Goal: Task Accomplishment & Management: Manage account settings

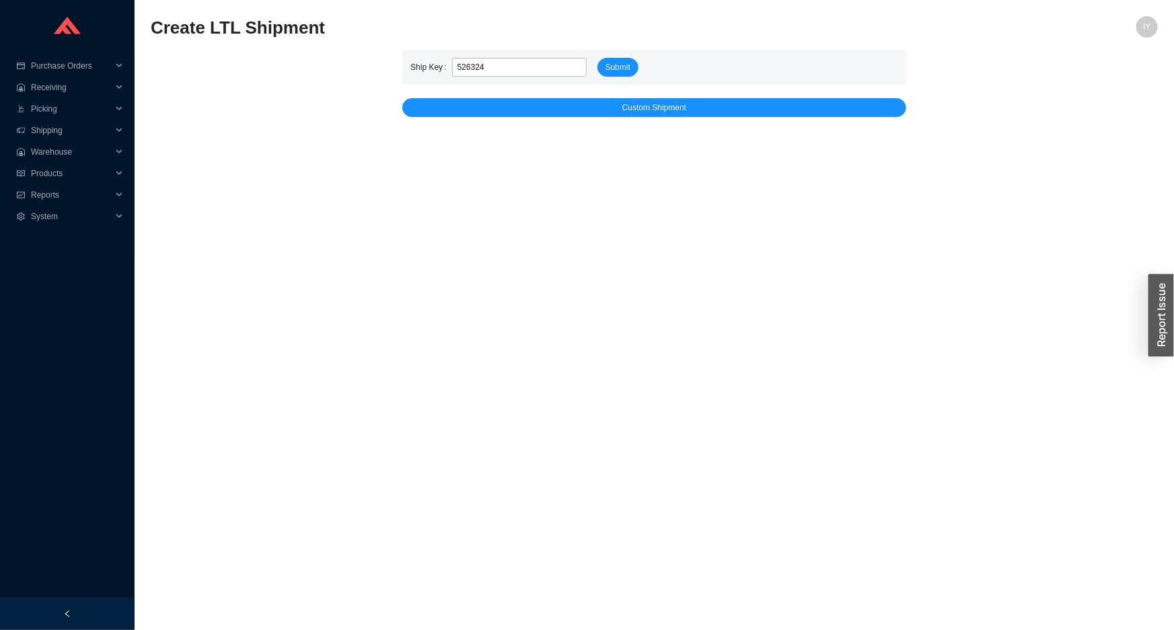
type input "526324"
click at [597, 58] on button "Submit" at bounding box center [617, 67] width 41 height 19
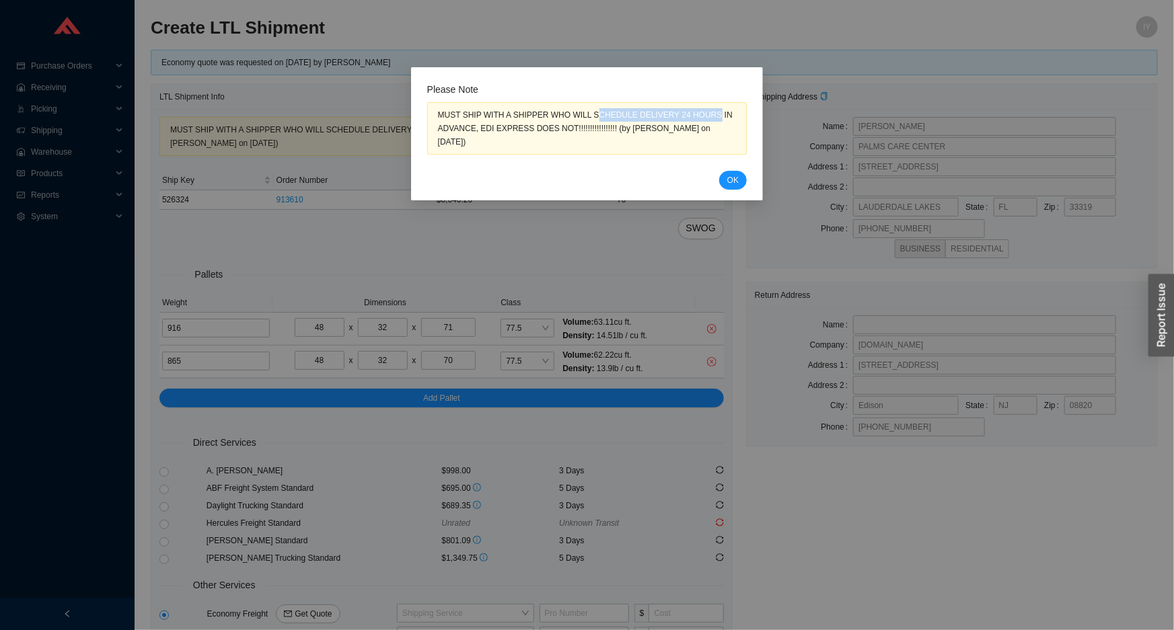
drag, startPoint x: 586, startPoint y: 114, endPoint x: 696, endPoint y: 104, distance: 110.8
click at [696, 104] on div "MUST SHIP WITH A SHIPPER WHO WILL SCHEDULE DELIVERY 24 HOURS IN ADVANCE, EDI EX…" at bounding box center [587, 128] width 320 height 52
copy div "CHEDULE DELIVERY 24 HOURS"
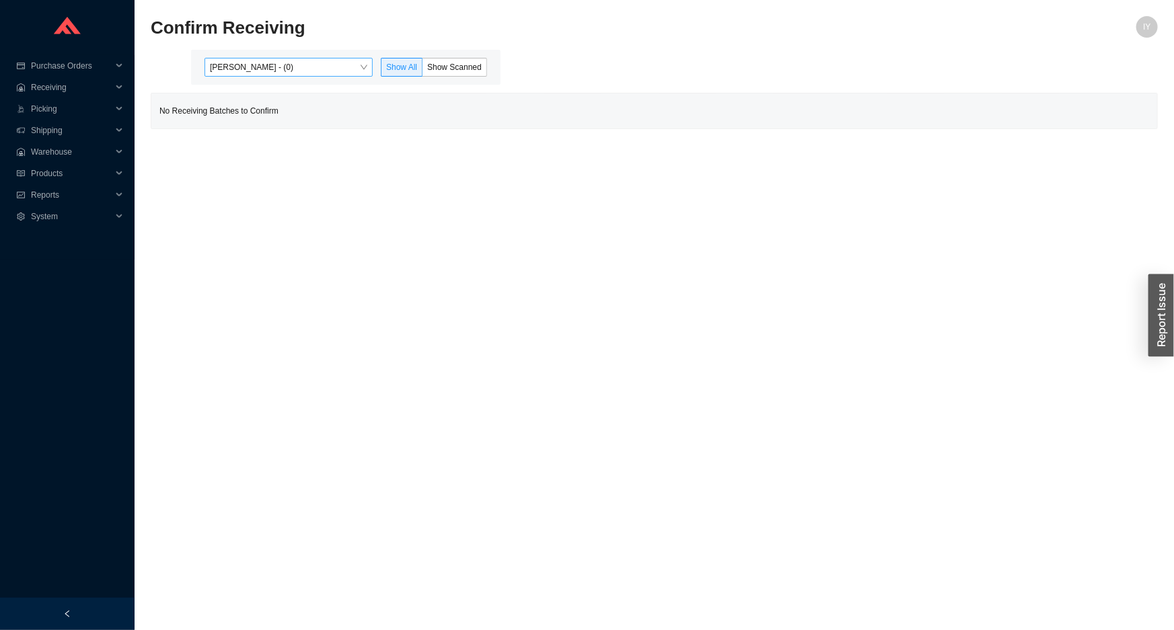
click at [315, 73] on span "[PERSON_NAME] - (0)" at bounding box center [288, 67] width 157 height 17
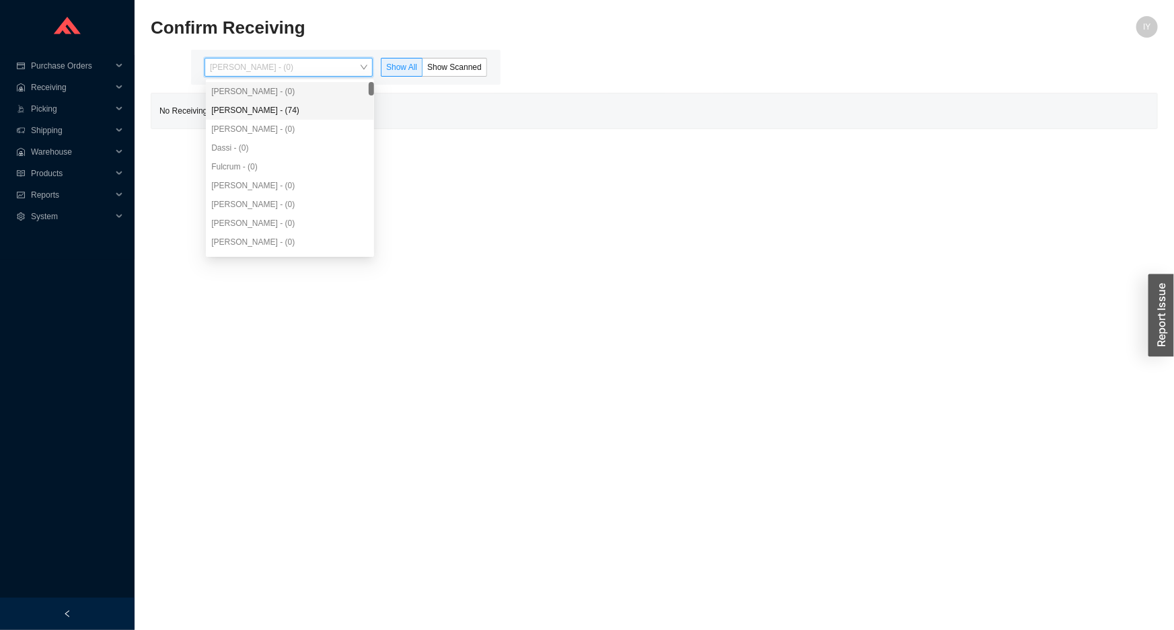
click at [303, 109] on div "[PERSON_NAME] - (74)" at bounding box center [289, 110] width 157 height 12
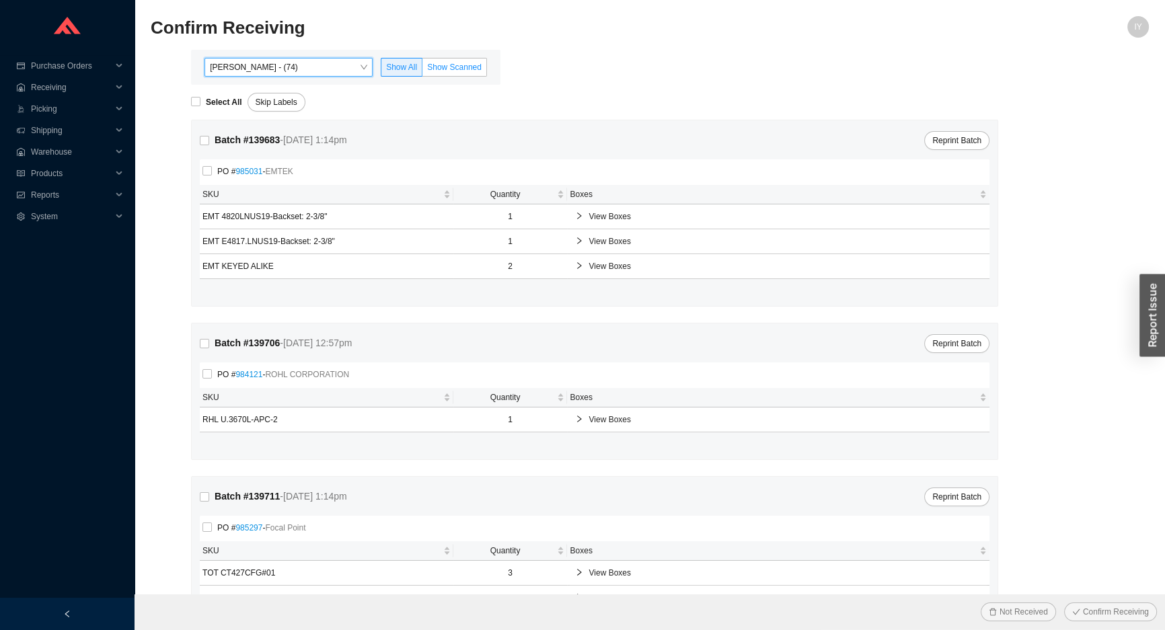
click at [445, 63] on span "Show Scanned" at bounding box center [454, 67] width 54 height 9
click at [422, 70] on input "Show Scanned" at bounding box center [422, 70] width 0 height 0
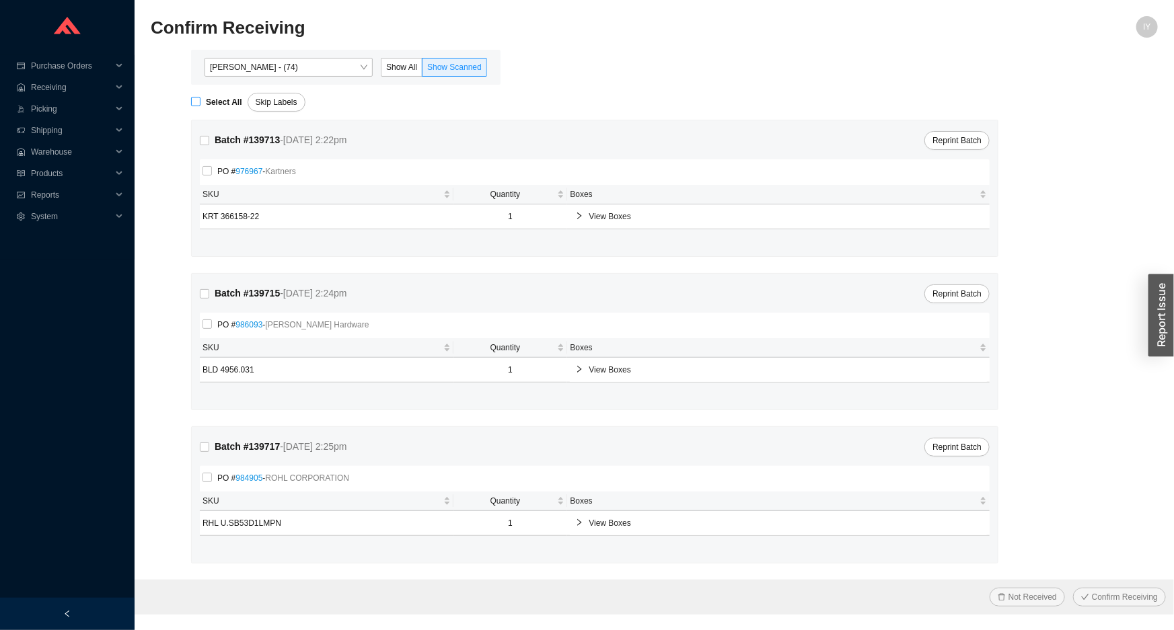
click at [198, 103] on input "Select All" at bounding box center [195, 101] width 9 height 9
checkbox input "true"
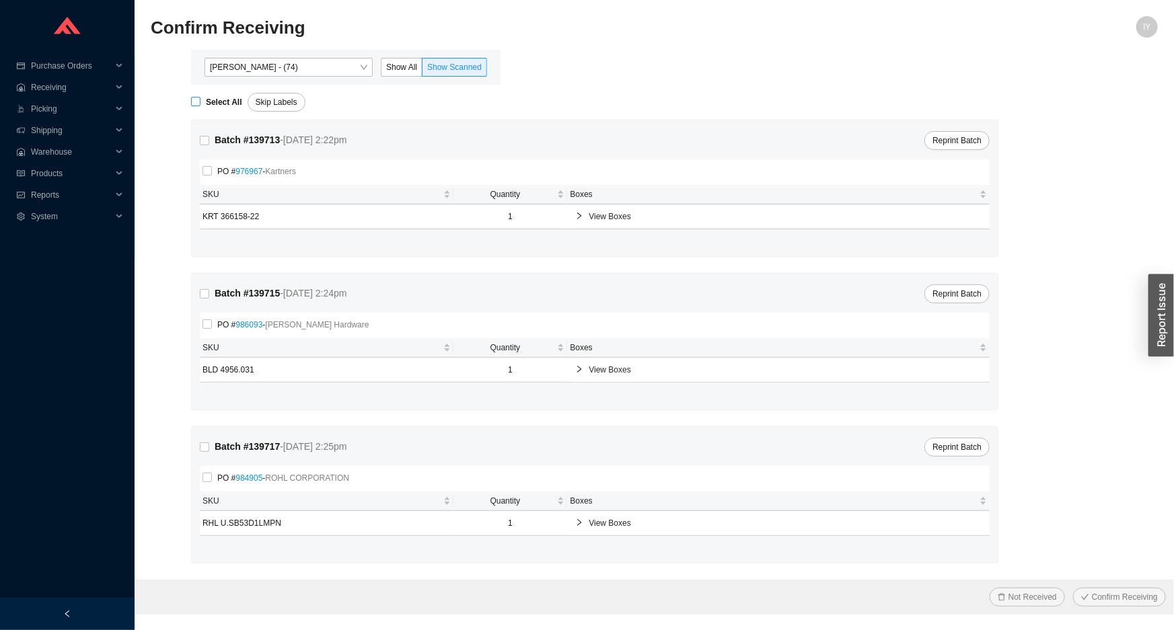
checkbox input "true"
click at [1073, 588] on button "Confirm Receiving" at bounding box center [1119, 597] width 93 height 19
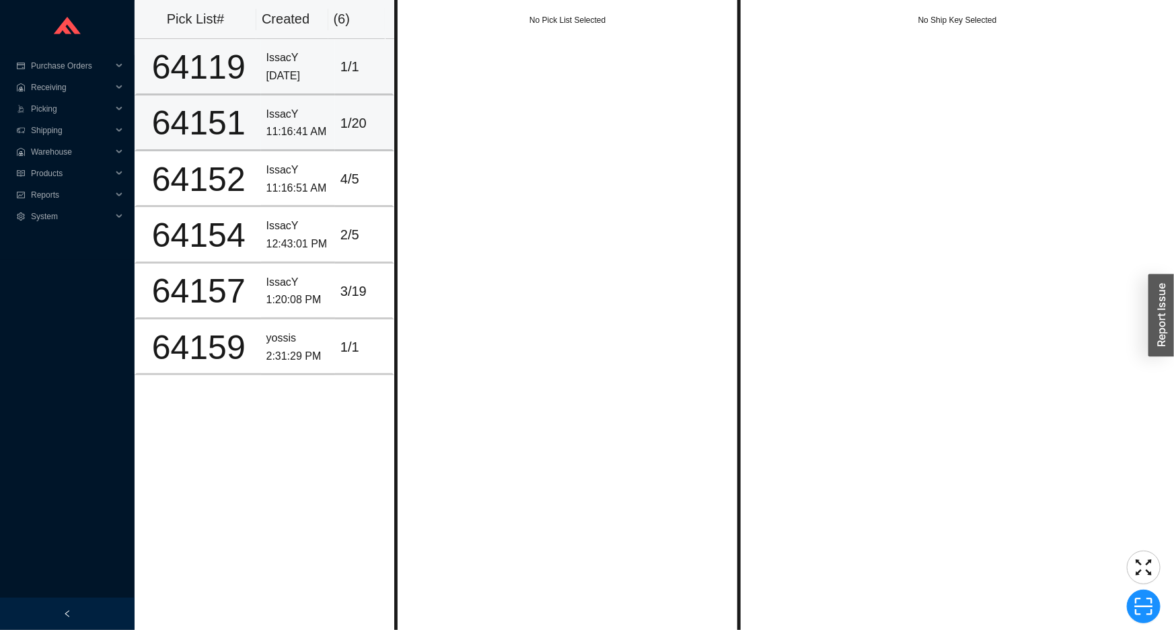
drag, startPoint x: 0, startPoint y: 0, endPoint x: 305, endPoint y: 108, distance: 323.8
click at [294, 74] on div "8/27/2025" at bounding box center [297, 76] width 63 height 18
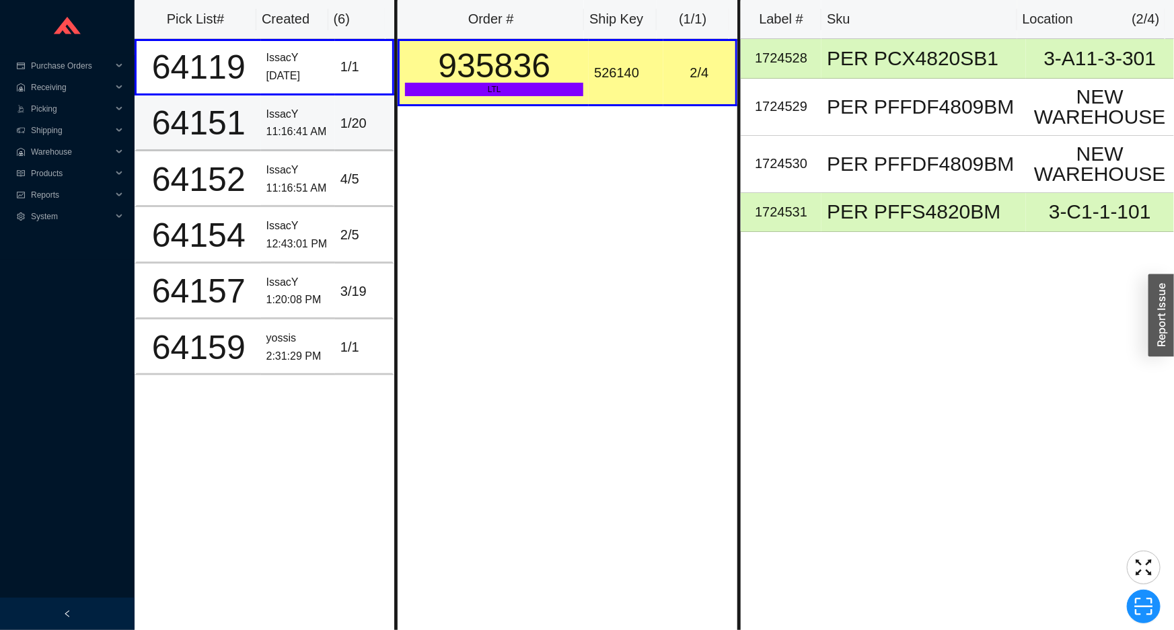
click at [306, 108] on div "IssacY" at bounding box center [297, 115] width 63 height 18
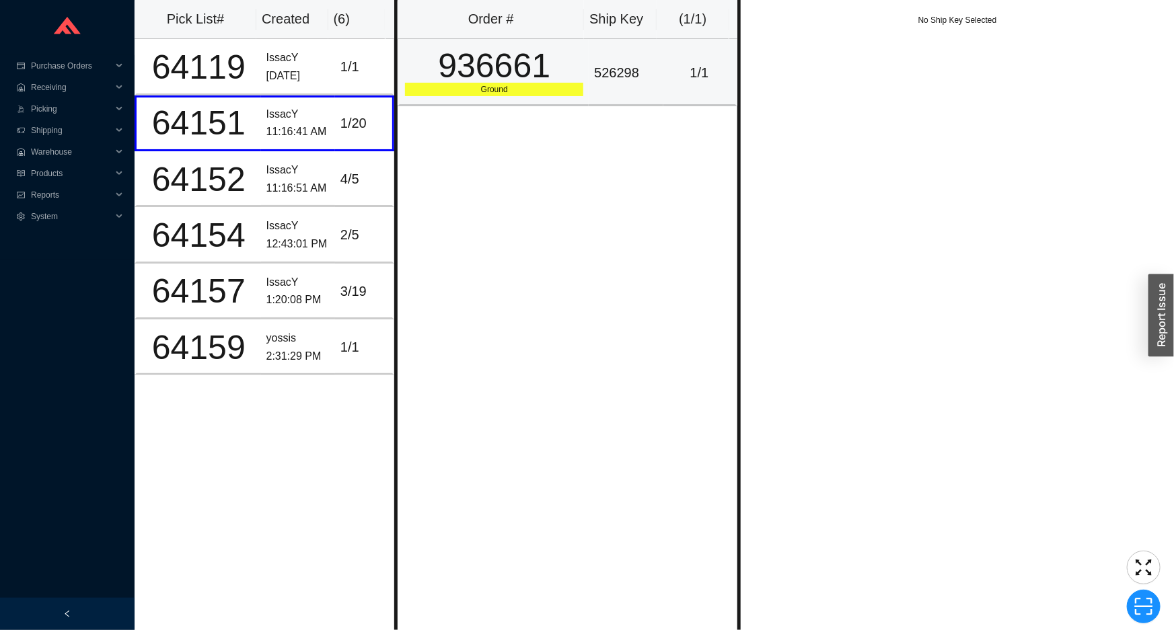
drag, startPoint x: 537, startPoint y: 36, endPoint x: 494, endPoint y: 75, distance: 58.1
click at [531, 39] on th "Order #" at bounding box center [491, 19] width 186 height 39
click at [377, 165] on td "4 / 5" at bounding box center [364, 179] width 59 height 56
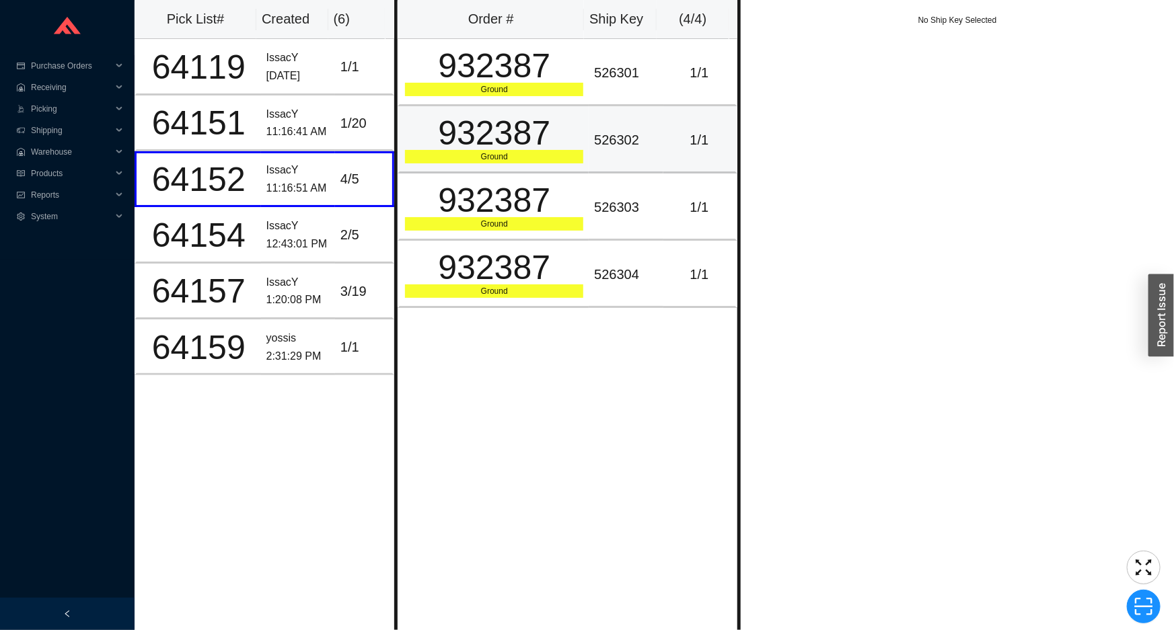
click at [472, 107] on td "932387 Ground" at bounding box center [493, 139] width 191 height 67
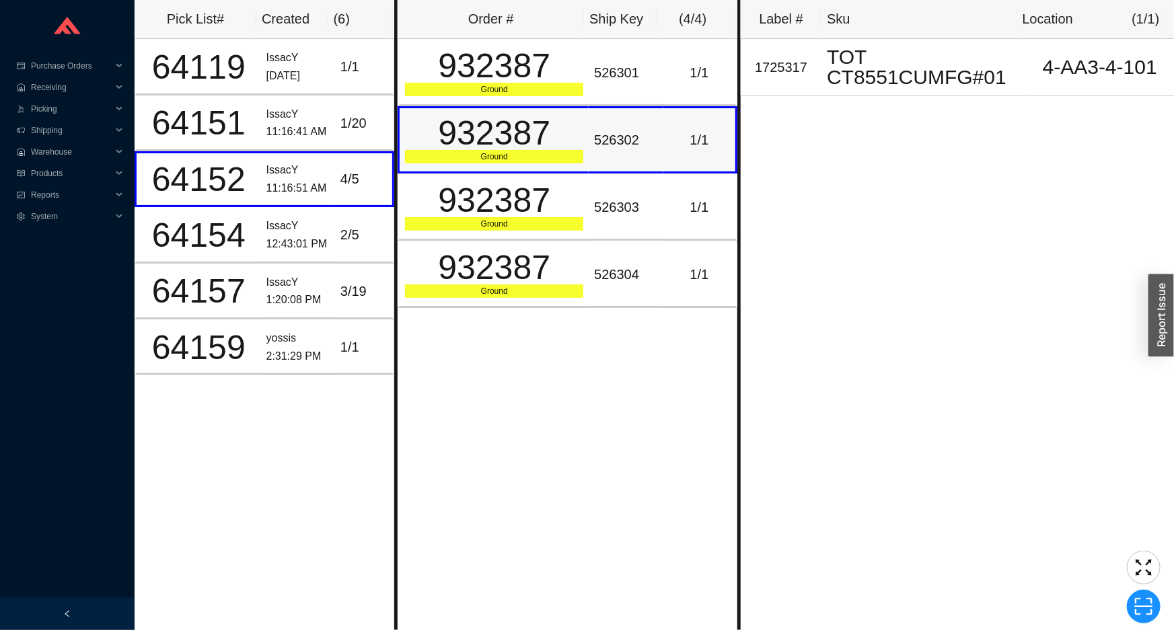
click at [473, 150] on div "932387" at bounding box center [494, 133] width 178 height 34
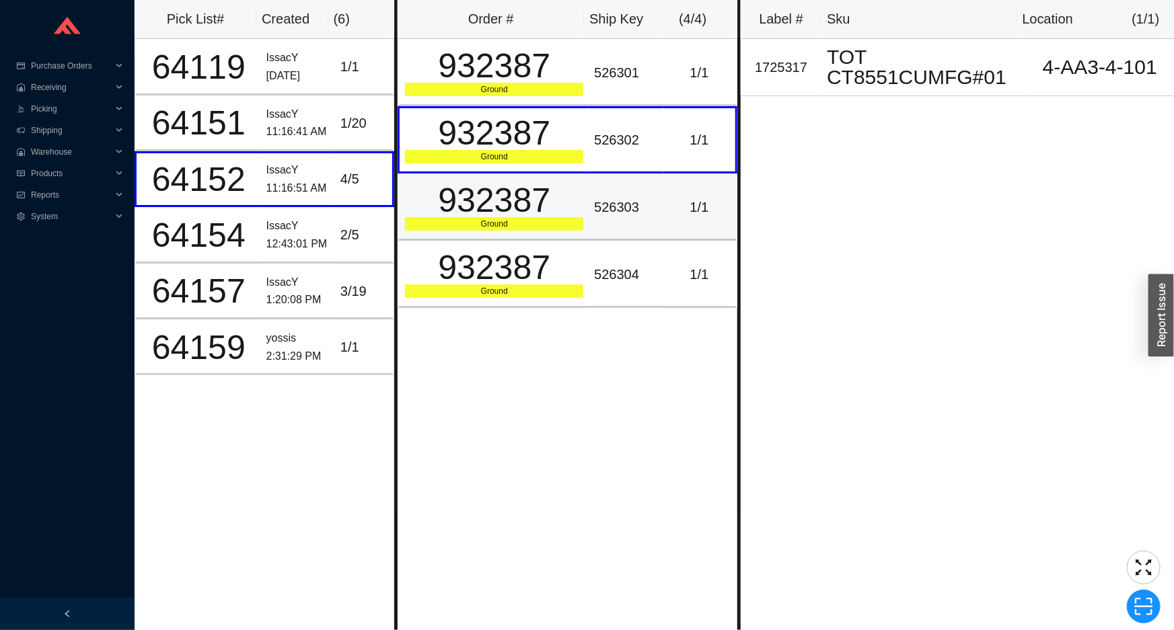
click at [418, 223] on div "Ground" at bounding box center [494, 223] width 178 height 13
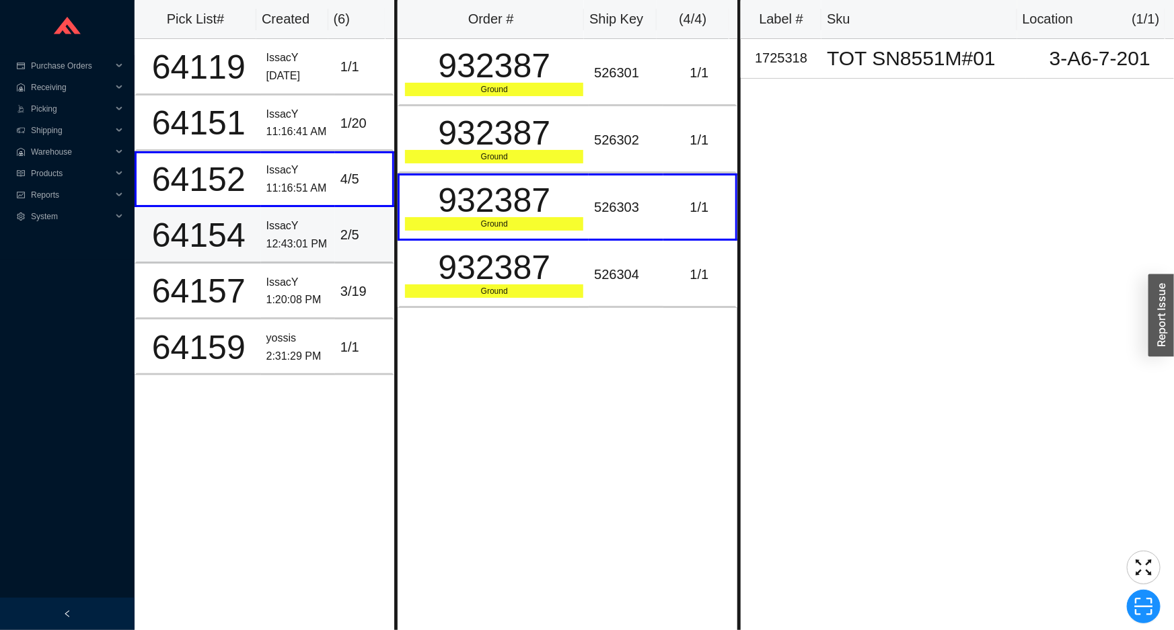
click at [356, 235] on div "2 / 5" at bounding box center [363, 235] width 46 height 22
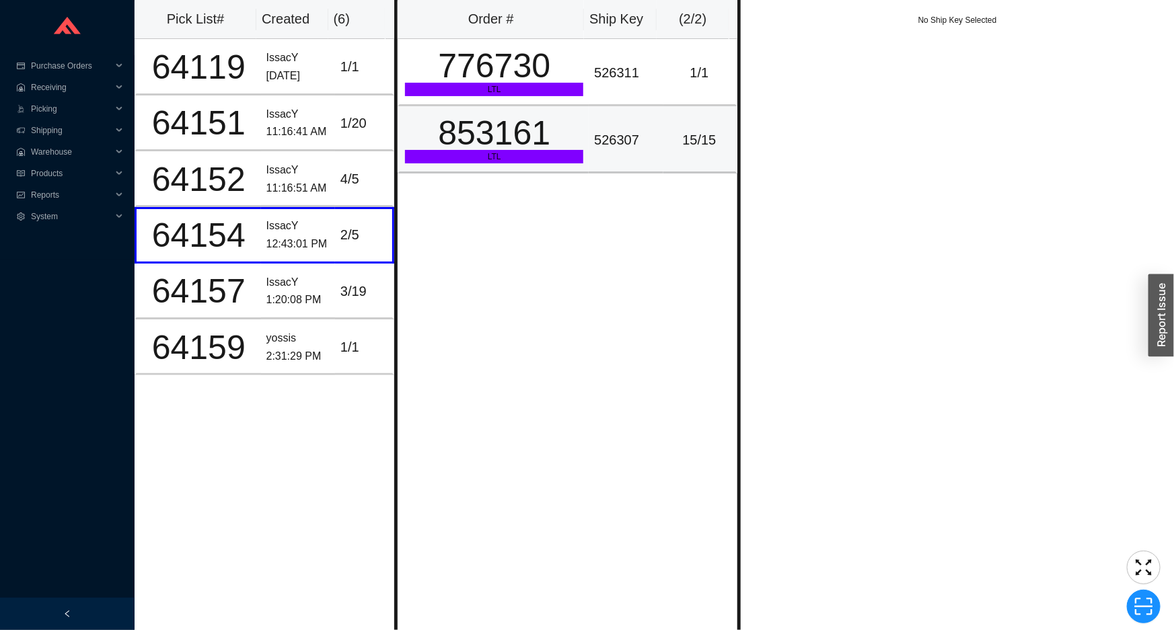
click at [498, 158] on div "LTL" at bounding box center [494, 156] width 178 height 13
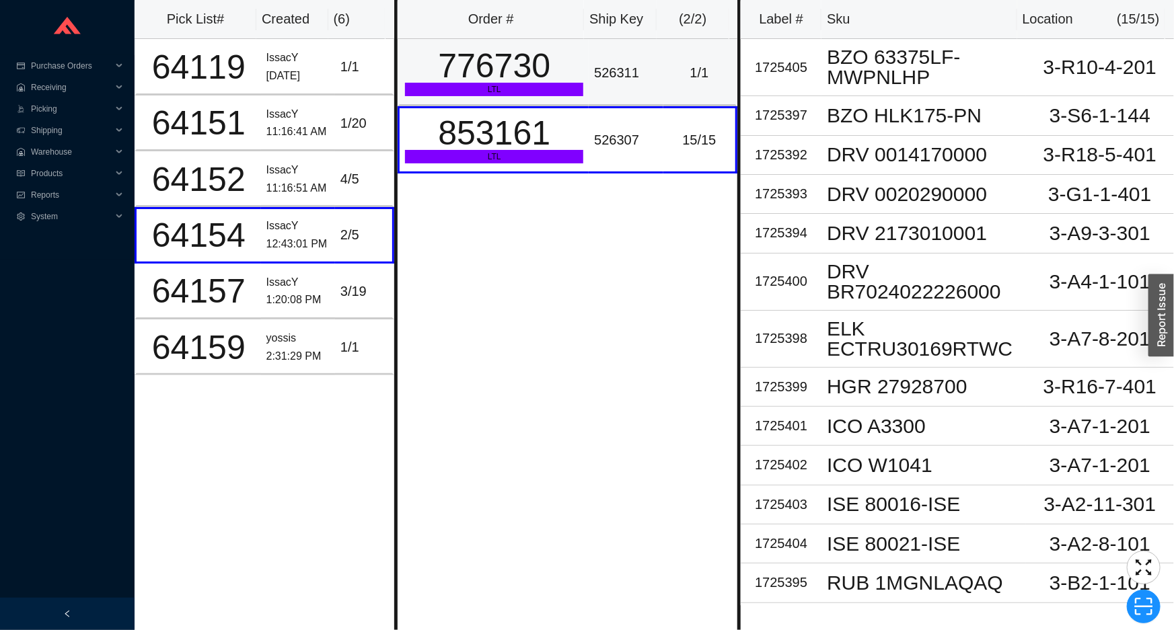
click at [526, 98] on td "776730 LTL" at bounding box center [493, 72] width 191 height 67
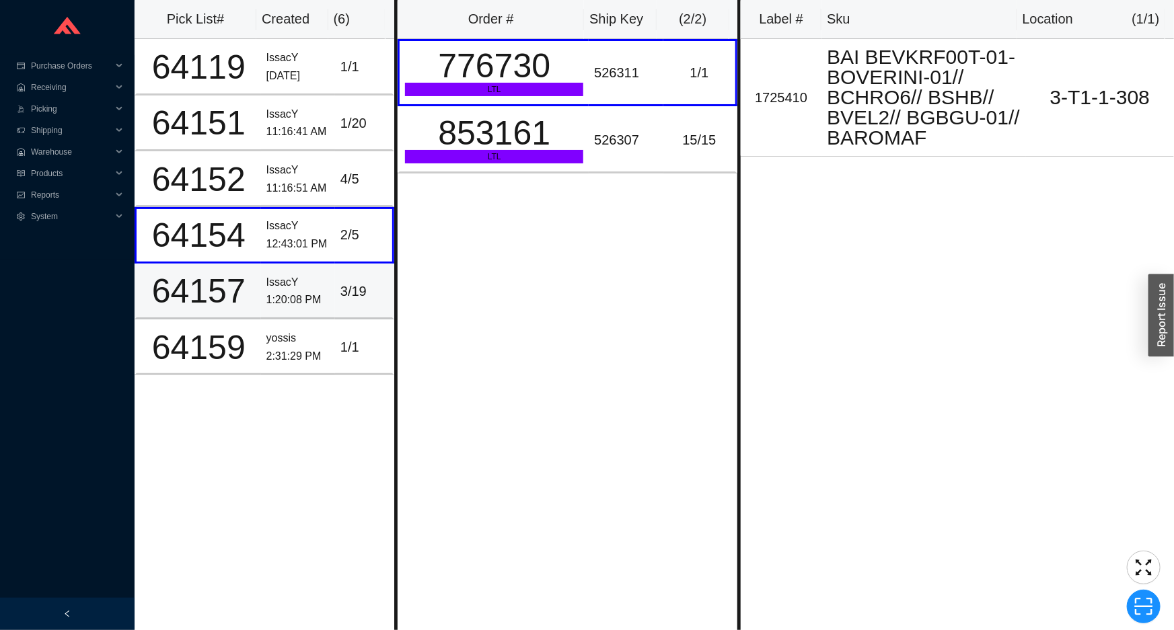
drag, startPoint x: 279, startPoint y: 296, endPoint x: 289, endPoint y: 289, distance: 12.1
click at [284, 294] on div "1:20:08 PM" at bounding box center [297, 300] width 63 height 18
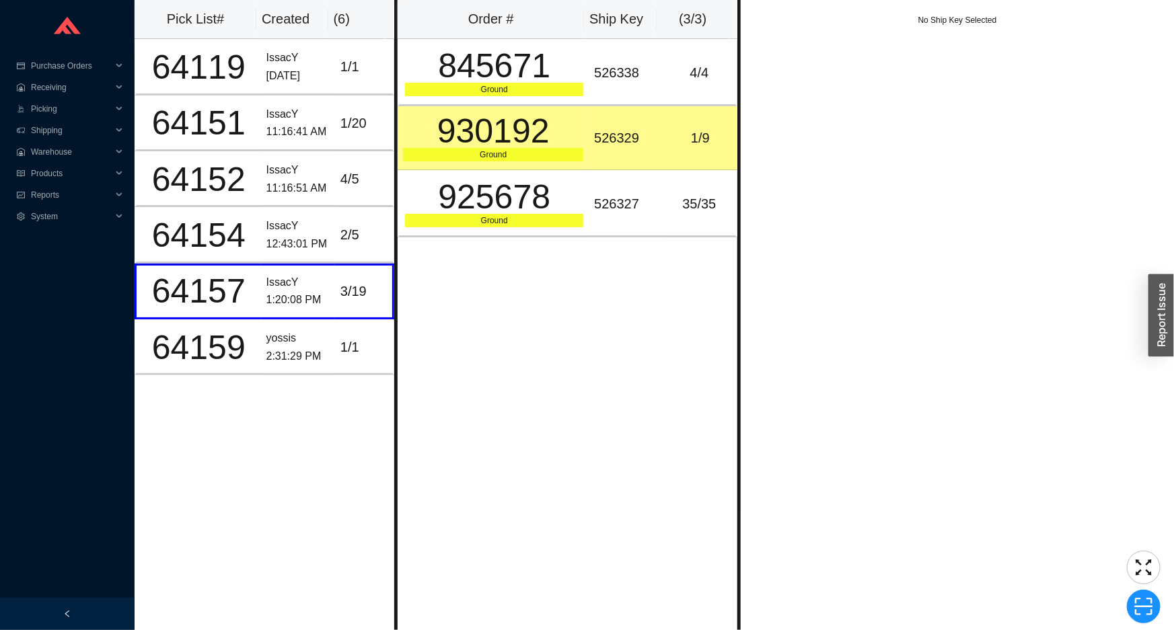
click at [553, 162] on td "930192 Ground" at bounding box center [493, 138] width 191 height 64
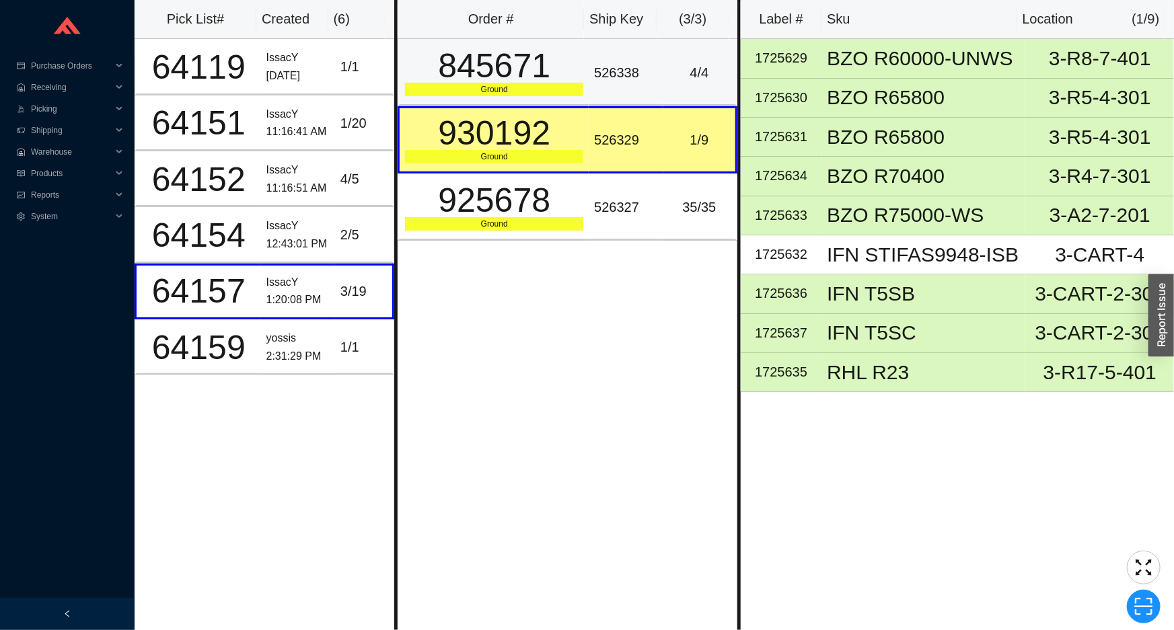
click at [566, 97] on td "845671 Ground" at bounding box center [493, 72] width 191 height 67
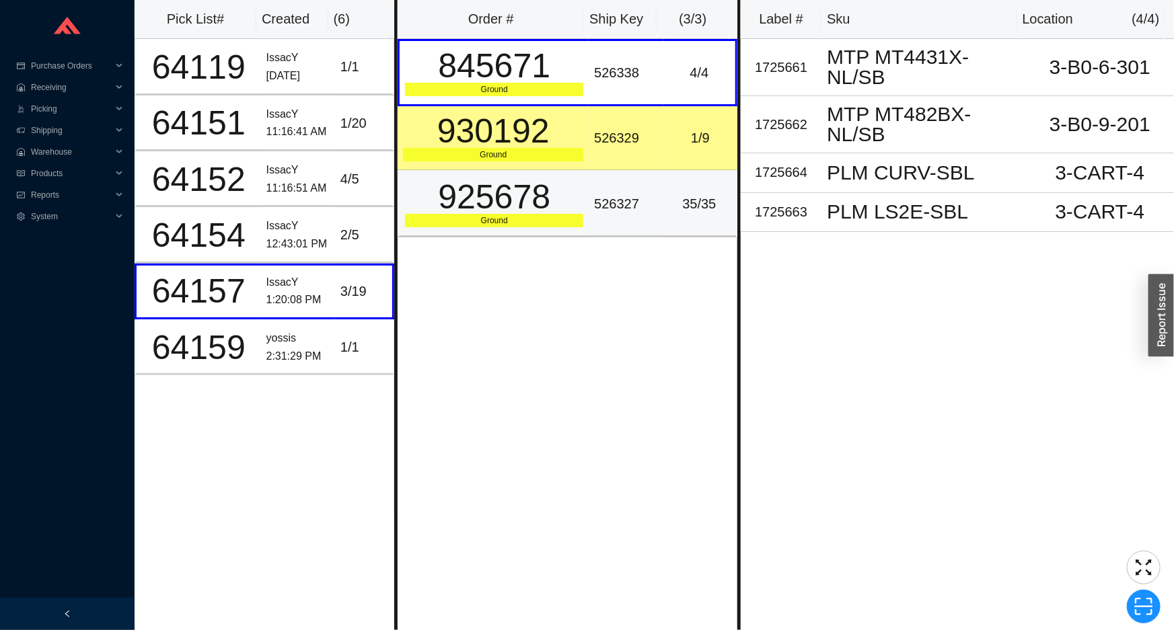
click at [570, 190] on div "925678" at bounding box center [494, 197] width 178 height 34
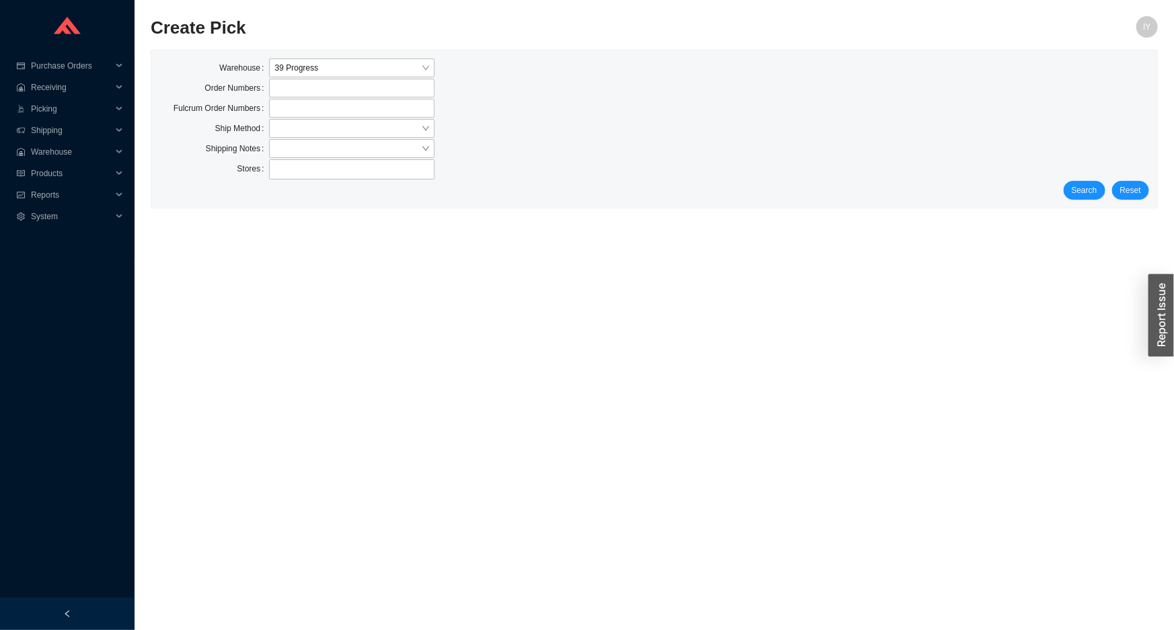
click at [1082, 180] on div "Stores" at bounding box center [653, 170] width 989 height 22
drag, startPoint x: 1069, startPoint y: 197, endPoint x: 1078, endPoint y: 191, distance: 10.6
click at [1078, 192] on div "Search Reset" at bounding box center [653, 190] width 989 height 19
drag, startPoint x: 1078, startPoint y: 191, endPoint x: 712, endPoint y: 175, distance: 366.3
click at [1066, 191] on div "Search Reset" at bounding box center [653, 190] width 989 height 19
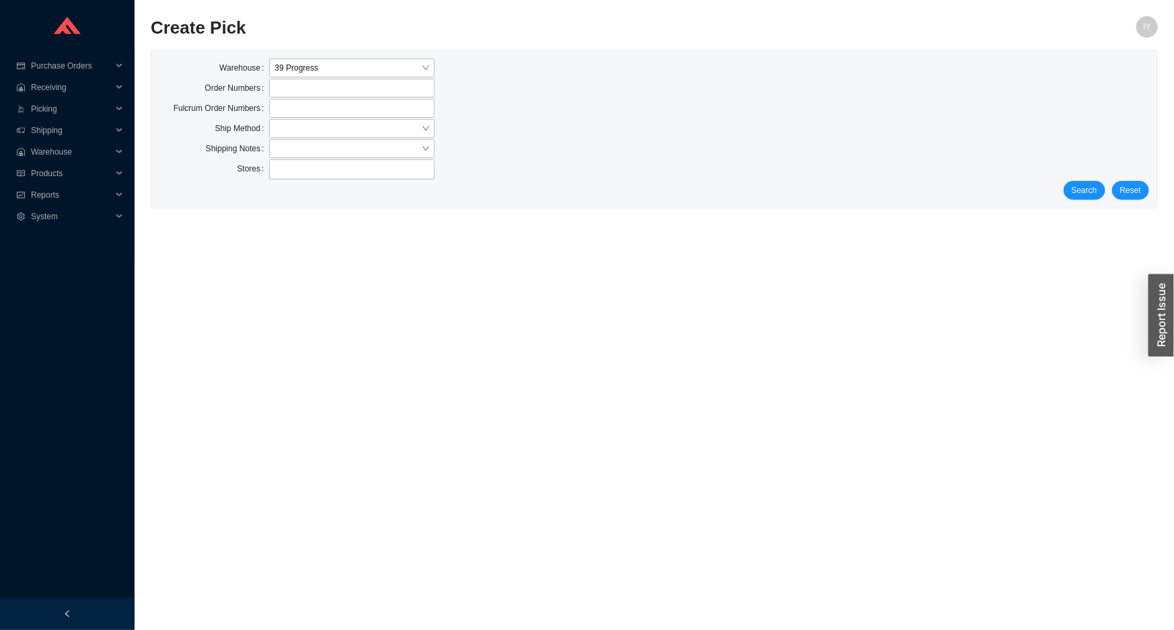
click at [1111, 195] on div "Search Reset" at bounding box center [653, 190] width 989 height 19
click at [1092, 190] on span "Search" at bounding box center [1085, 190] width 26 height 13
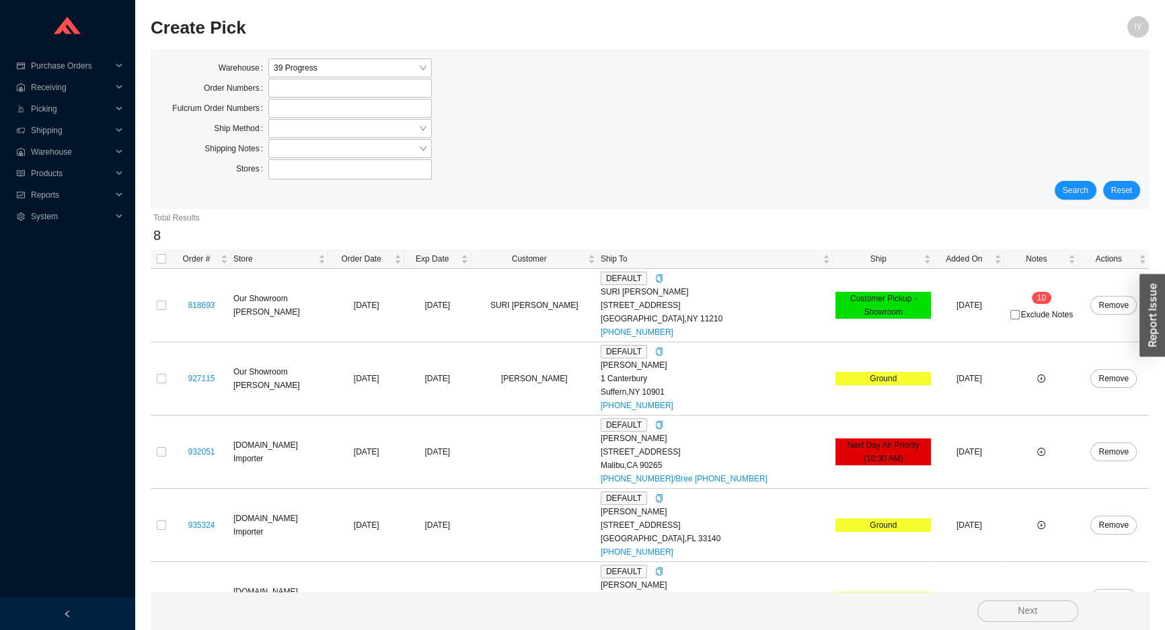
click at [252, 120] on label "Ship Method" at bounding box center [241, 128] width 54 height 19
click at [335, 139] on div at bounding box center [349, 148] width 163 height 19
click at [334, 119] on div at bounding box center [349, 128] width 163 height 19
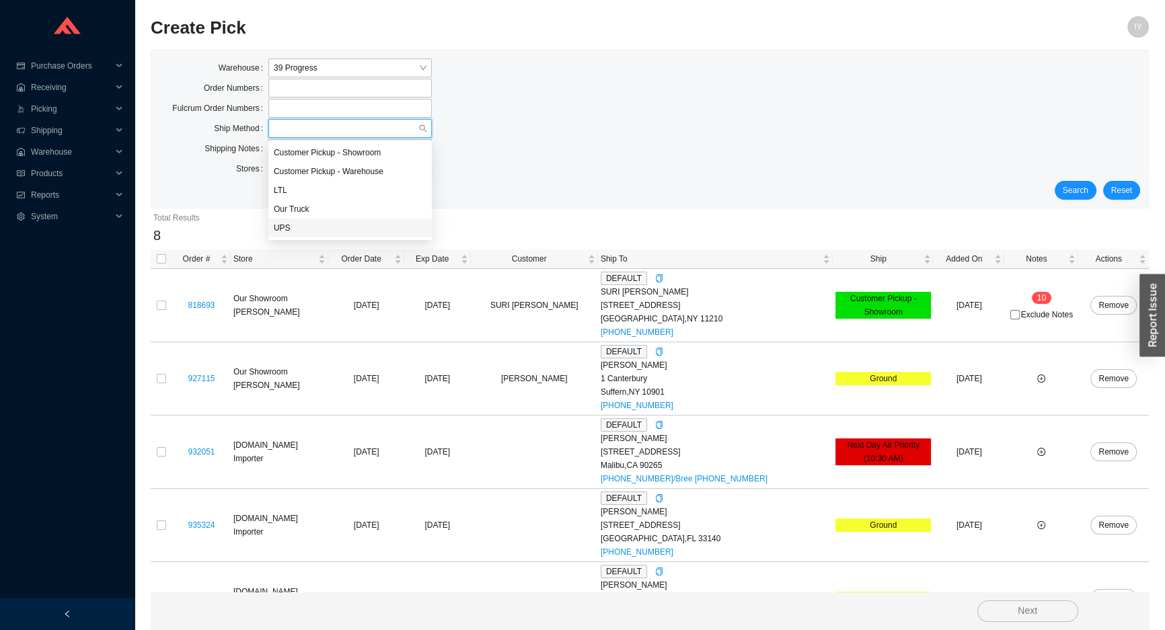
click at [322, 222] on div "UPS" at bounding box center [350, 228] width 153 height 12
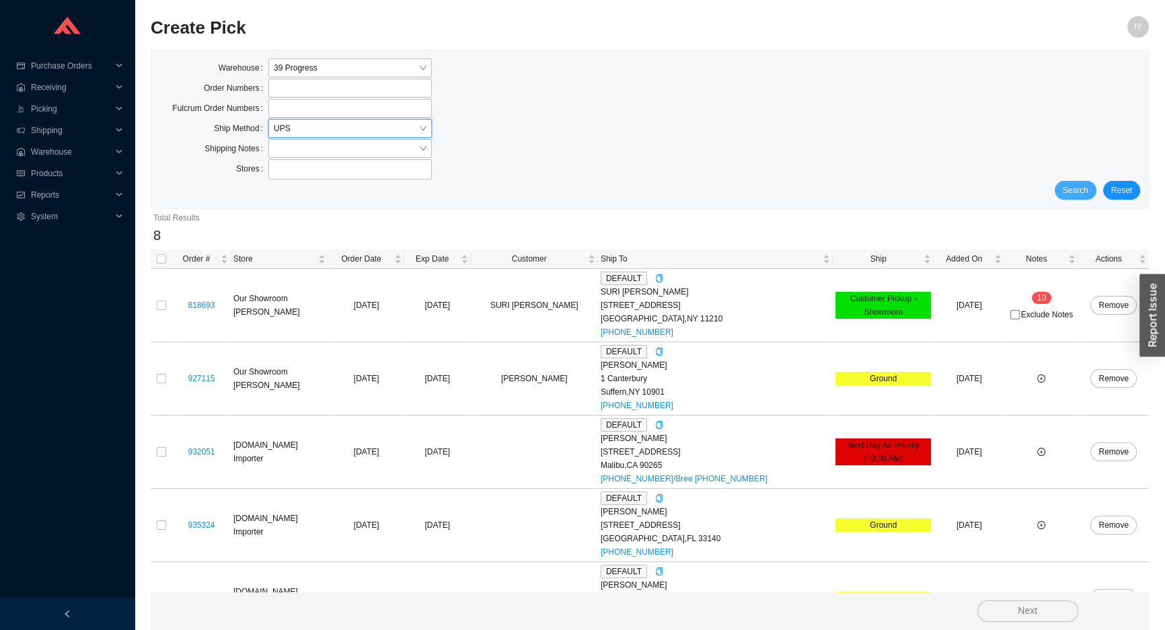
click at [1083, 188] on span "Search" at bounding box center [1076, 190] width 26 height 13
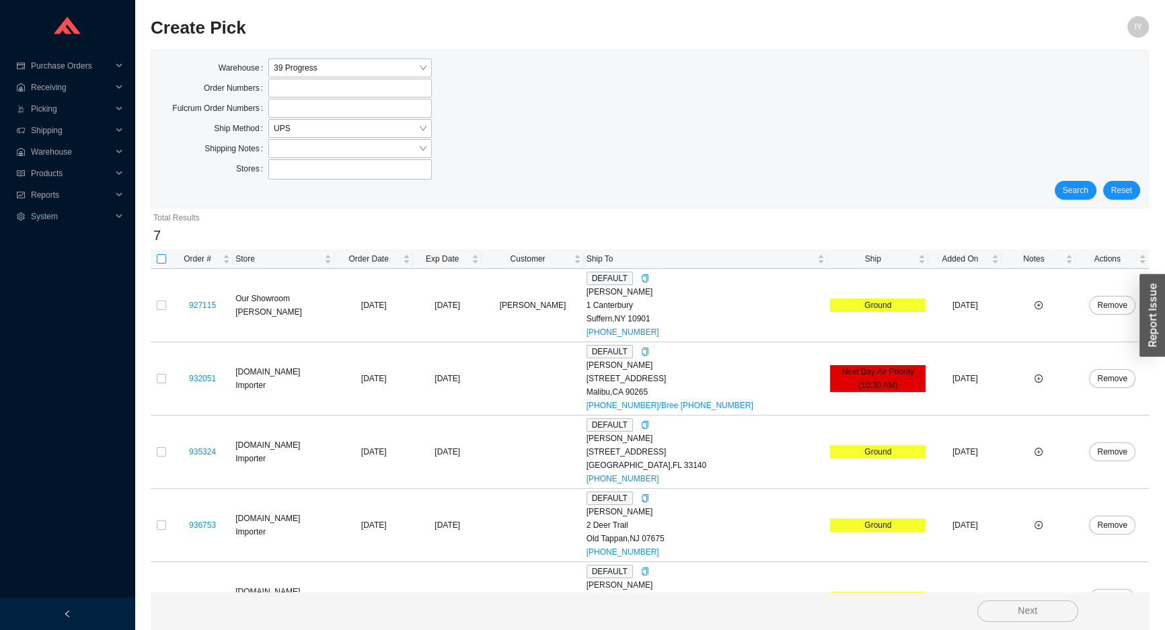
click at [157, 262] on input "checkbox" at bounding box center [161, 258] width 9 height 9
checkbox input "true"
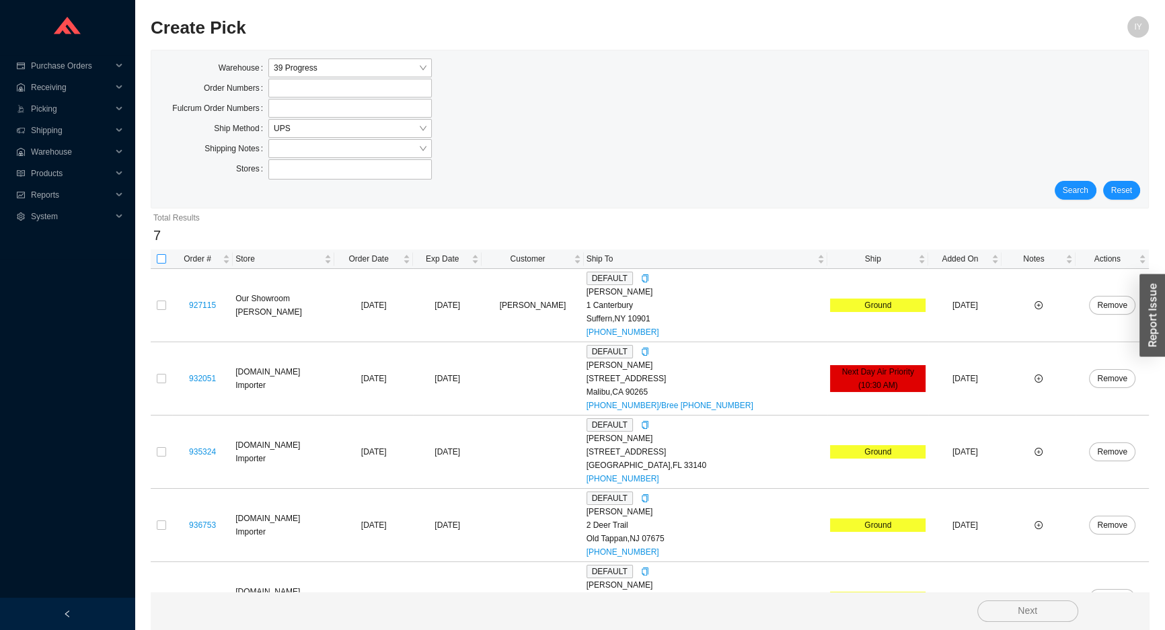
checkbox input "true"
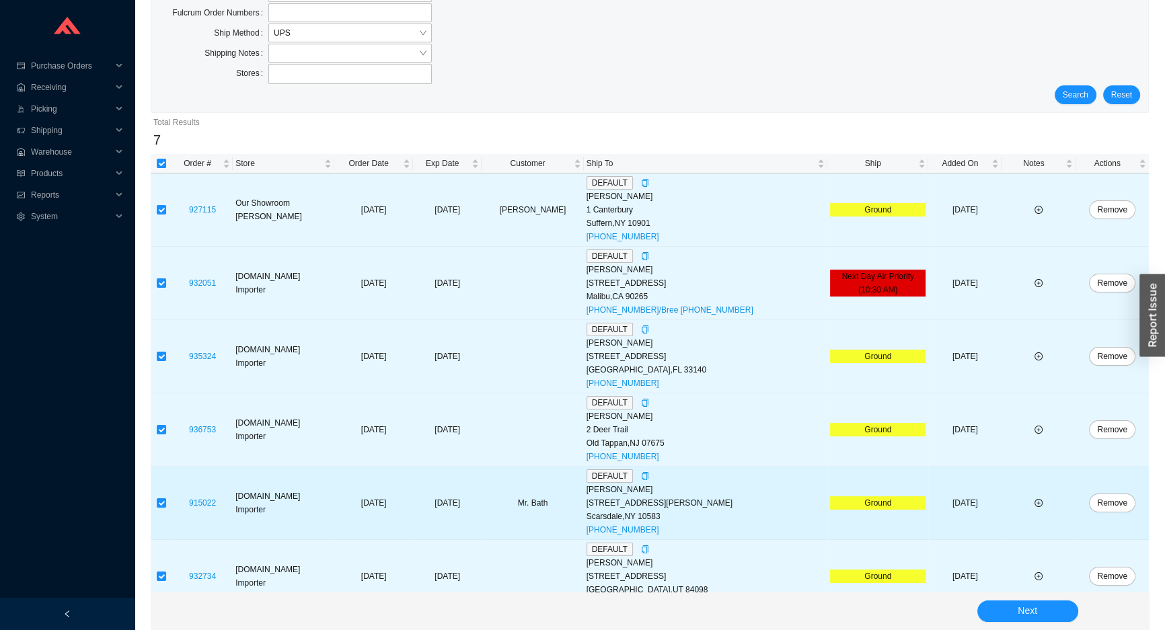
scroll to position [188, 0]
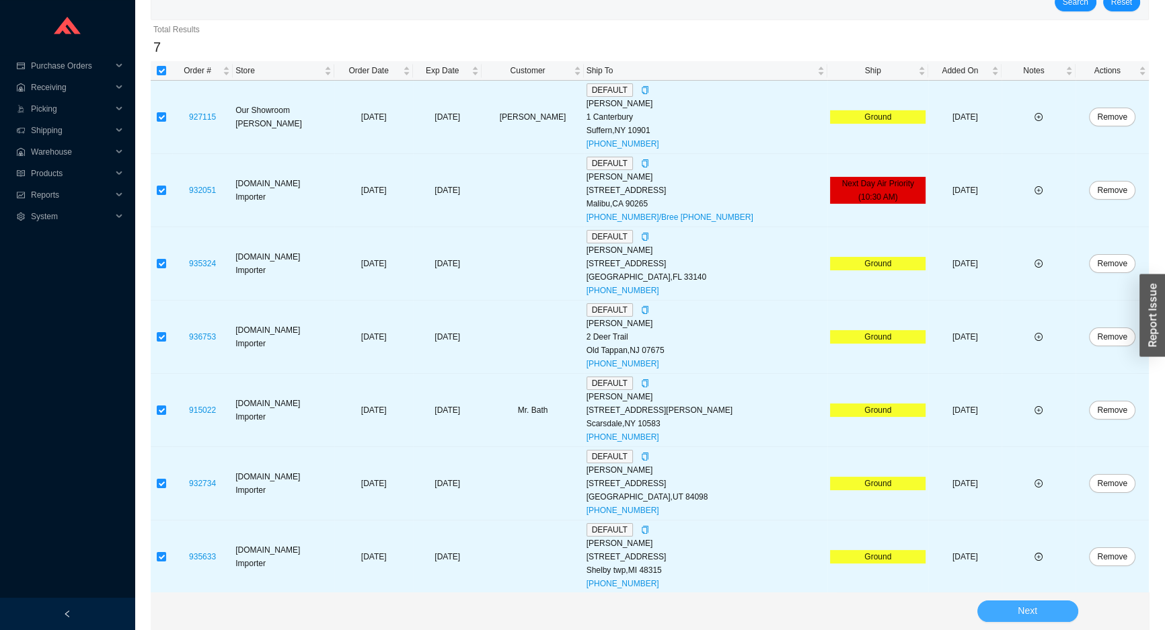
click at [996, 606] on button "Next" at bounding box center [1027, 612] width 101 height 22
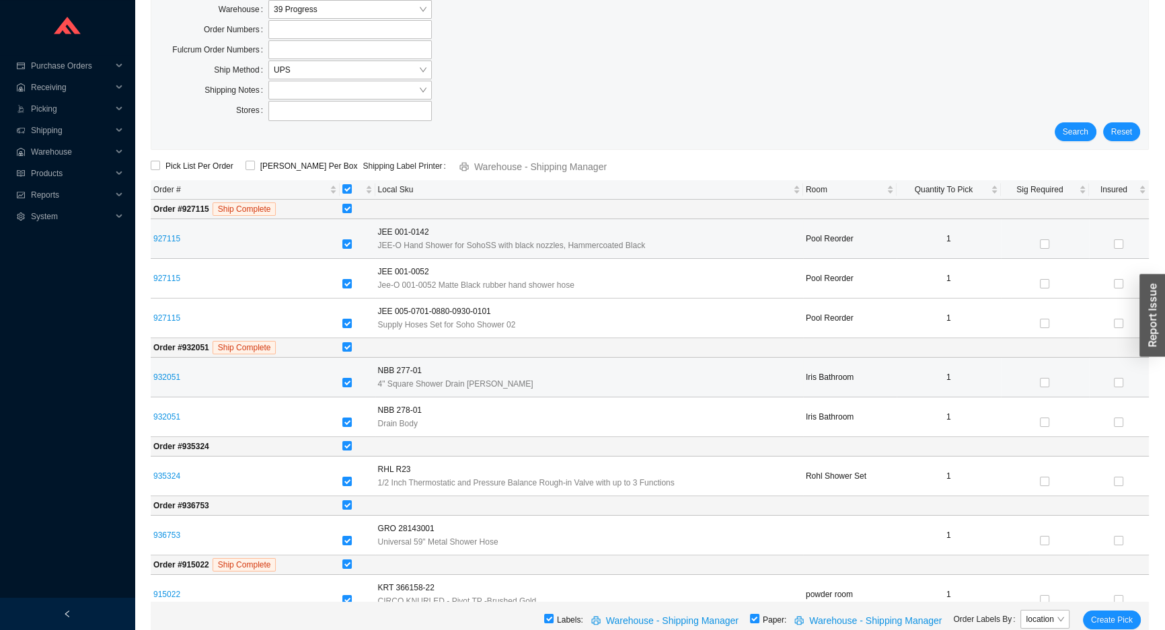
scroll to position [52, 0]
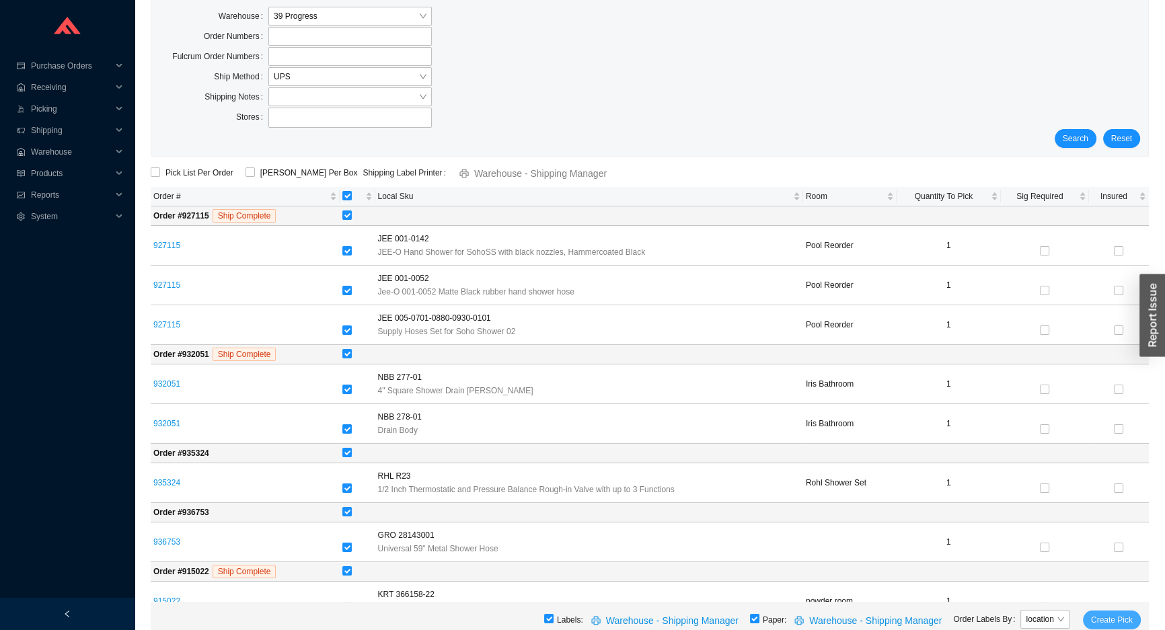
click at [1131, 620] on span "Create Pick" at bounding box center [1112, 619] width 42 height 13
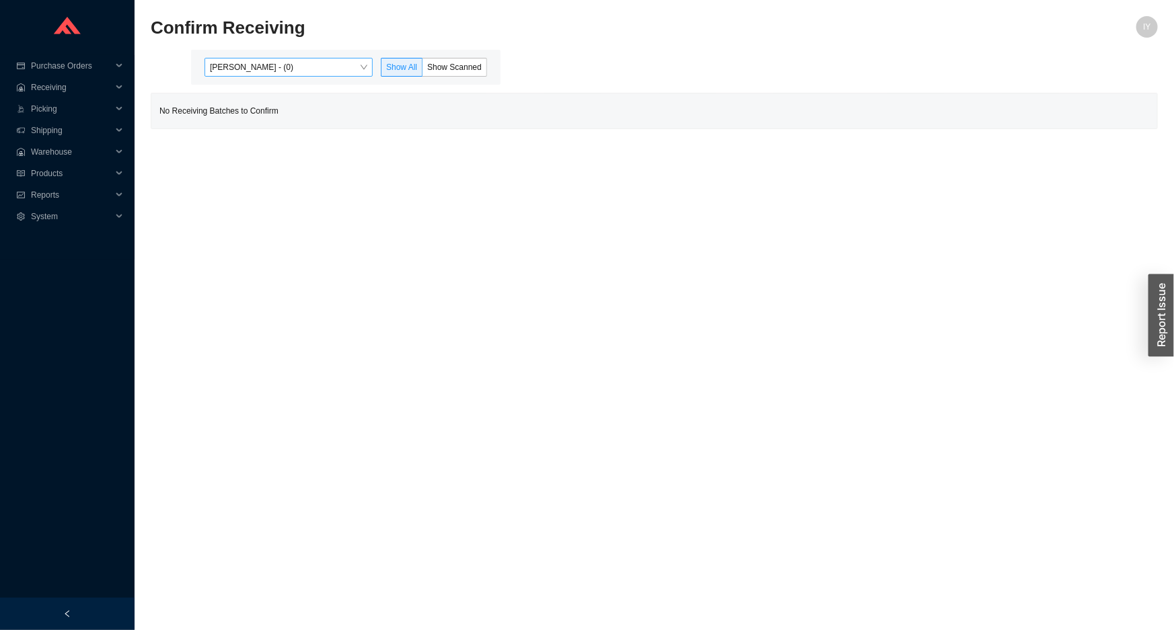
click at [346, 61] on span "[PERSON_NAME] - (0)" at bounding box center [288, 67] width 157 height 17
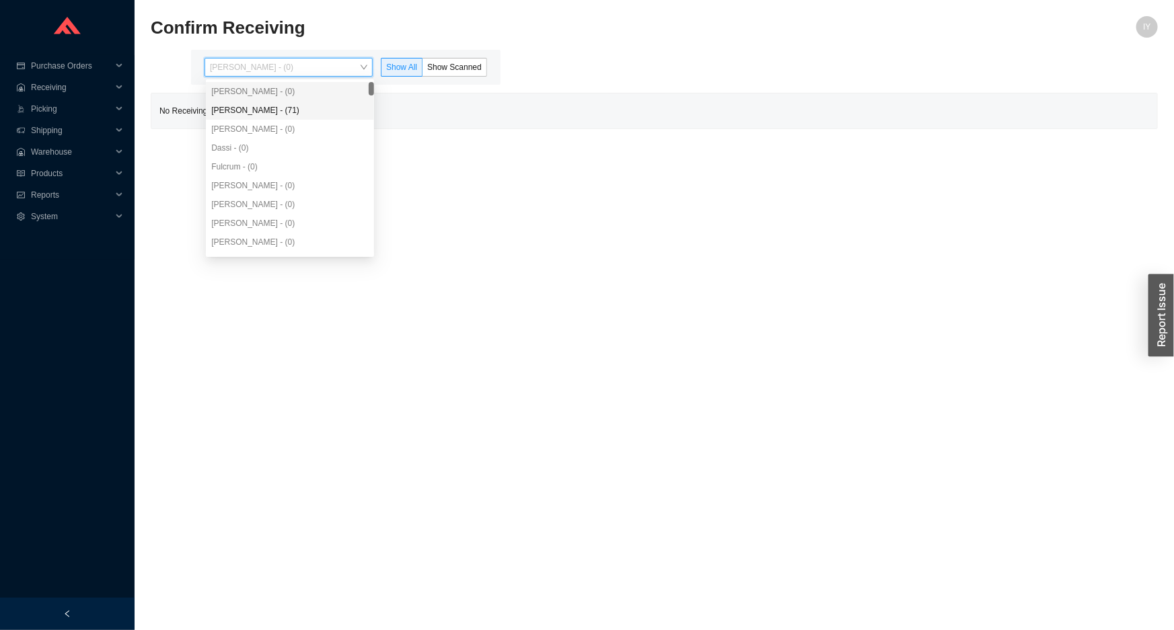
click at [325, 108] on div "[PERSON_NAME] - (71)" at bounding box center [289, 110] width 157 height 12
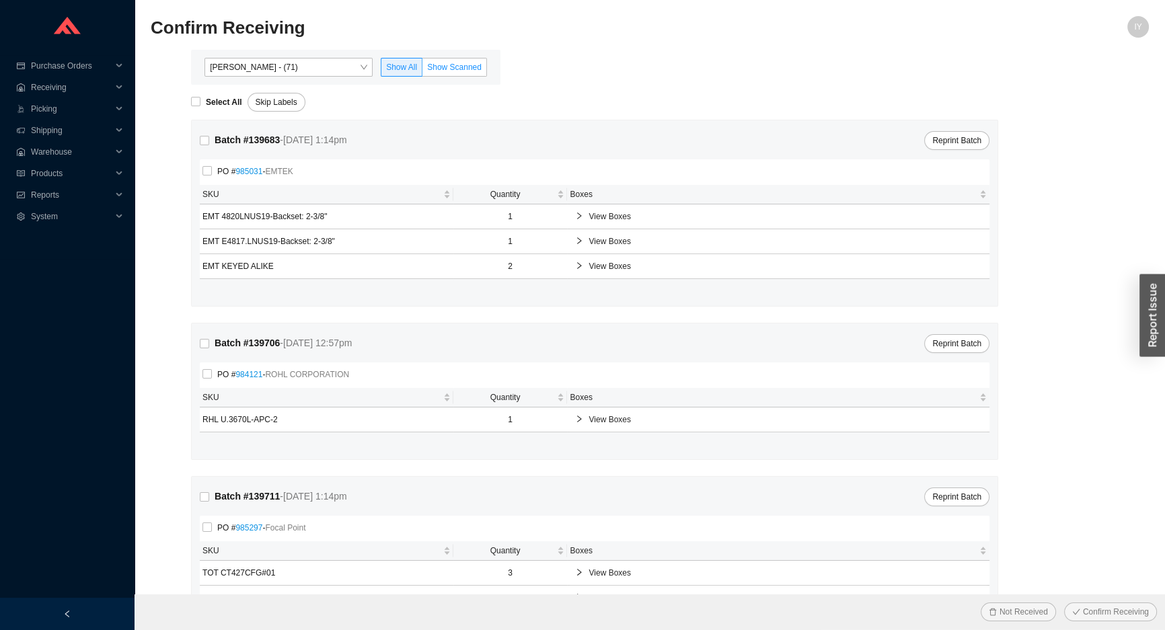
click at [461, 69] on span "Show Scanned" at bounding box center [454, 67] width 54 height 9
click at [422, 70] on input "Show Scanned" at bounding box center [422, 70] width 0 height 0
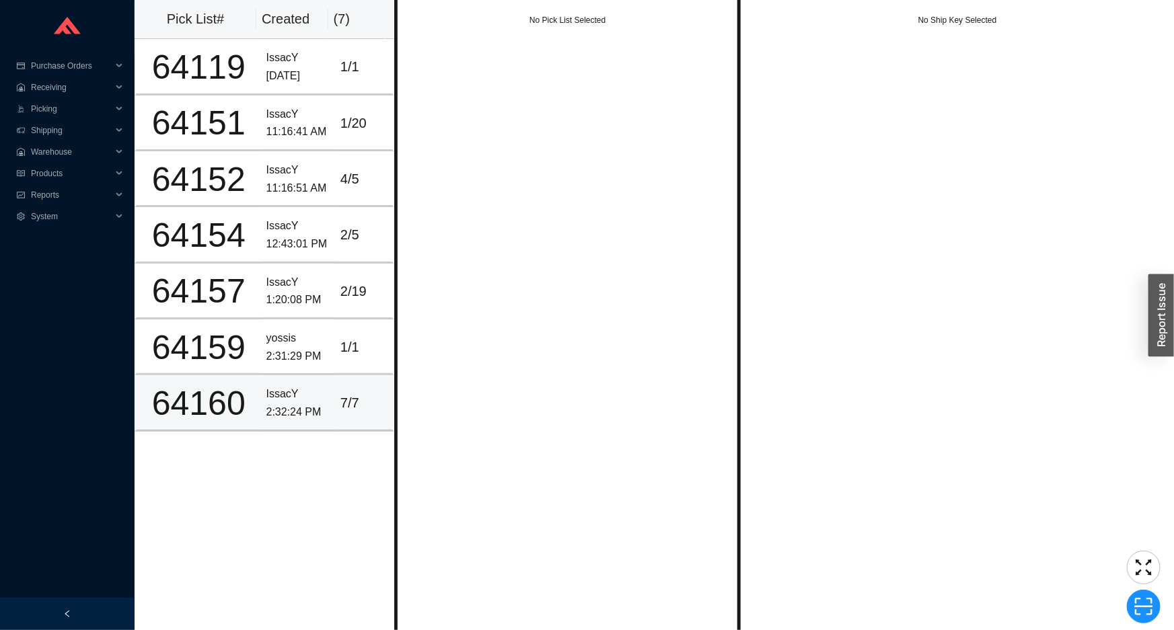
click at [346, 412] on td "7 / 7" at bounding box center [364, 403] width 59 height 56
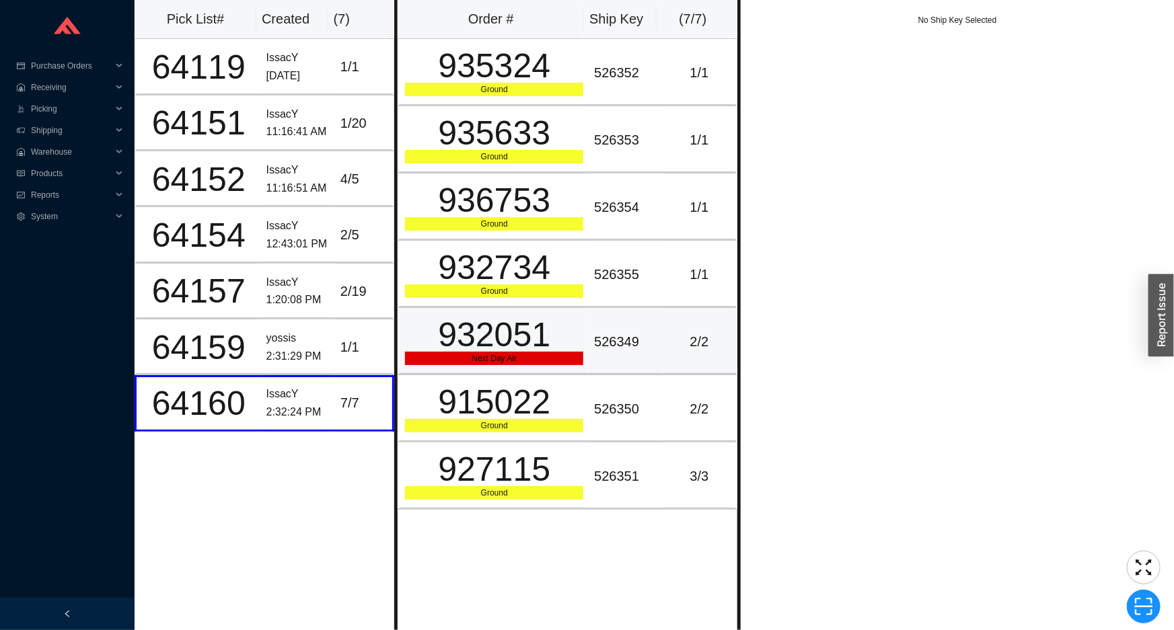
click at [646, 354] on td "526349" at bounding box center [626, 341] width 74 height 67
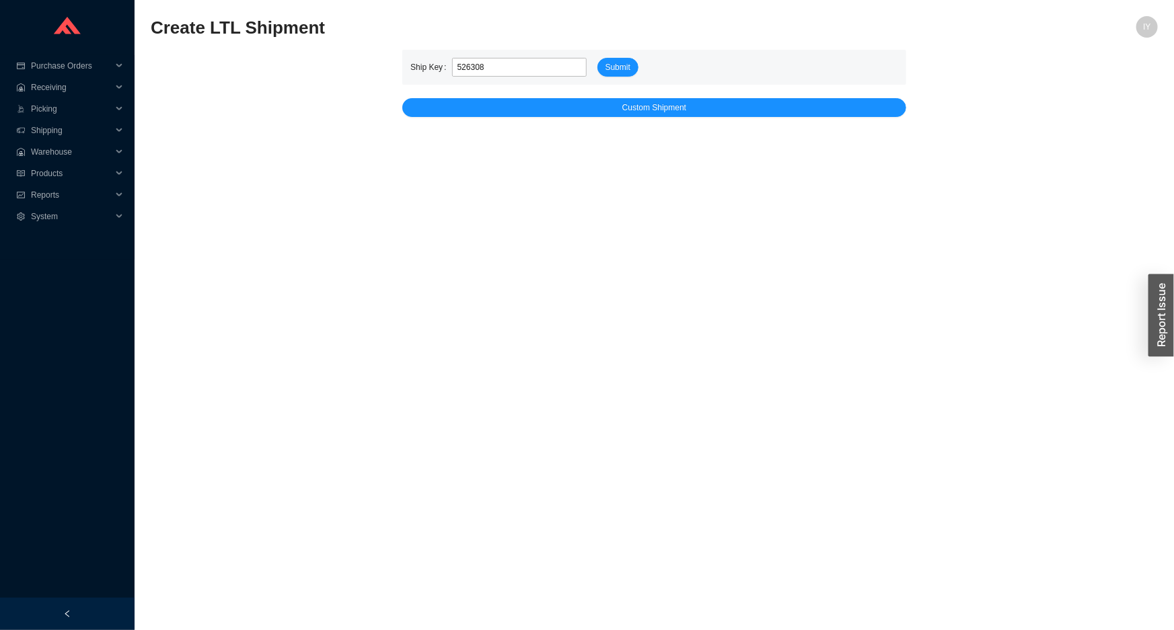
type input "526308"
click at [597, 58] on button "Submit" at bounding box center [617, 67] width 41 height 19
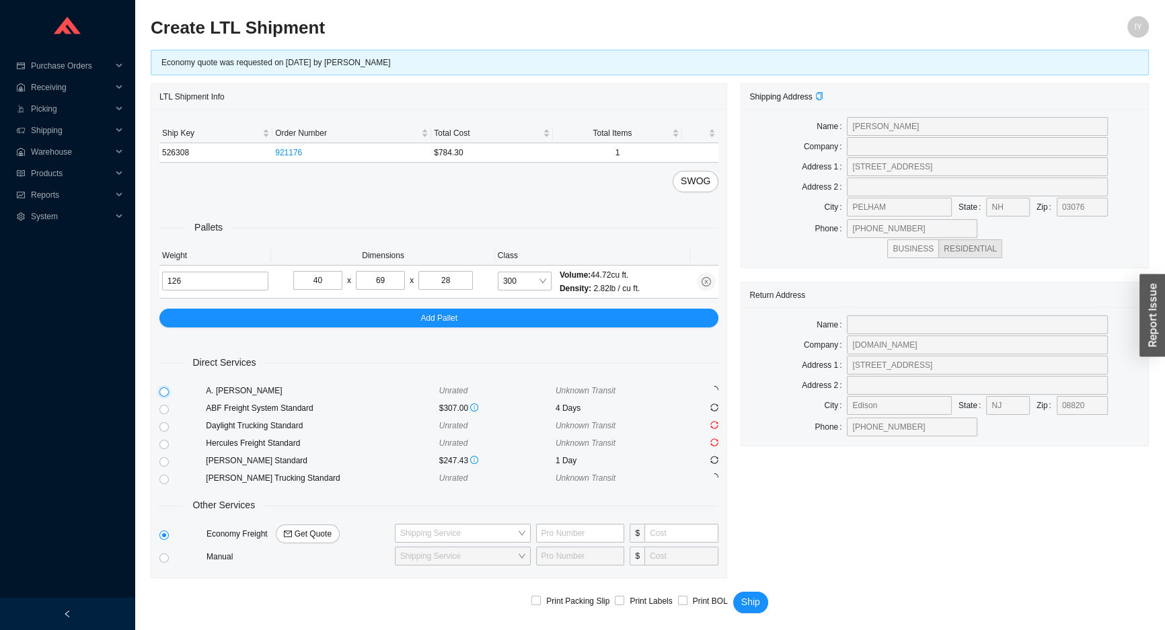
click at [163, 394] on input "radio" at bounding box center [163, 391] width 9 height 9
radio input "true"
checkbox input "true"
click at [743, 595] on span "Ship" at bounding box center [750, 602] width 19 height 15
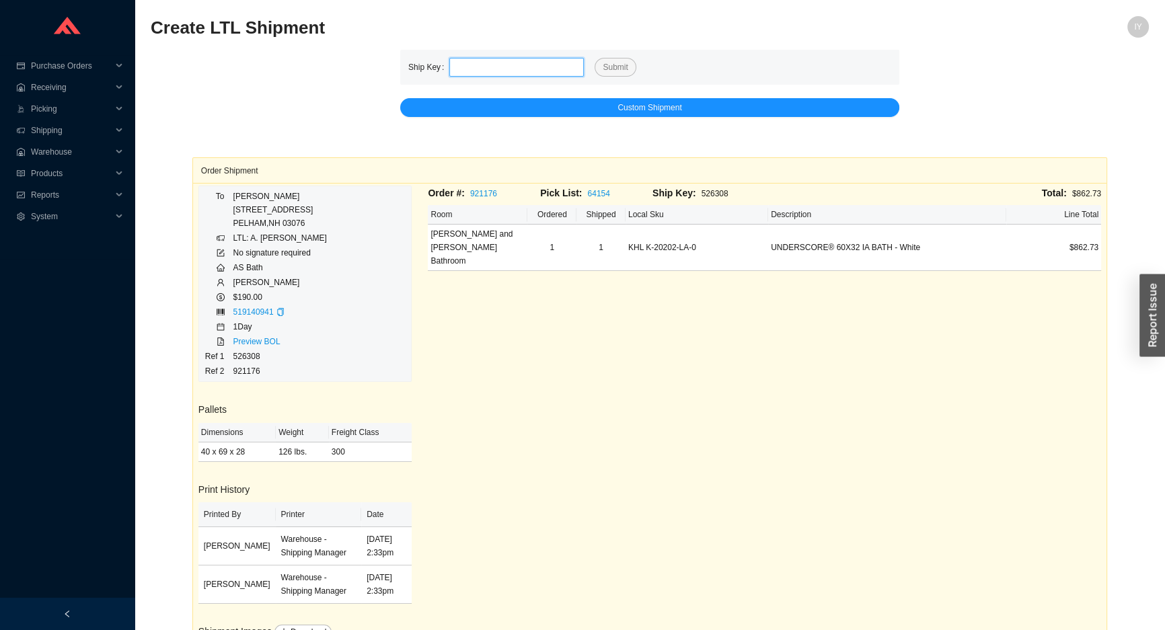
click at [495, 73] on input "tel" at bounding box center [516, 67] width 135 height 19
paste input "526309"
type input "526309"
click at [595, 58] on button "Submit" at bounding box center [615, 67] width 41 height 19
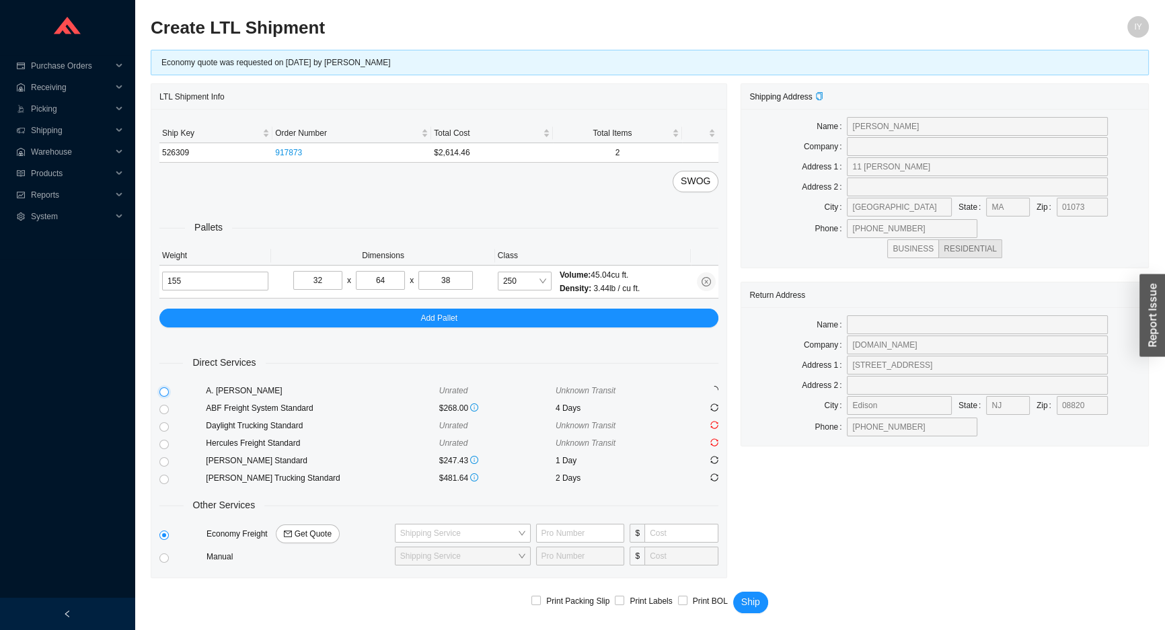
click at [166, 395] on input "radio" at bounding box center [163, 391] width 9 height 9
radio input "true"
checkbox input "true"
click at [747, 592] on button "Ship" at bounding box center [750, 603] width 35 height 22
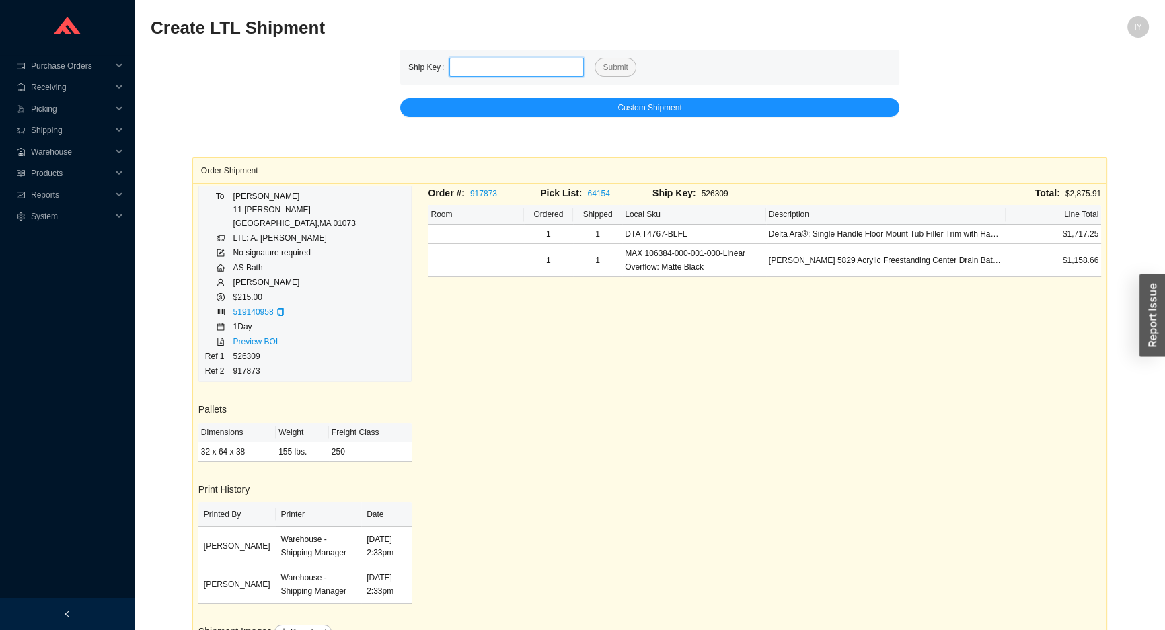
click at [504, 65] on input "tel" at bounding box center [516, 67] width 135 height 19
paste input "526310"
type input "526310"
click at [595, 58] on button "Submit" at bounding box center [615, 67] width 41 height 19
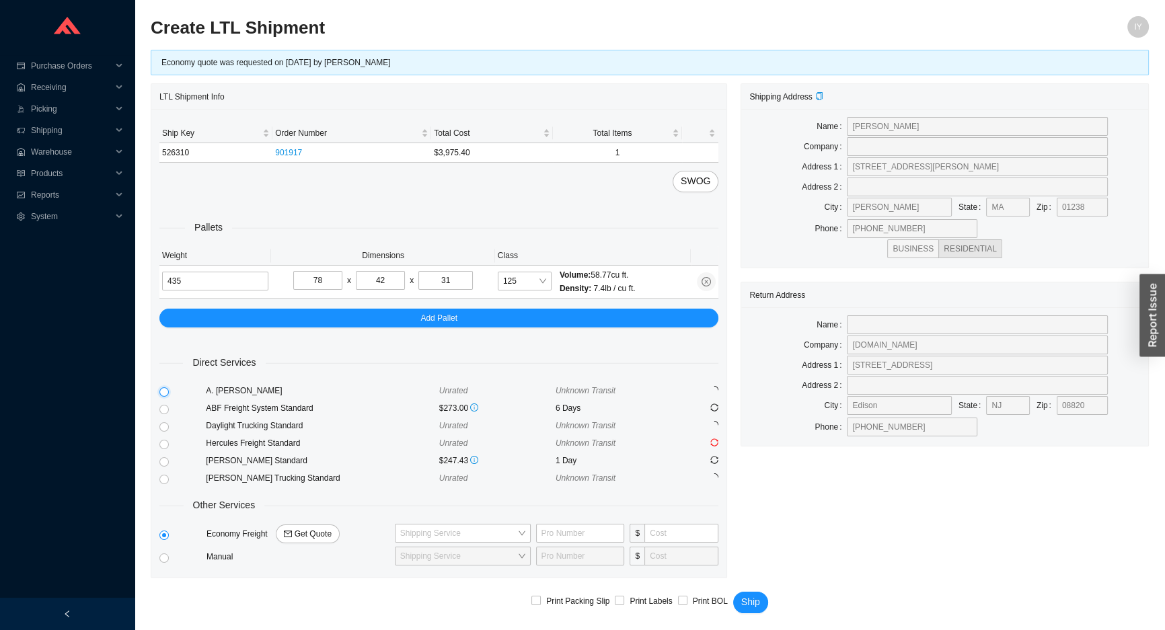
click at [167, 394] on input "radio" at bounding box center [163, 391] width 9 height 9
radio input "true"
checkbox input "true"
click at [757, 596] on button "Ship" at bounding box center [750, 603] width 35 height 22
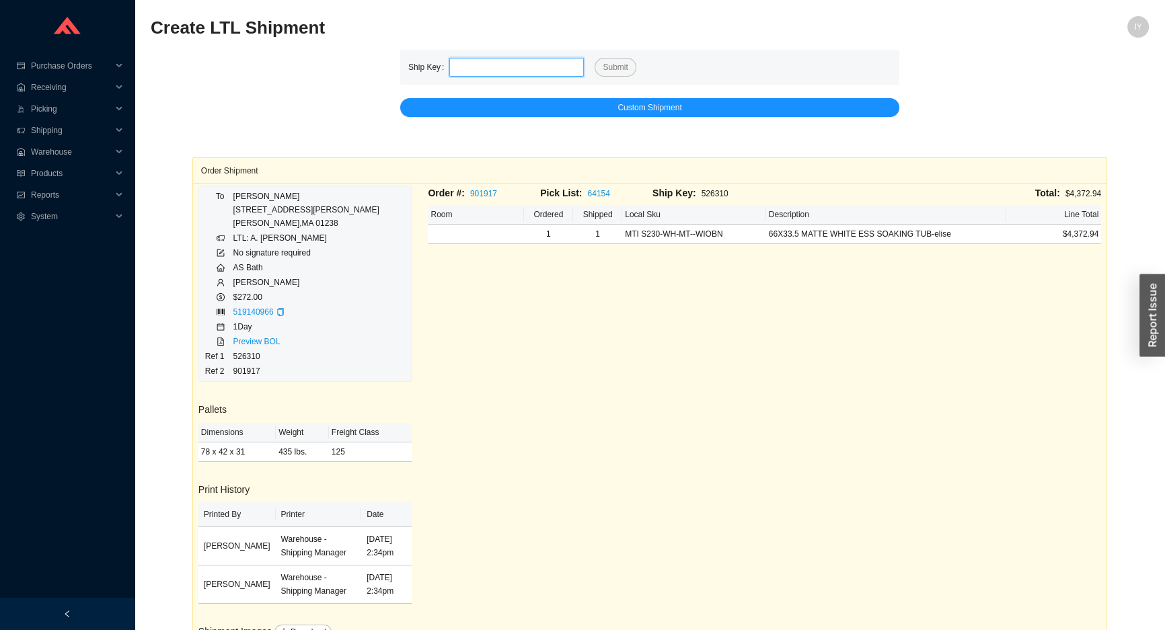
click at [551, 69] on input "tel" at bounding box center [516, 67] width 135 height 19
paste input "526309"
type input "526309"
click button "Submit" at bounding box center [615, 67] width 41 height 19
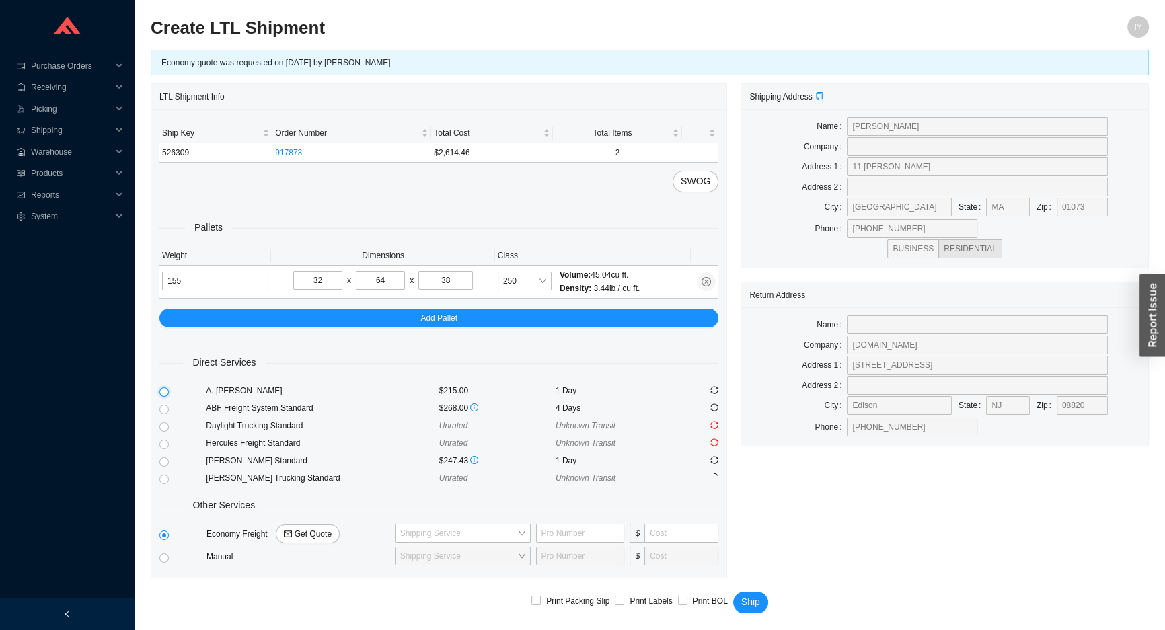
click at [167, 393] on input "radio" at bounding box center [163, 391] width 9 height 9
radio input "true"
checkbox input "true"
click at [745, 601] on span "Ship" at bounding box center [750, 602] width 19 height 15
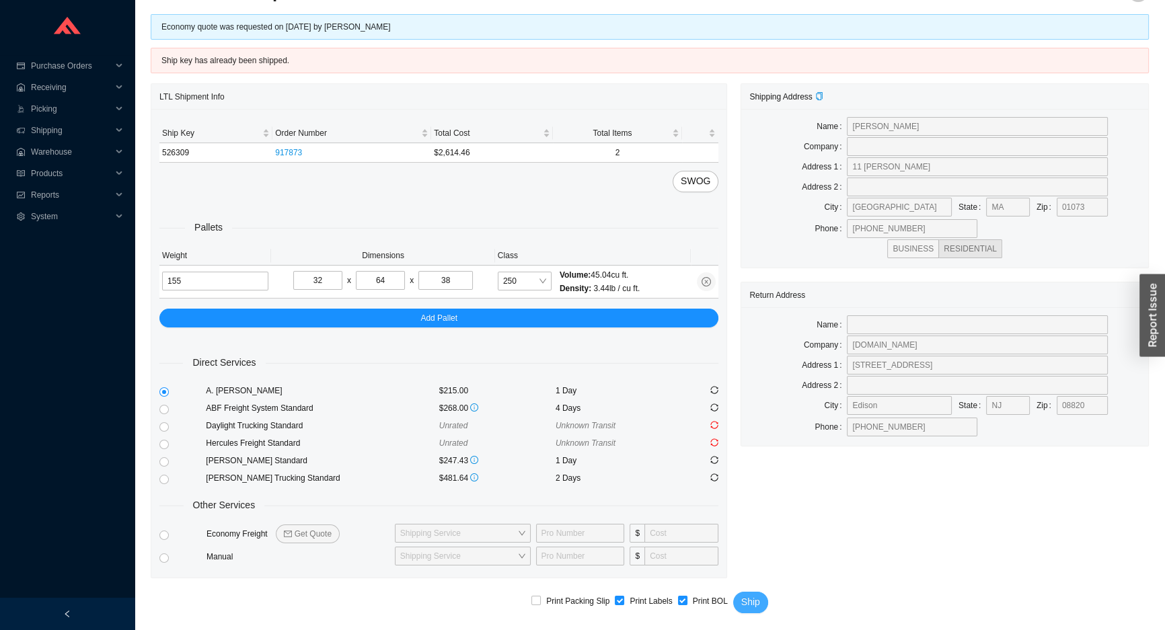
click at [748, 601] on span "Ship" at bounding box center [750, 602] width 19 height 15
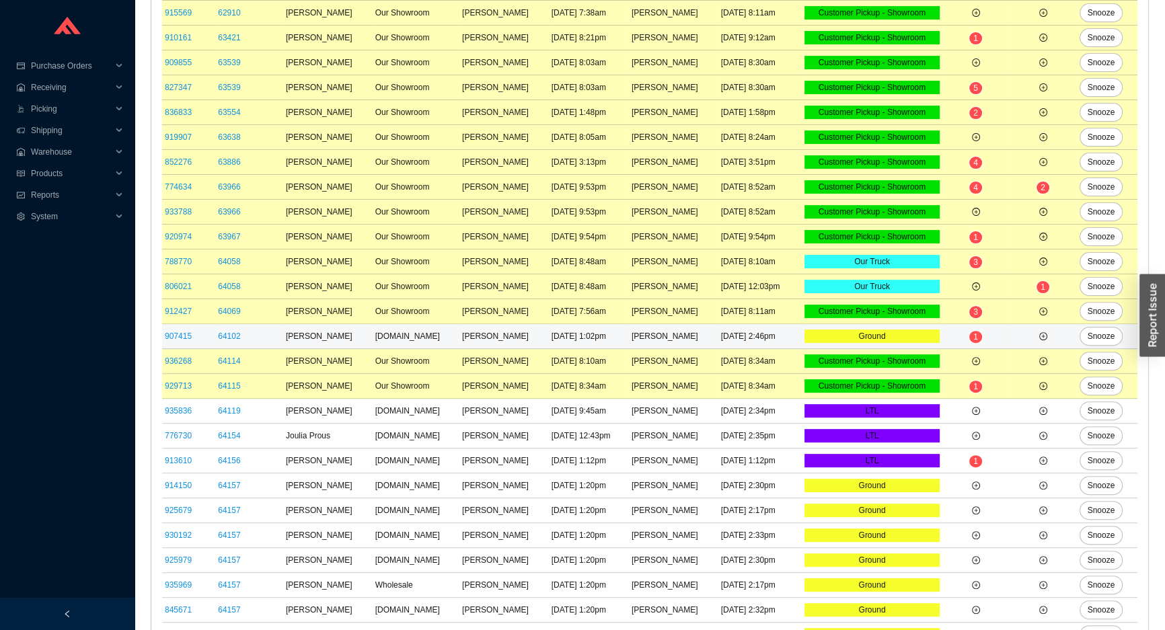
scroll to position [570, 0]
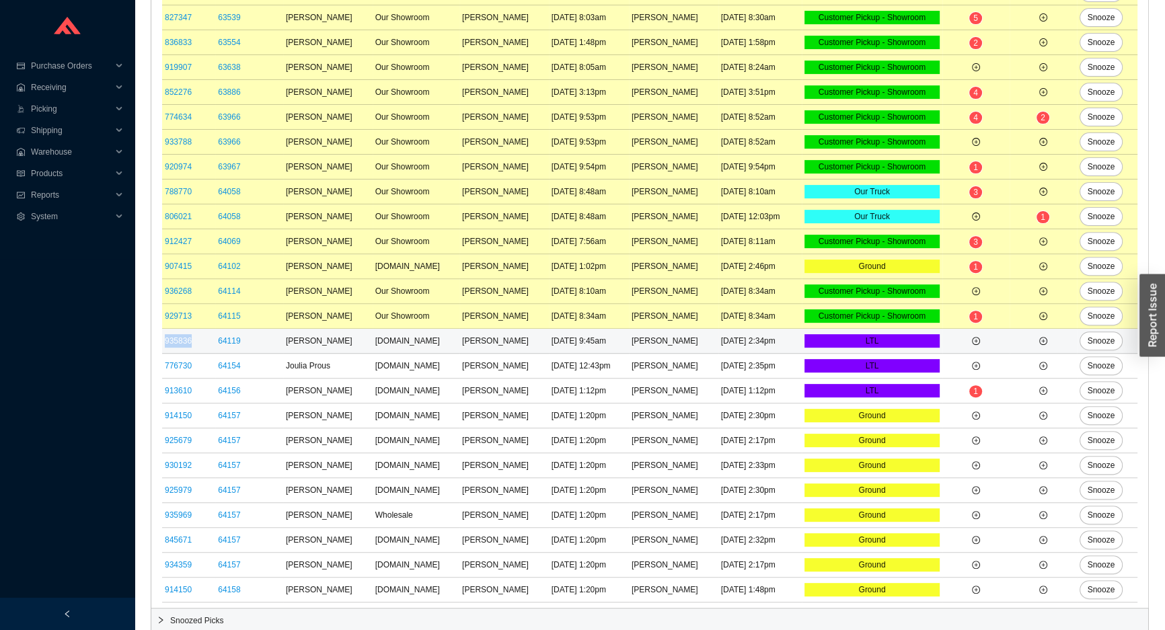
drag, startPoint x: 195, startPoint y: 340, endPoint x: 165, endPoint y: 344, distance: 29.9
click at [165, 344] on td "935836" at bounding box center [188, 341] width 53 height 25
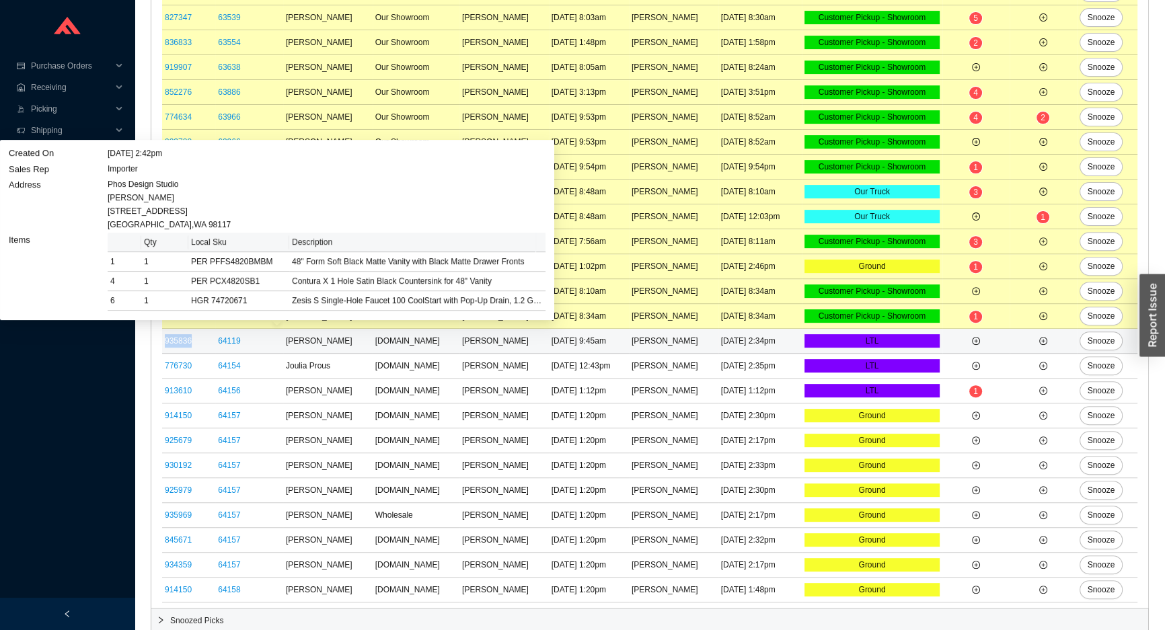
copy link "935836"
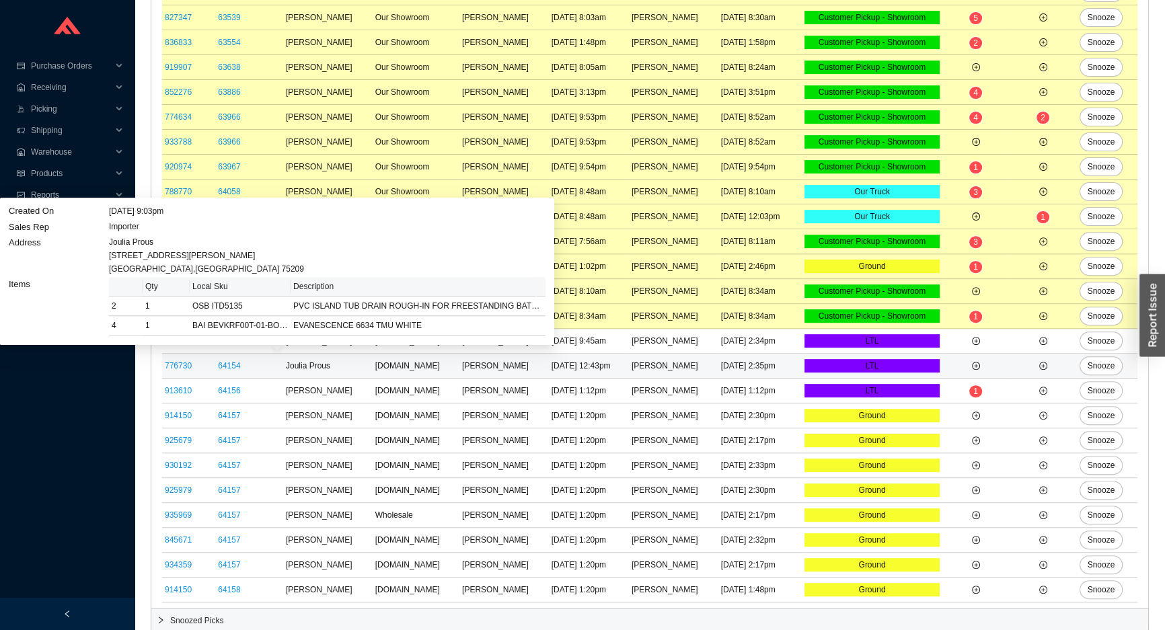
click at [147, 269] on div "Joulia Prous [STREET_ADDRESS][PERSON_NAME]" at bounding box center [327, 255] width 437 height 40
copy div "75209"
drag, startPoint x: 194, startPoint y: 363, endPoint x: 166, endPoint y: 367, distance: 28.5
click at [166, 367] on td "776730" at bounding box center [188, 366] width 53 height 25
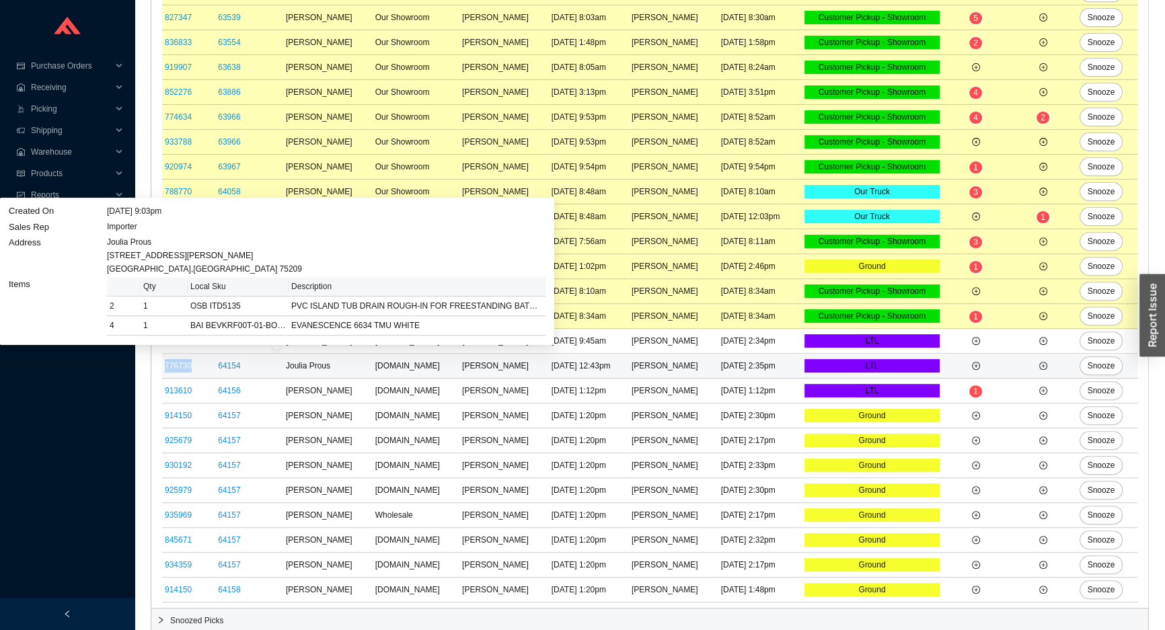
copy link "776730"
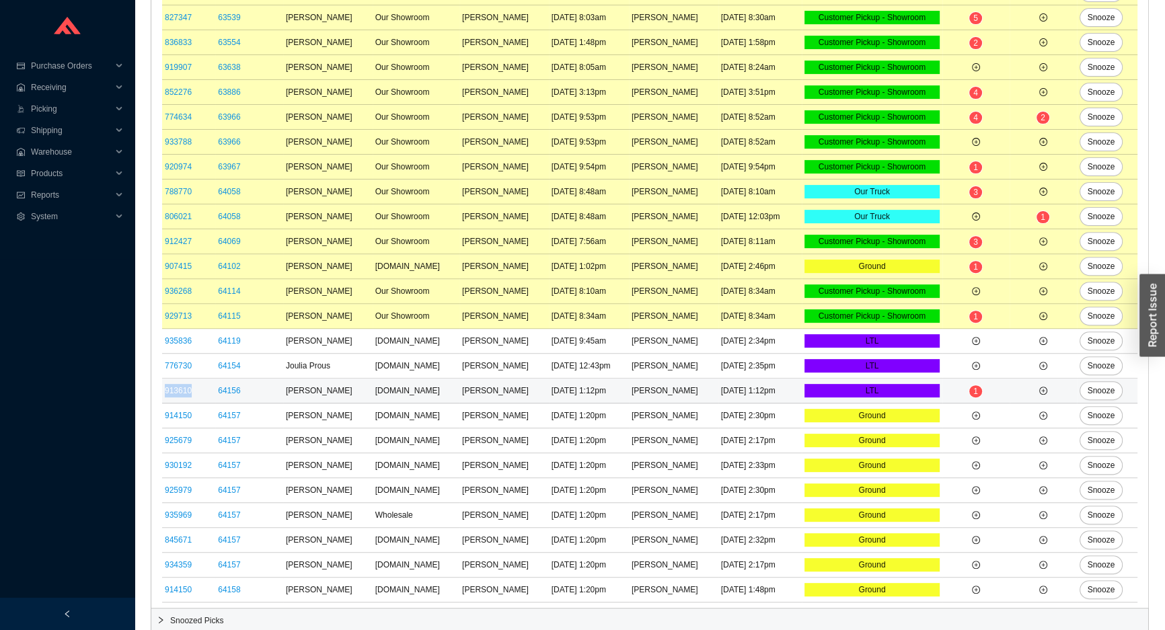
drag, startPoint x: 191, startPoint y: 389, endPoint x: 162, endPoint y: 385, distance: 29.2
click at [162, 385] on td "913610" at bounding box center [188, 391] width 53 height 25
copy link "913610"
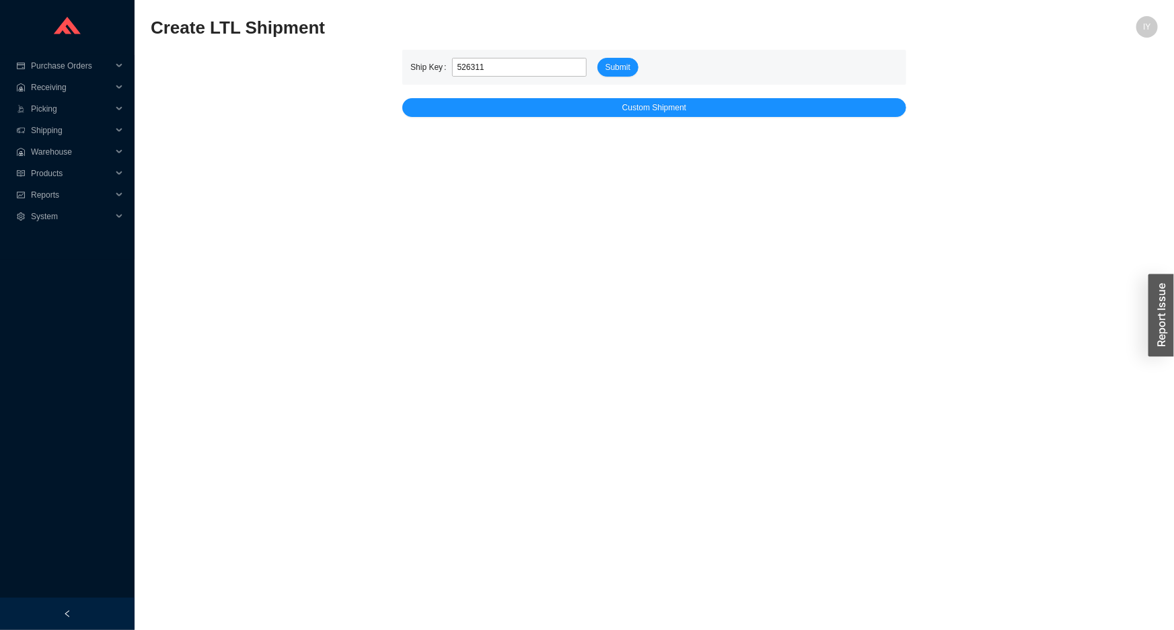
type input "526311"
click at [597, 58] on button "Submit" at bounding box center [617, 67] width 41 height 19
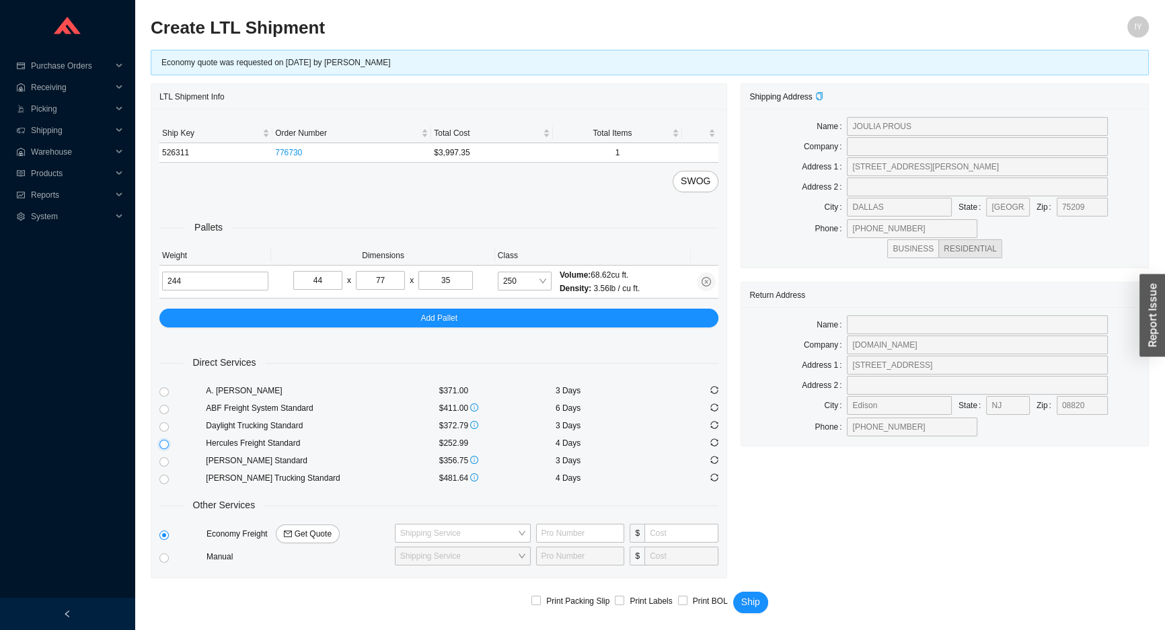
click at [165, 442] on input "radio" at bounding box center [163, 444] width 9 height 9
radio input "true"
checkbox input "true"
click at [745, 598] on span "Ship" at bounding box center [750, 602] width 19 height 15
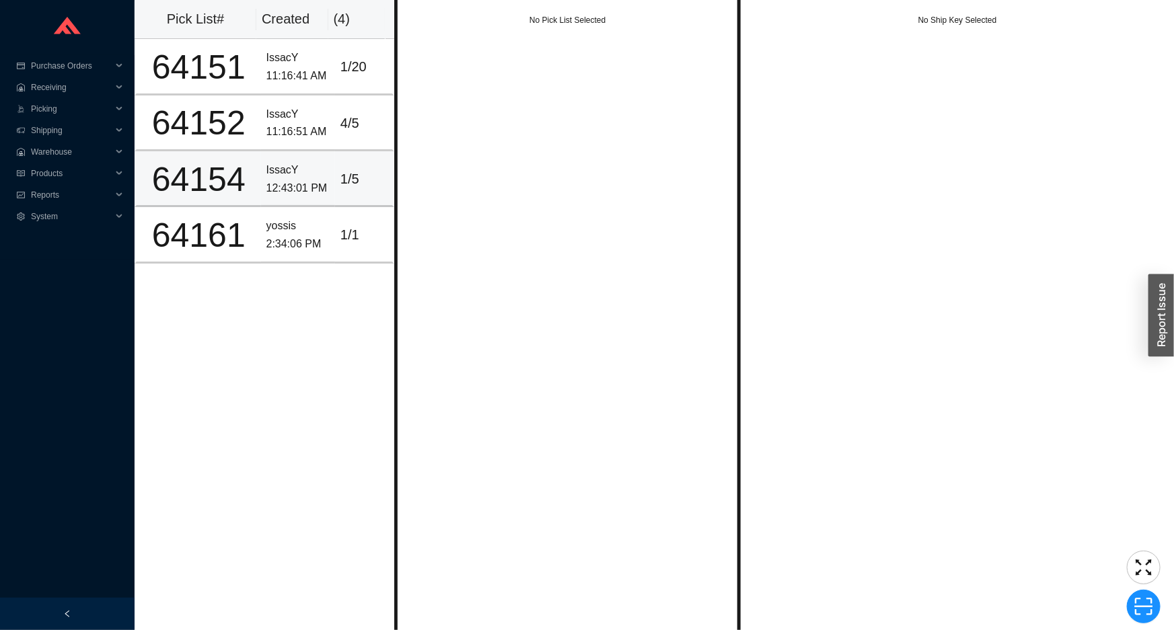
click at [165, 190] on div "64154" at bounding box center [199, 180] width 114 height 34
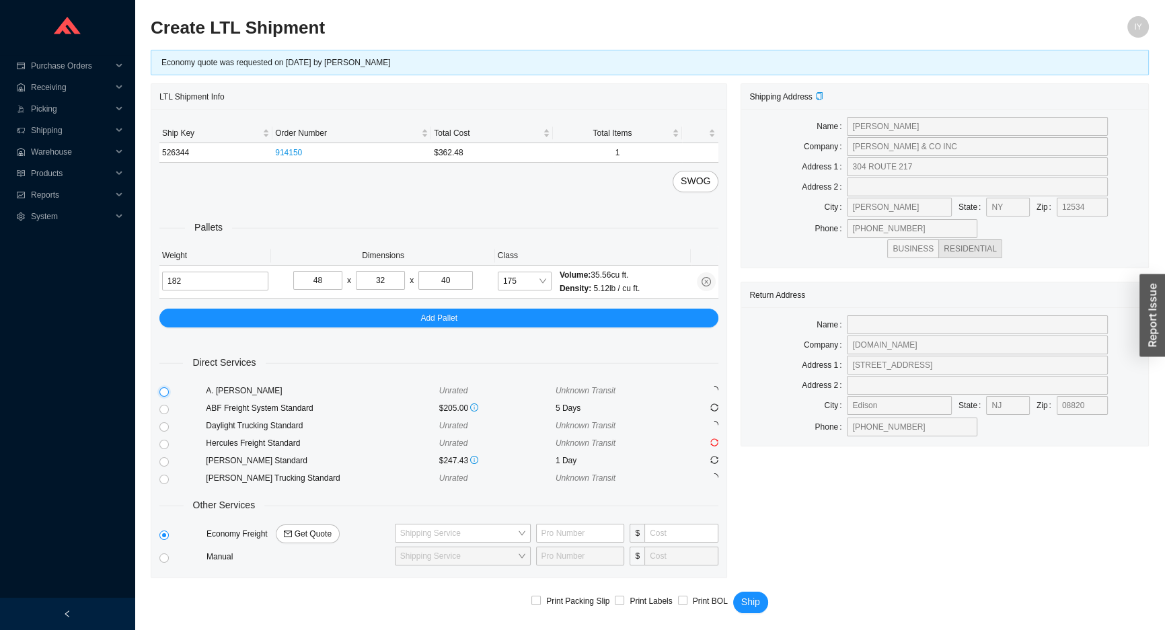
click at [165, 391] on input "radio" at bounding box center [163, 391] width 9 height 9
radio input "true"
checkbox input "true"
click at [286, 150] on link "914150" at bounding box center [288, 152] width 27 height 9
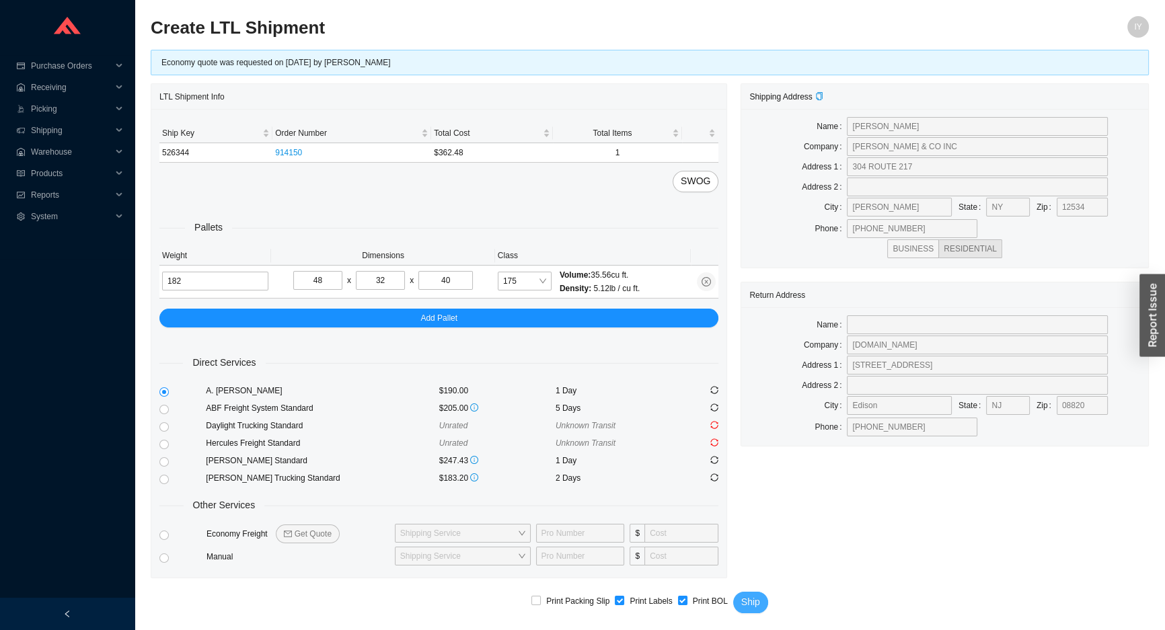
click at [747, 599] on span "Ship" at bounding box center [750, 602] width 19 height 15
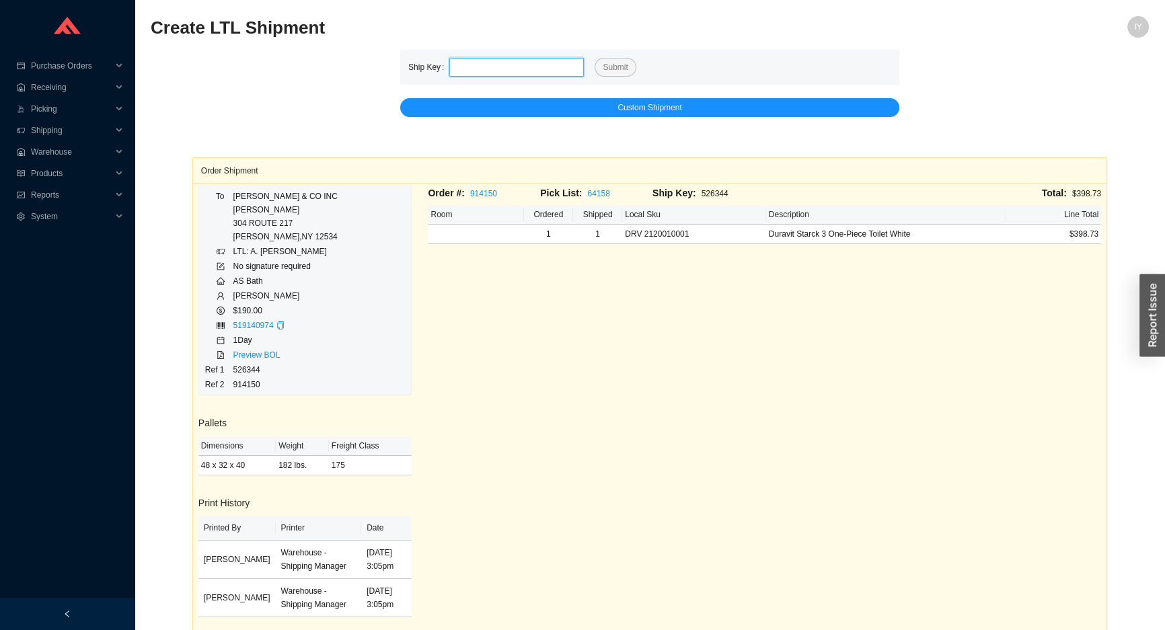
click at [467, 59] on input "tel" at bounding box center [516, 67] width 135 height 19
paste input "526324"
type input "526324"
click at [595, 58] on button "Submit" at bounding box center [615, 67] width 41 height 19
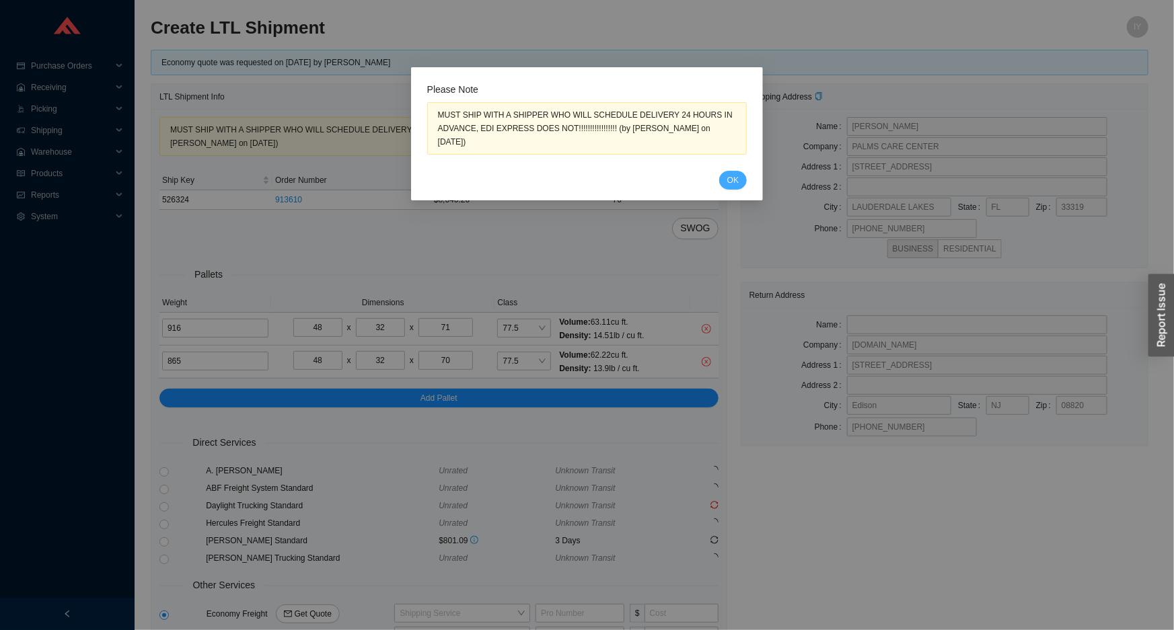
click at [740, 171] on button "OK" at bounding box center [733, 180] width 28 height 19
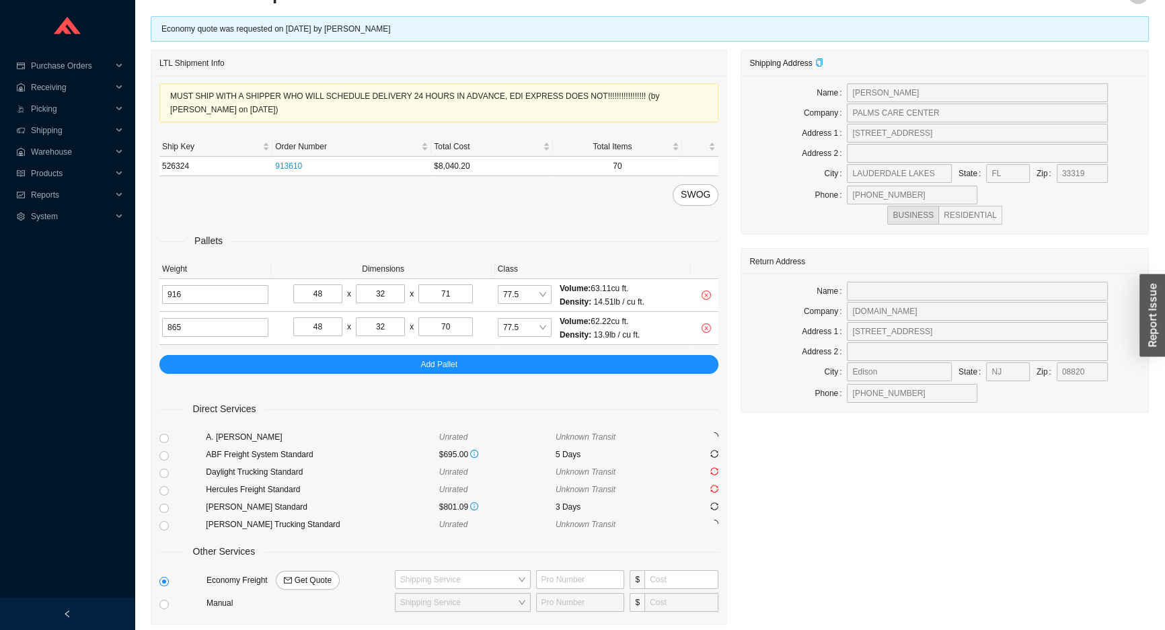
scroll to position [80, 0]
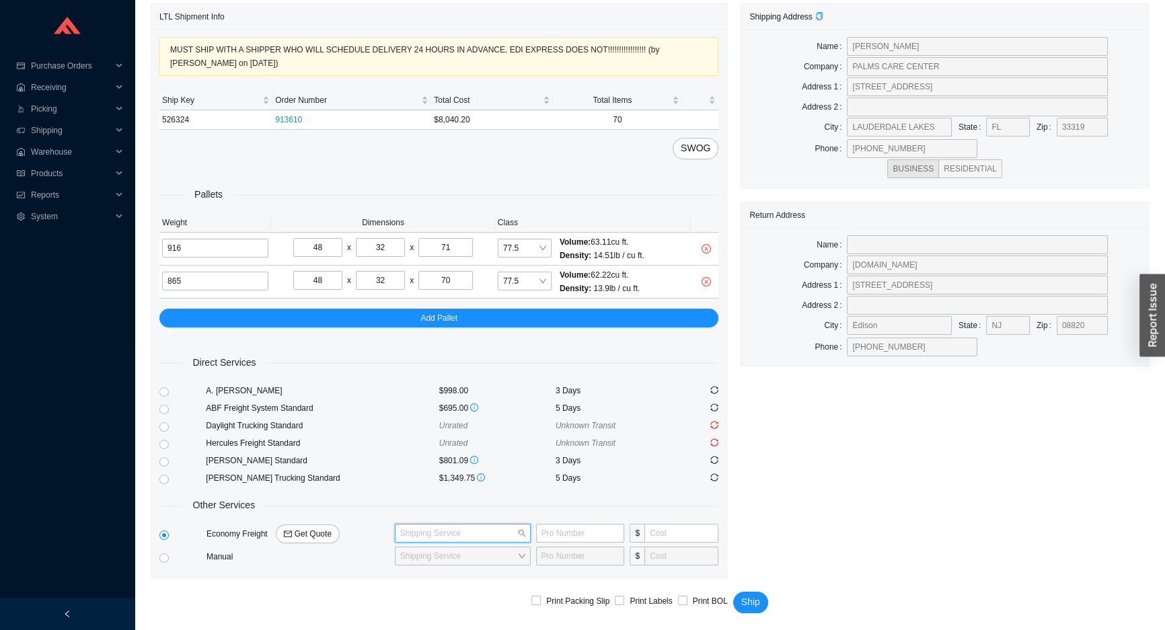
click at [435, 528] on input "search" at bounding box center [458, 533] width 117 height 17
type input "2d"
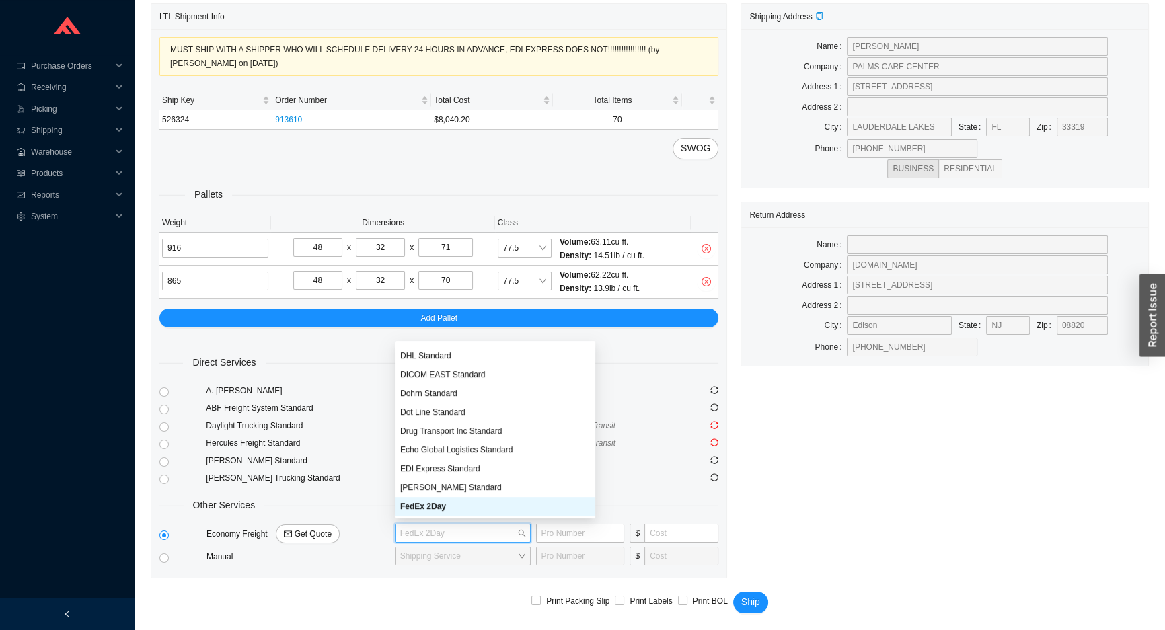
click at [440, 531] on span "FedEx 2Day" at bounding box center [462, 533] width 125 height 17
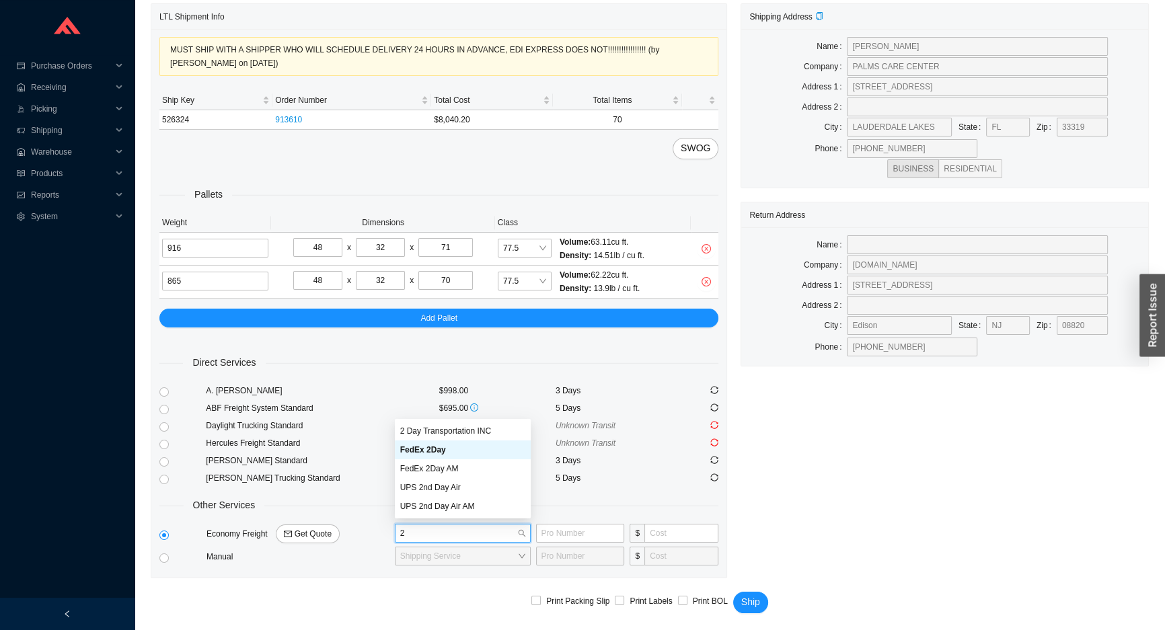
type input "2d"
click at [454, 468] on div "2 Day Transportation INC" at bounding box center [462, 469] width 125 height 12
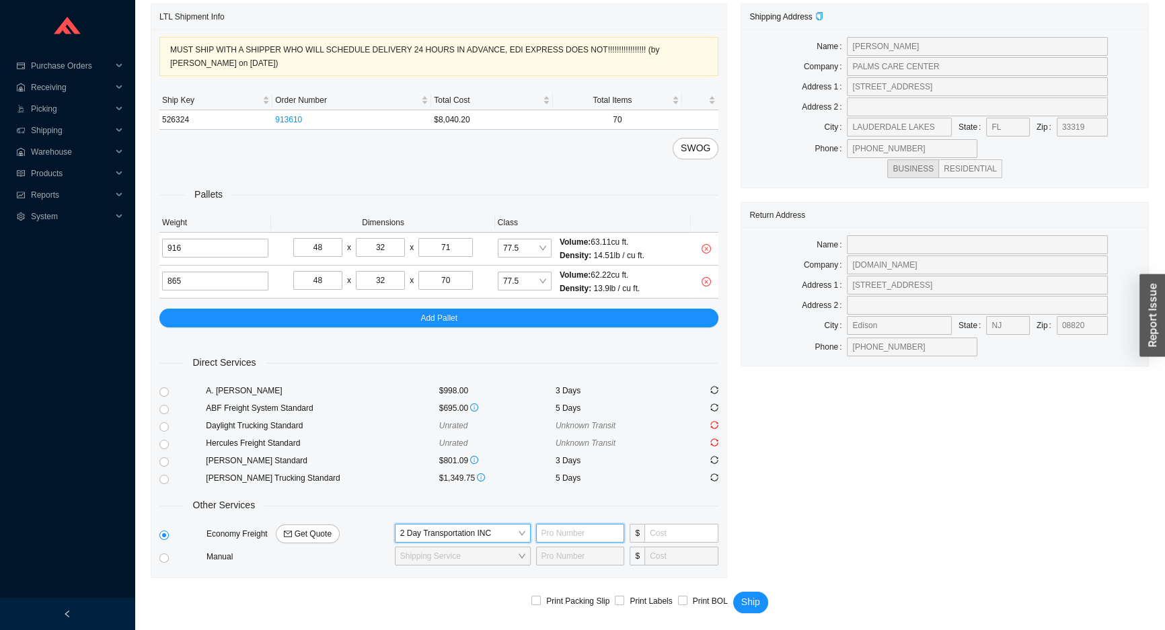
click at [564, 534] on input "text" at bounding box center [580, 533] width 89 height 19
click at [665, 529] on input "tel" at bounding box center [681, 533] width 74 height 19
type input "450"
click at [610, 533] on input "text" at bounding box center [580, 533] width 89 height 19
type input "11001911"
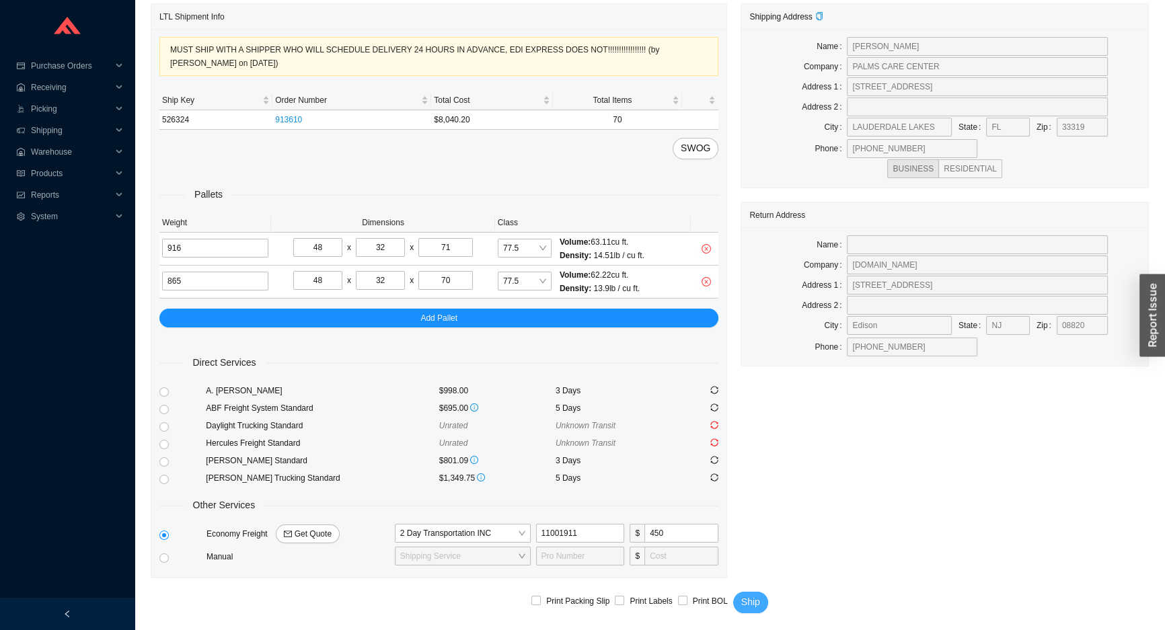
click at [753, 597] on span "Ship" at bounding box center [750, 602] width 19 height 15
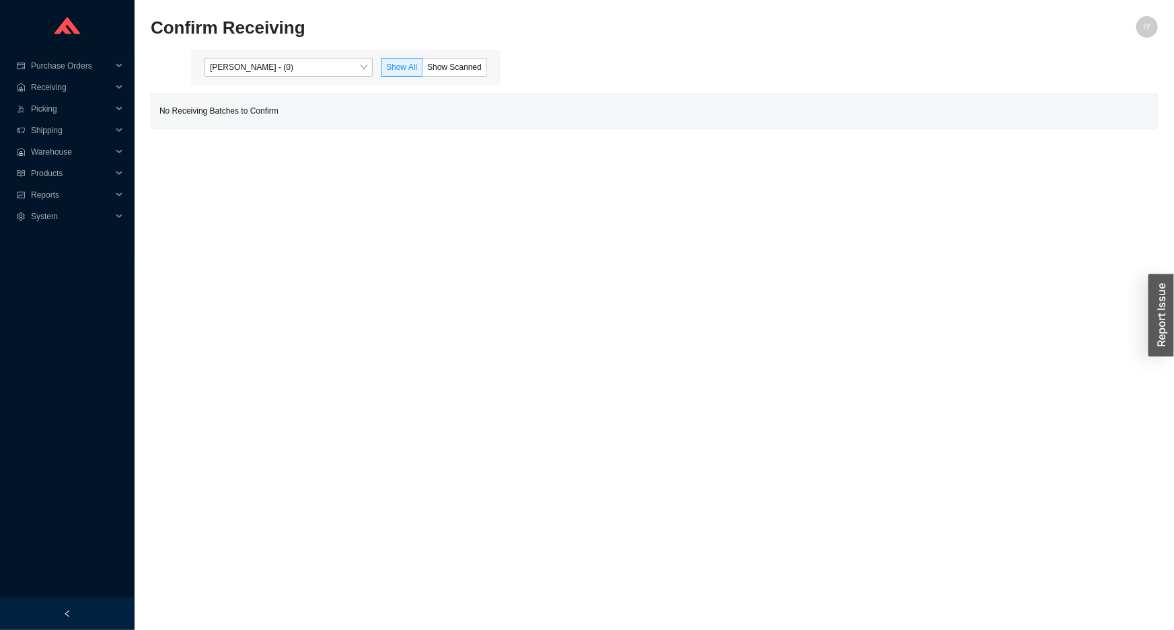
drag, startPoint x: 310, startPoint y: 67, endPoint x: 309, endPoint y: 77, distance: 10.2
click at [310, 70] on span "Issac Yoselovsky - (0)" at bounding box center [288, 67] width 157 height 17
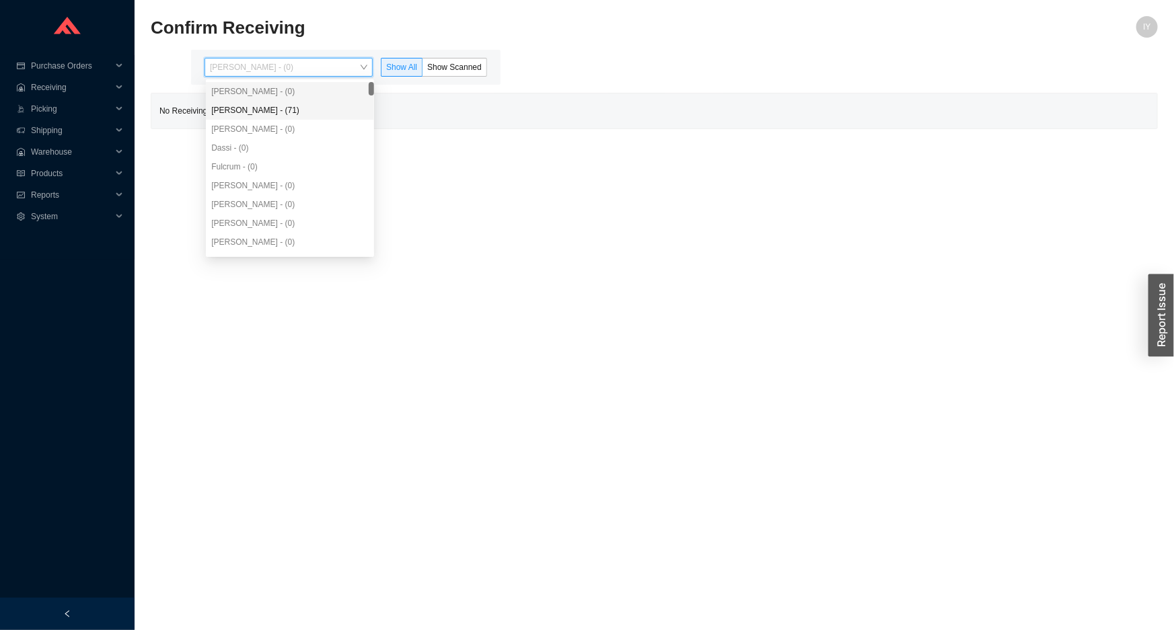
click at [300, 110] on div "Angel Negron - (71)" at bounding box center [289, 110] width 157 height 12
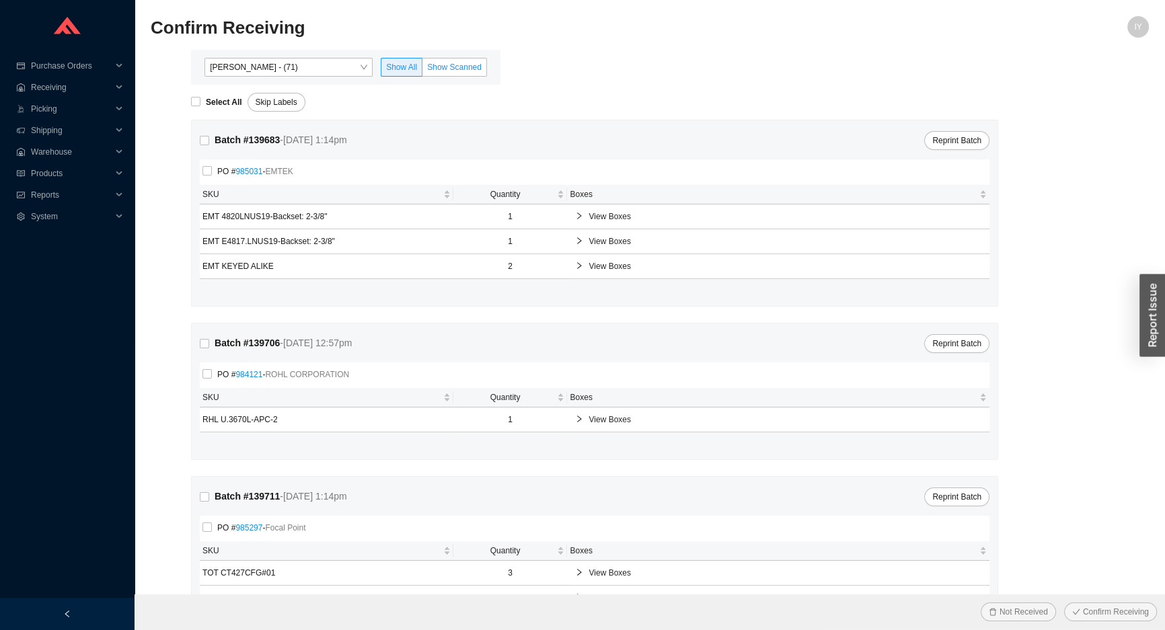
click at [439, 63] on span "Show Scanned" at bounding box center [454, 67] width 54 height 9
click at [422, 70] on input "Show Scanned" at bounding box center [422, 70] width 0 height 0
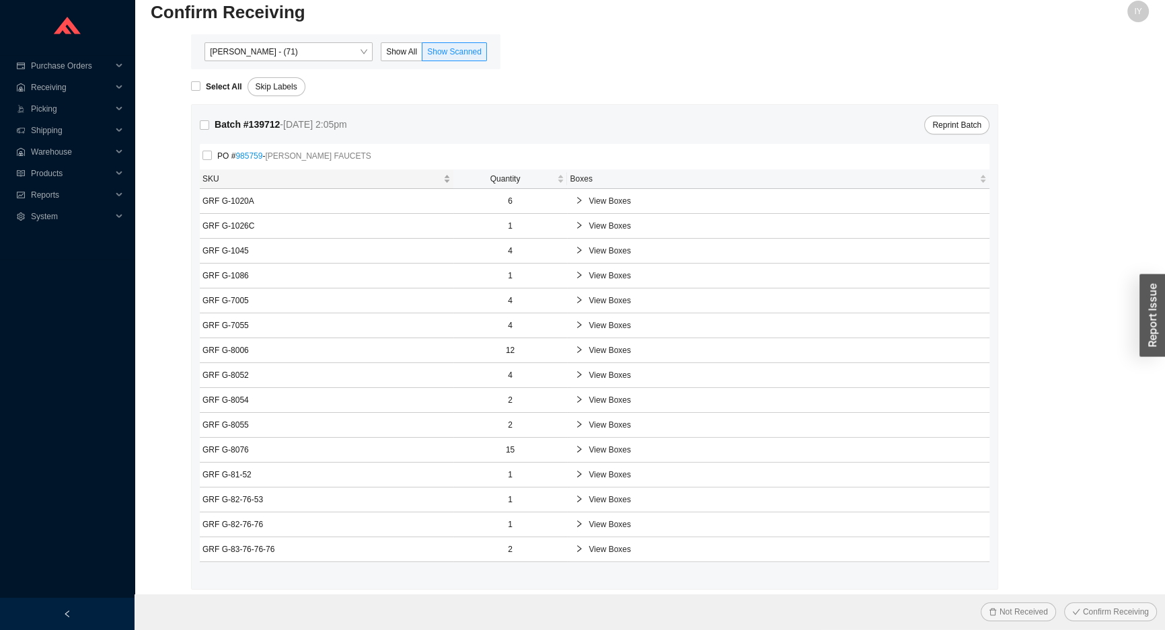
scroll to position [25, 0]
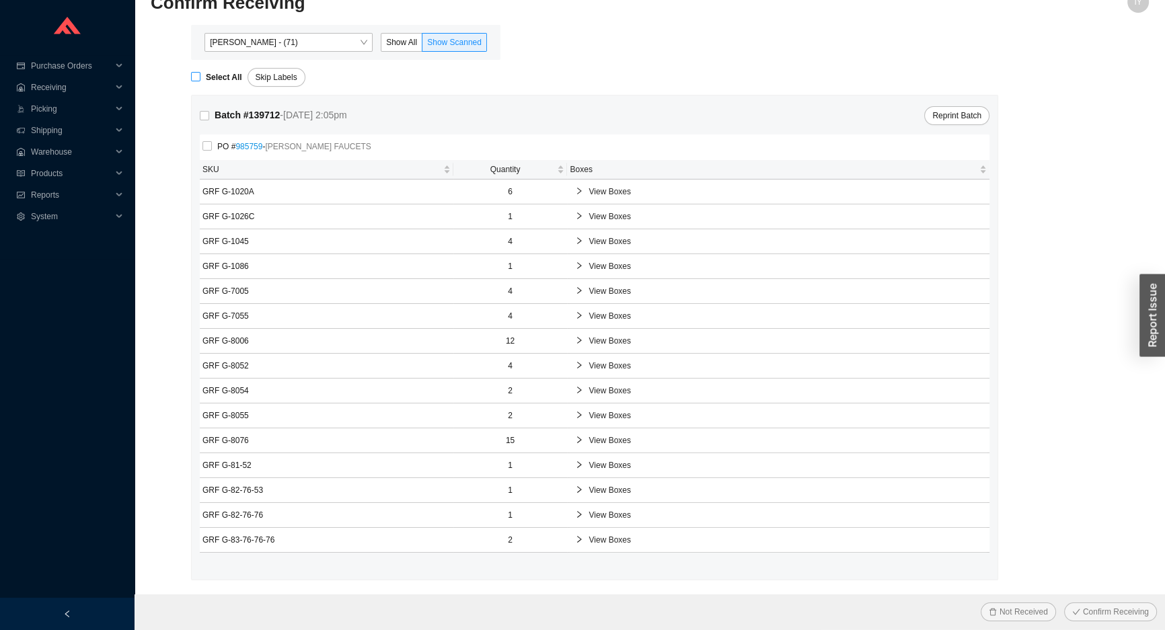
click at [196, 78] on input "Select All" at bounding box center [195, 76] width 9 height 9
checkbox input "true"
click at [1064, 603] on button "Confirm Receiving" at bounding box center [1110, 612] width 93 height 19
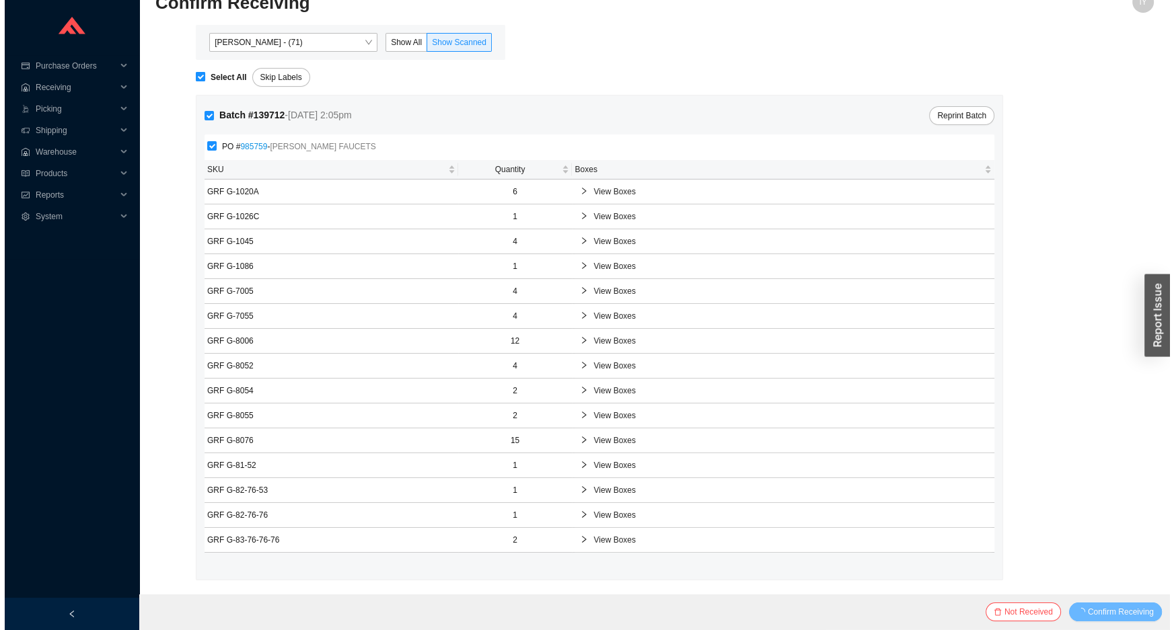
scroll to position [0, 0]
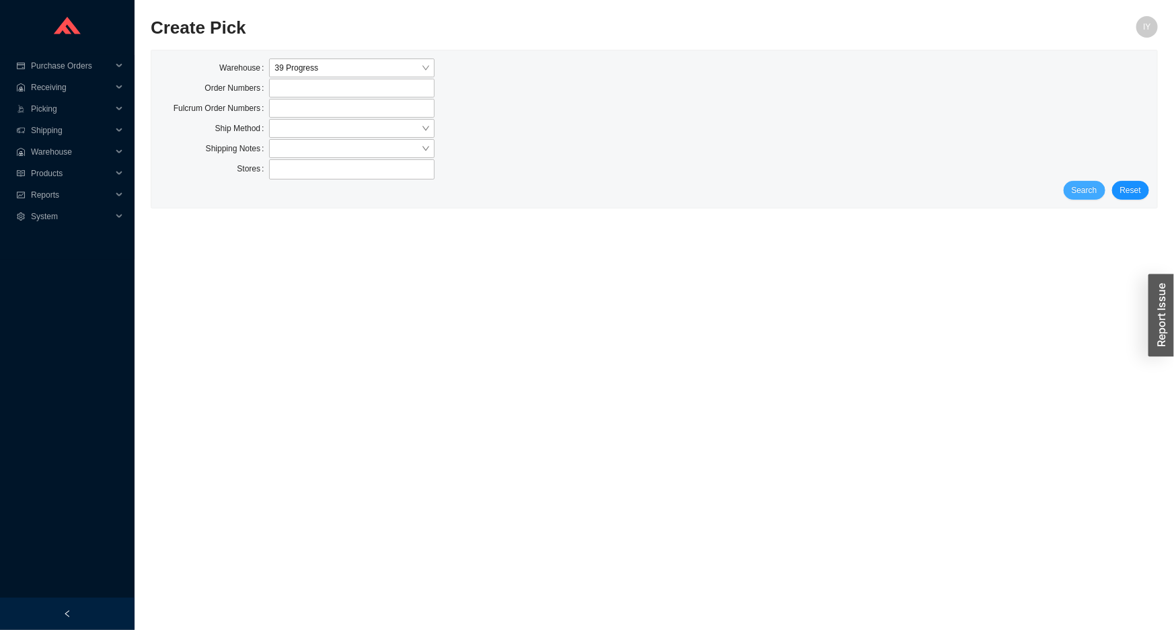
click at [1101, 195] on button "Search" at bounding box center [1084, 190] width 42 height 19
click at [1097, 195] on span "Search" at bounding box center [1085, 190] width 26 height 13
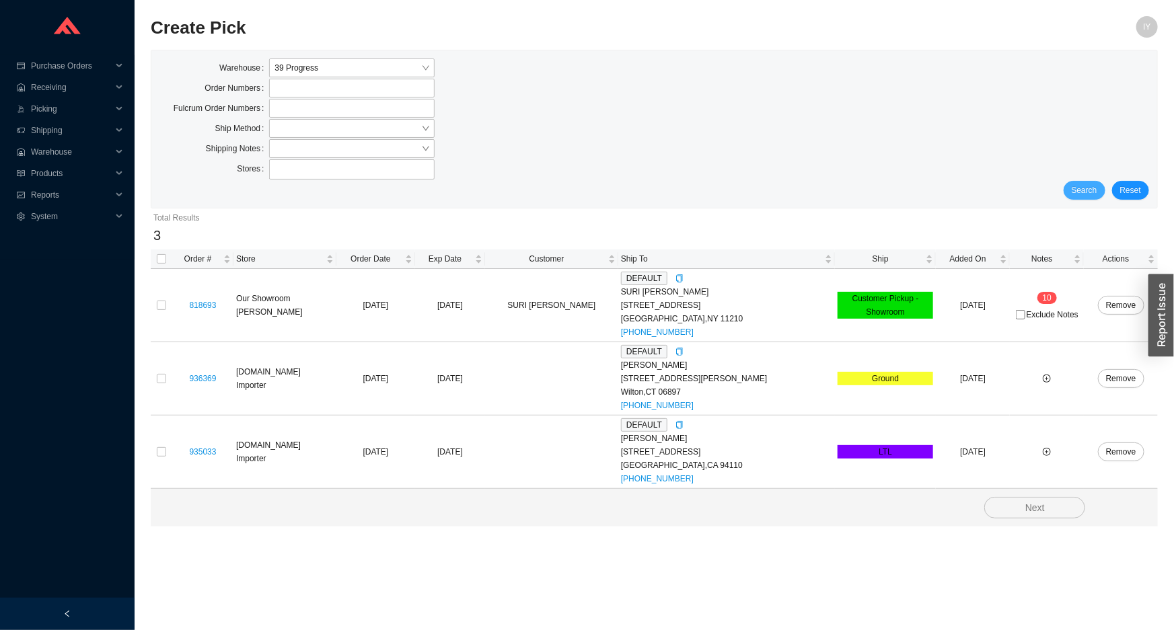
click at [1097, 195] on span "Search" at bounding box center [1085, 190] width 26 height 13
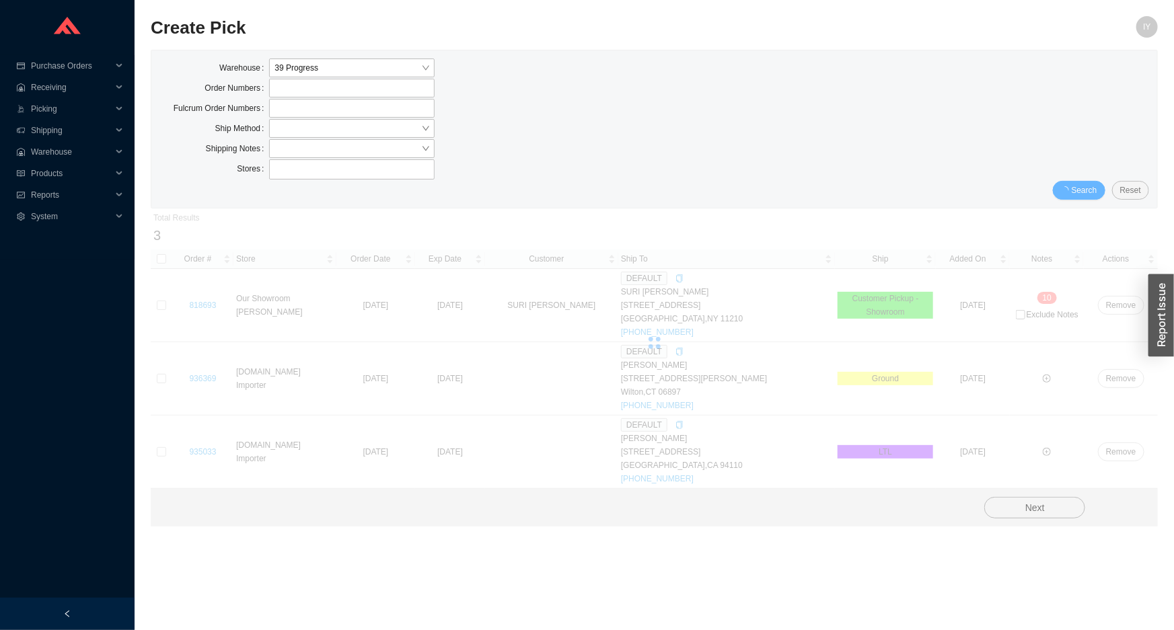
click at [1097, 195] on span "Search" at bounding box center [1085, 190] width 26 height 13
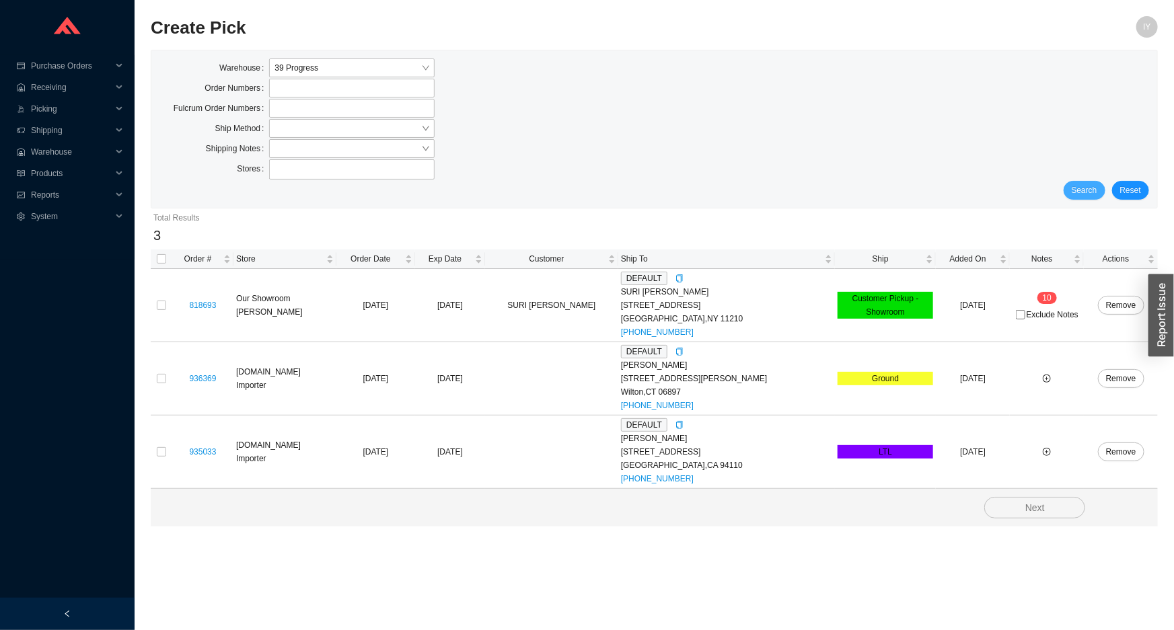
click at [1096, 193] on span "Search" at bounding box center [1085, 190] width 26 height 13
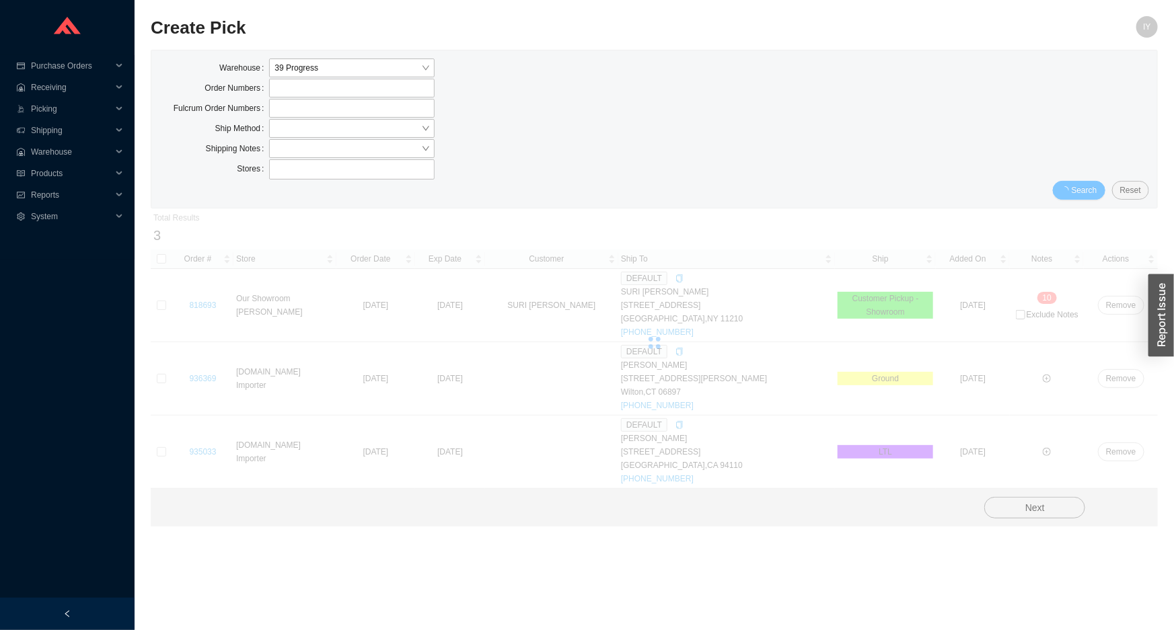
click at [1096, 193] on span "Search" at bounding box center [1085, 190] width 26 height 13
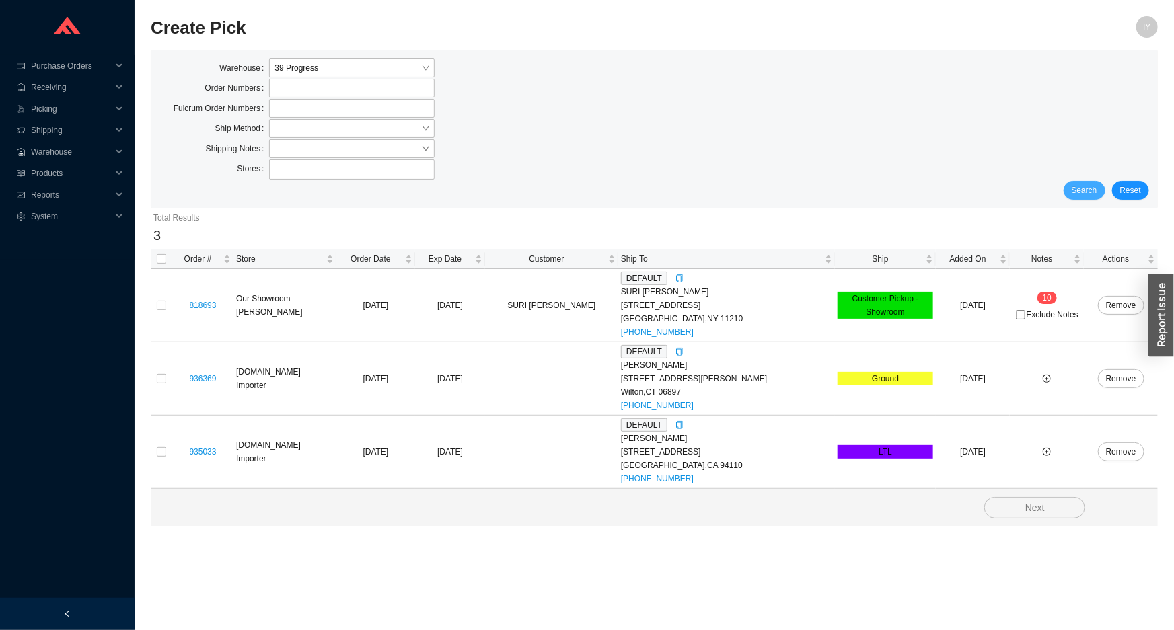
click at [1096, 193] on span "Search" at bounding box center [1085, 190] width 26 height 13
click at [1085, 188] on span "Search" at bounding box center [1085, 190] width 26 height 13
click at [1083, 189] on span "Search" at bounding box center [1085, 190] width 26 height 13
click at [1083, 188] on span "Search" at bounding box center [1085, 190] width 26 height 13
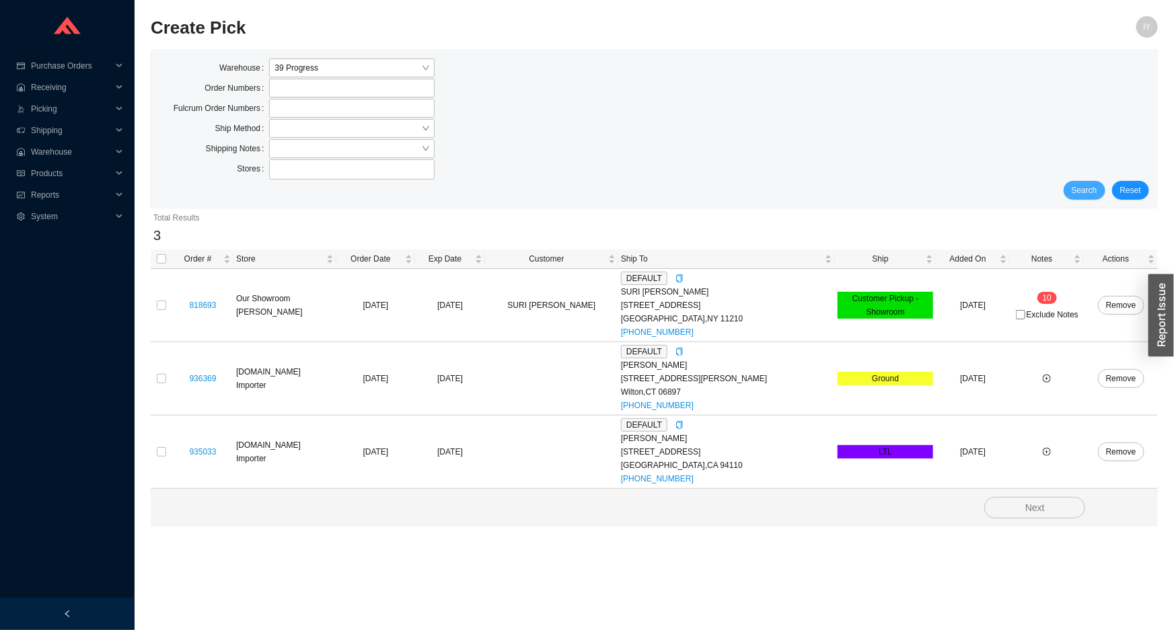
click at [1083, 188] on span "Search" at bounding box center [1085, 190] width 26 height 13
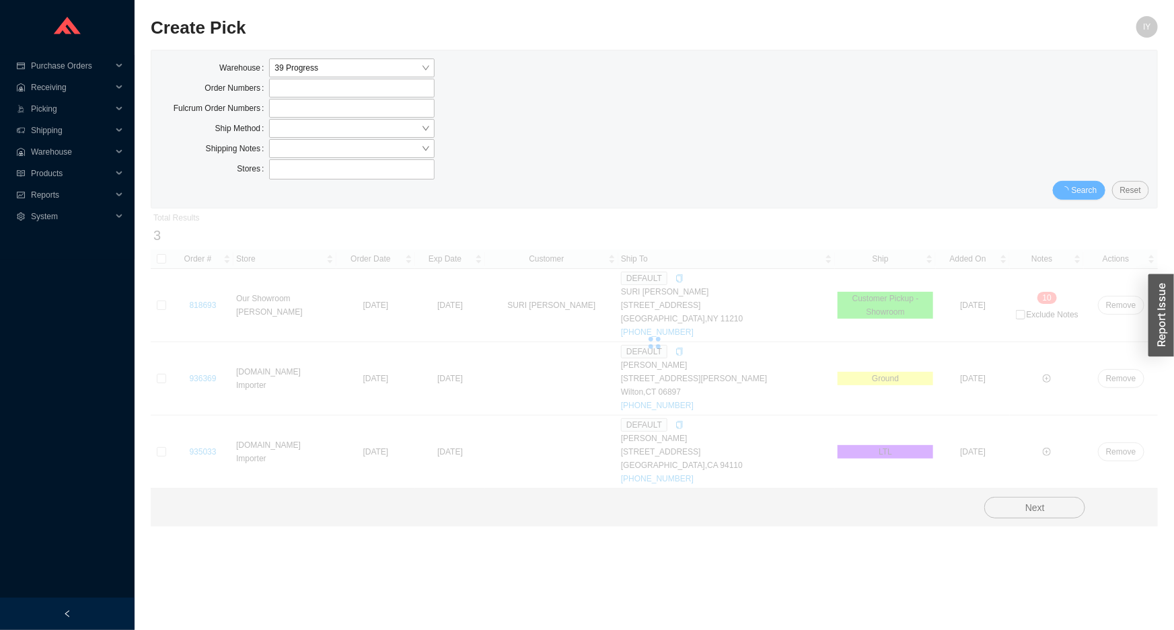
click at [1083, 188] on button "Search" at bounding box center [1079, 190] width 52 height 19
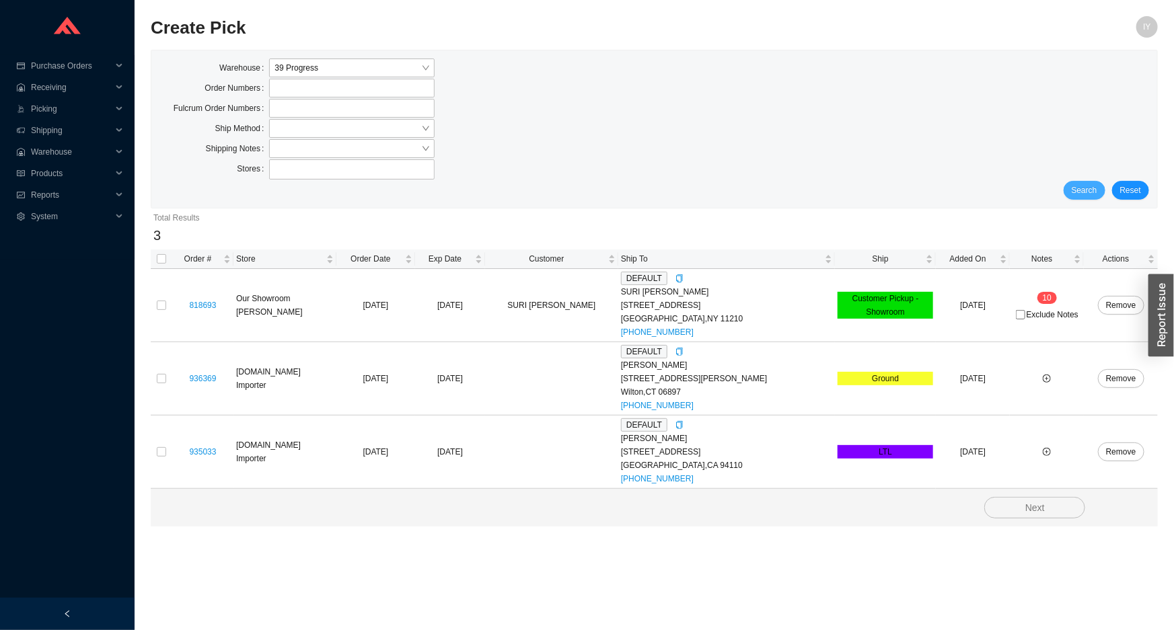
click at [1083, 188] on span "Search" at bounding box center [1085, 190] width 26 height 13
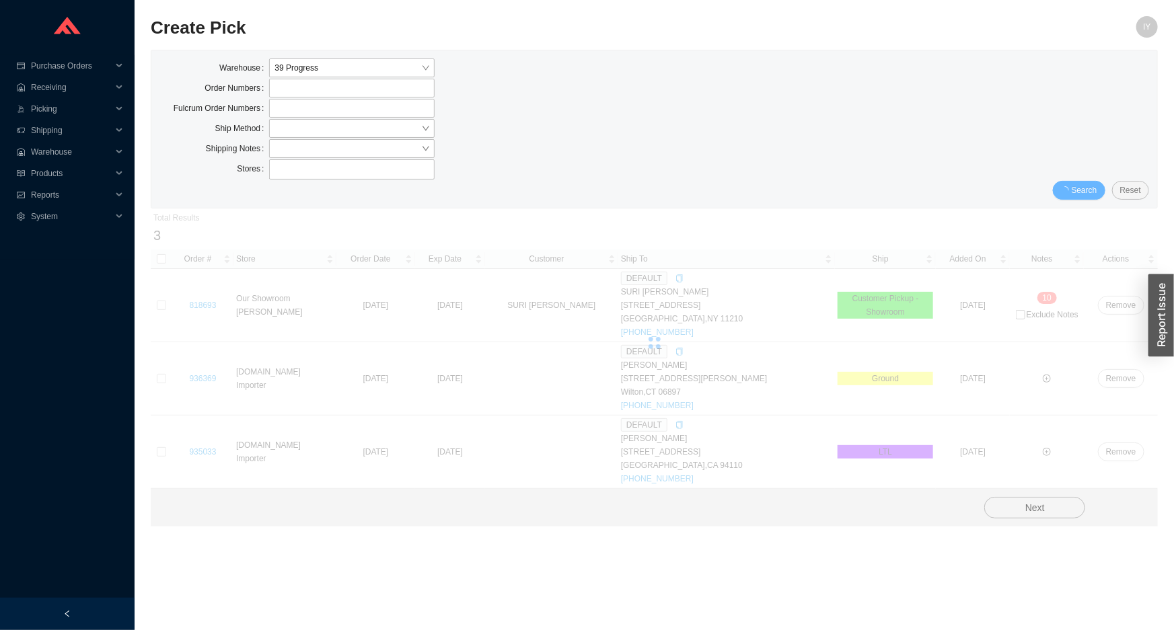
click at [1083, 188] on span "Search" at bounding box center [1085, 190] width 26 height 13
click at [1083, 188] on button "Search" at bounding box center [1079, 190] width 52 height 19
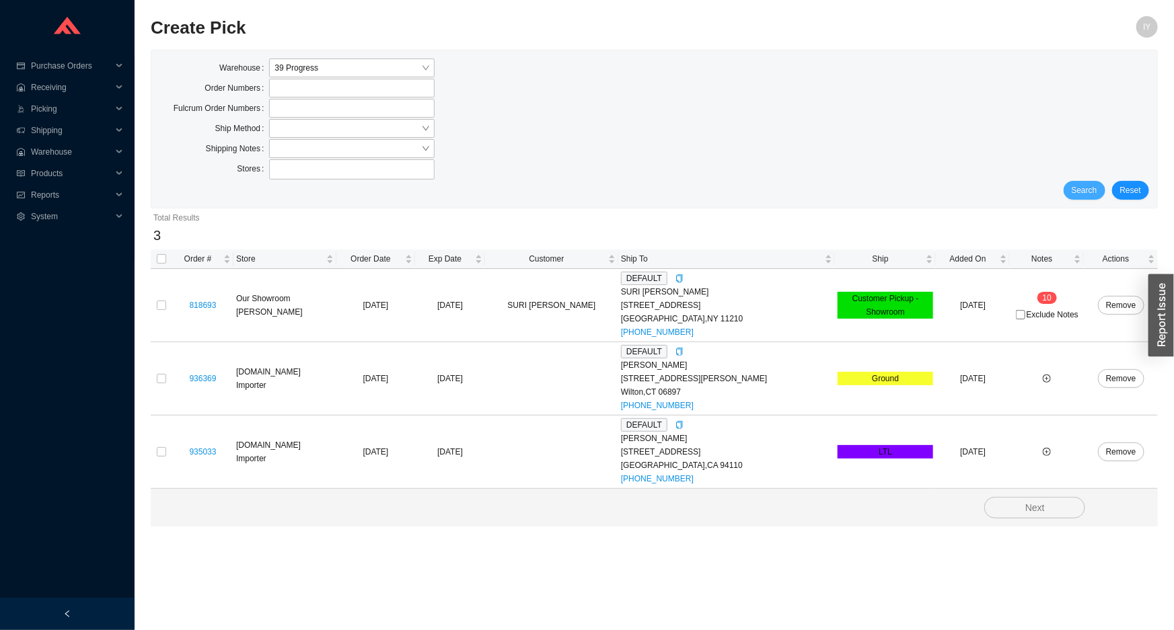
click at [1083, 188] on span "Search" at bounding box center [1085, 190] width 26 height 13
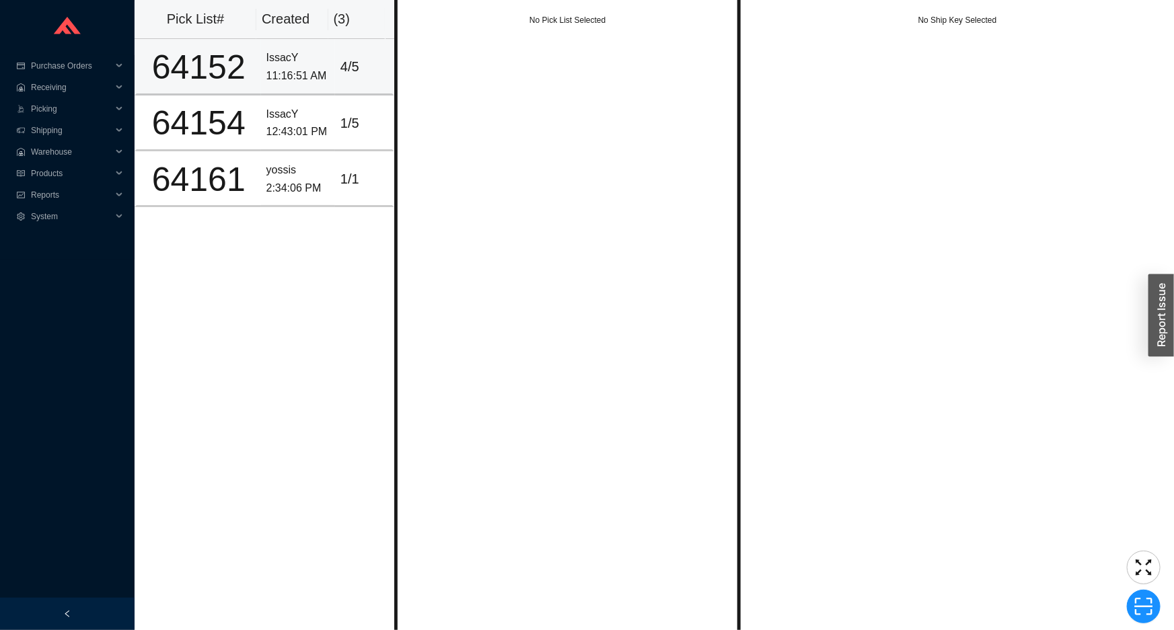
click at [276, 74] on div "11:16:51 AM" at bounding box center [297, 76] width 63 height 18
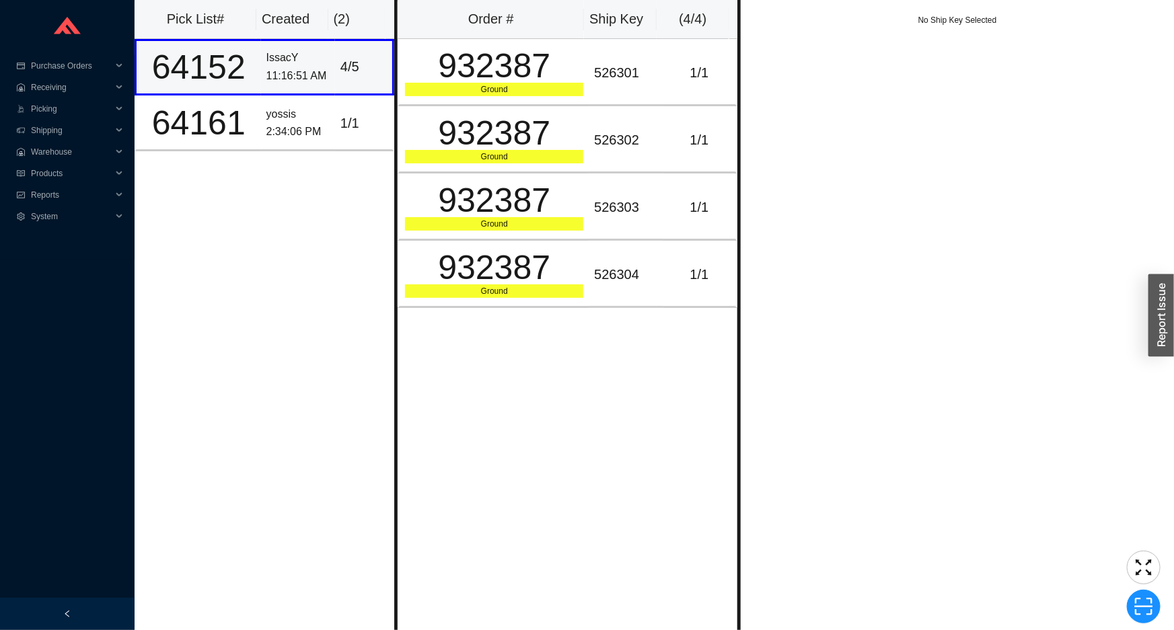
click at [229, 62] on div "64152" at bounding box center [199, 67] width 114 height 34
copy div "64152"
click at [75, 106] on span "Picking" at bounding box center [71, 109] width 81 height 22
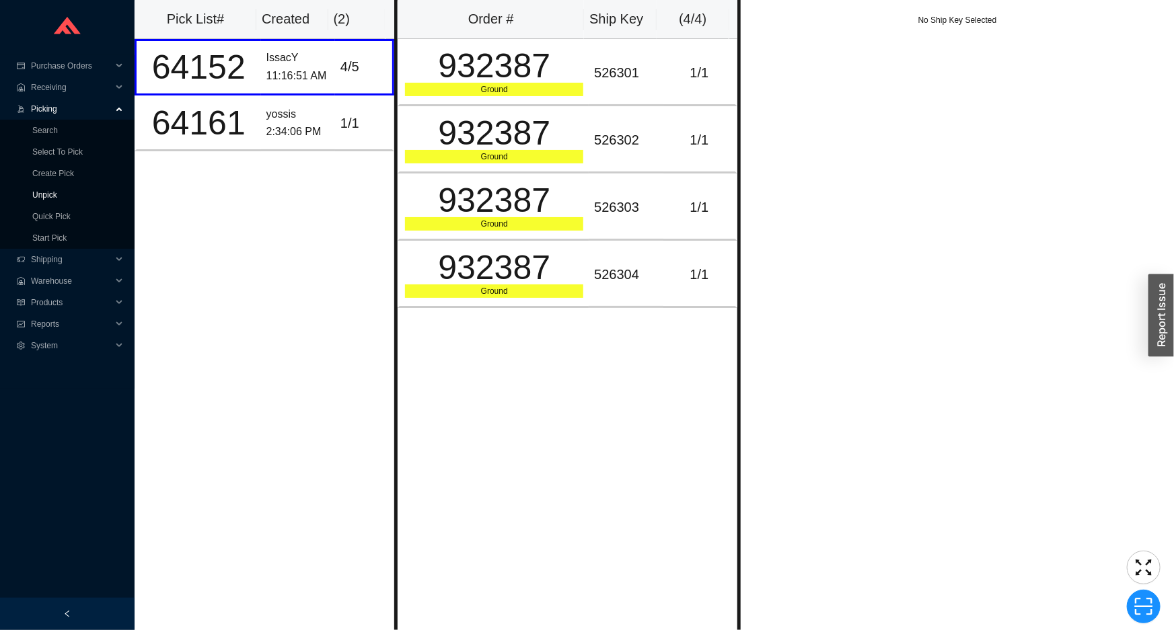
click at [57, 198] on link "Unpick" at bounding box center [44, 194] width 25 height 9
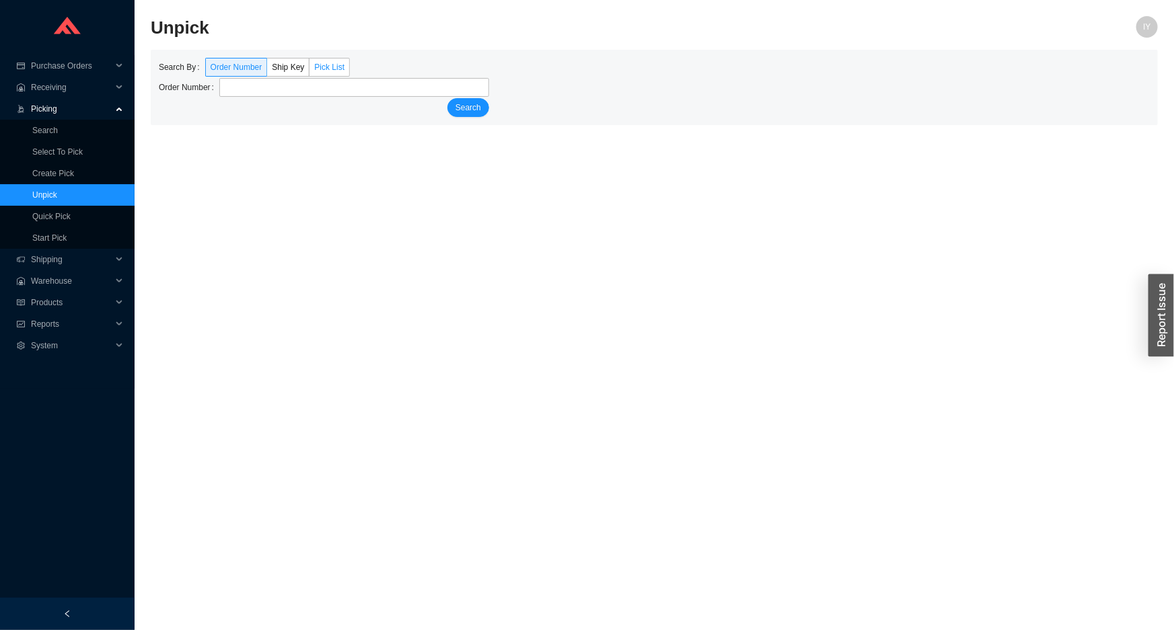
click at [321, 67] on span "Pick List" at bounding box center [329, 67] width 30 height 9
click at [309, 70] on input "Pick List" at bounding box center [309, 70] width 0 height 0
type input "64152"
click at [447, 98] on button "Search" at bounding box center [468, 107] width 42 height 19
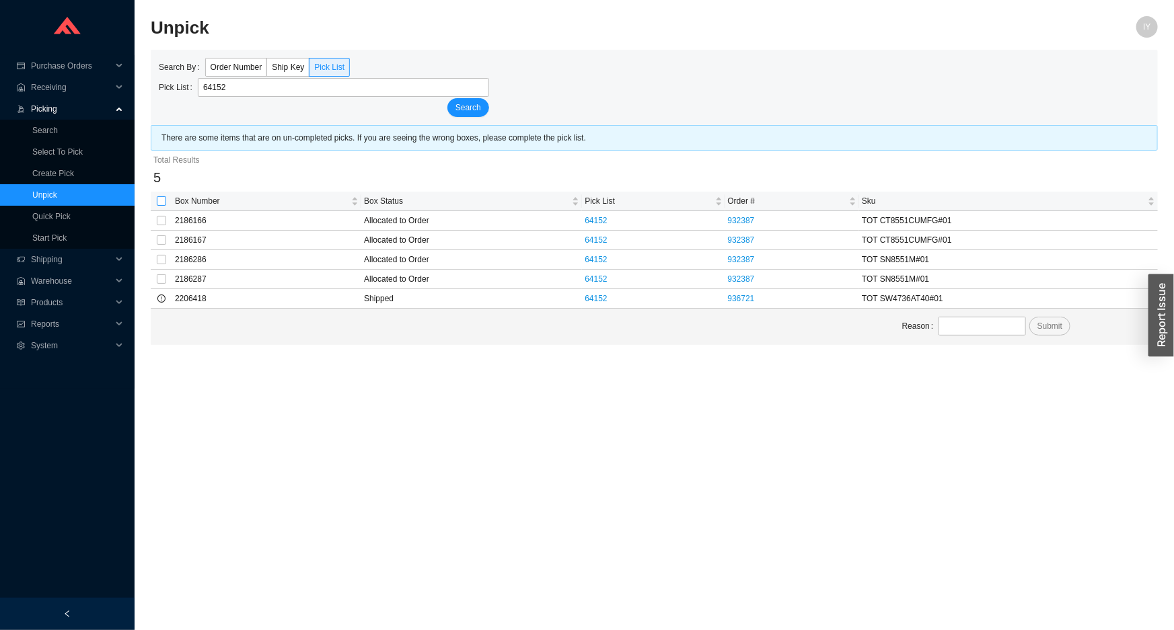
click at [161, 198] on input "checkbox" at bounding box center [161, 200] width 9 height 9
checkbox input "false"
checkbox input "true"
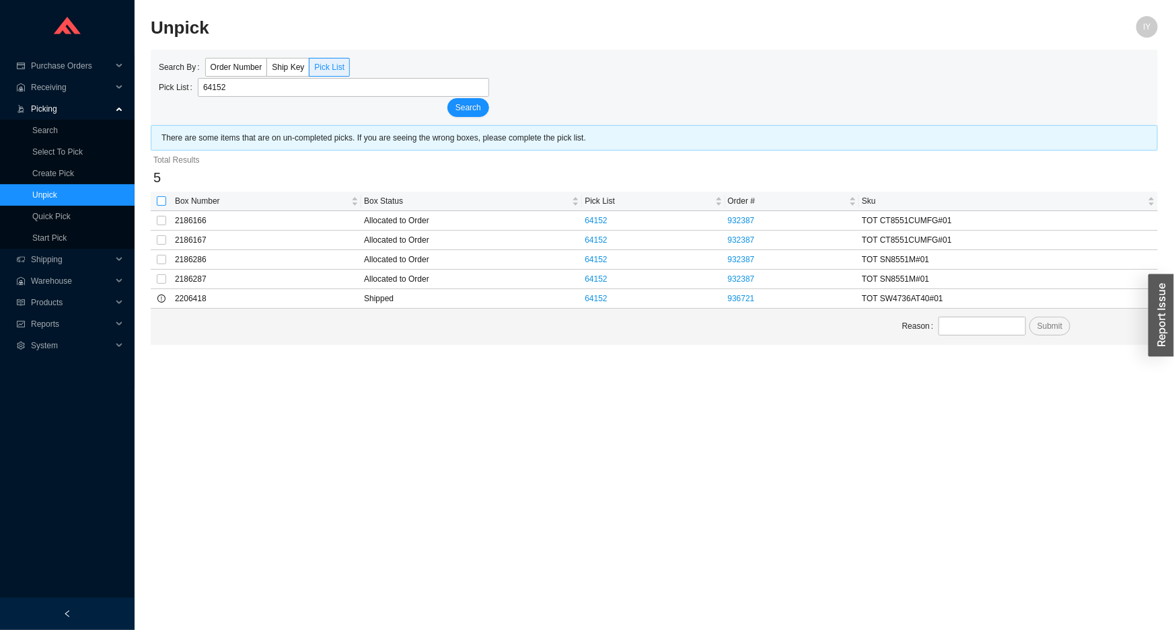
checkbox input "true"
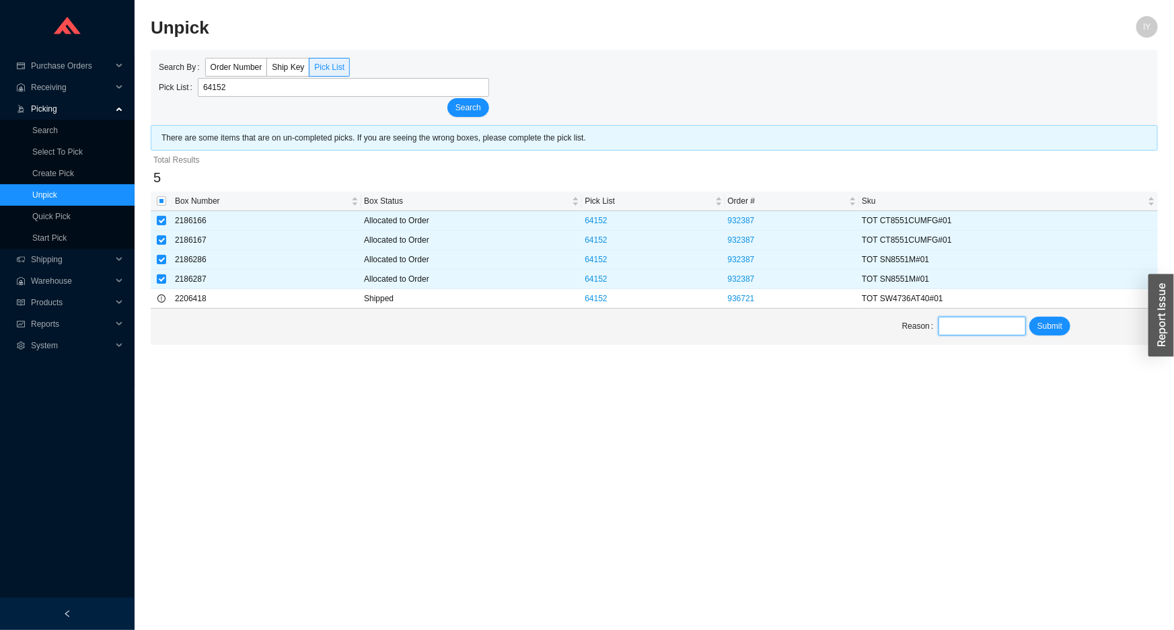
click at [964, 320] on input "text" at bounding box center [981, 326] width 87 height 19
type input "unpick"
click at [1043, 320] on span "Submit" at bounding box center [1049, 326] width 25 height 13
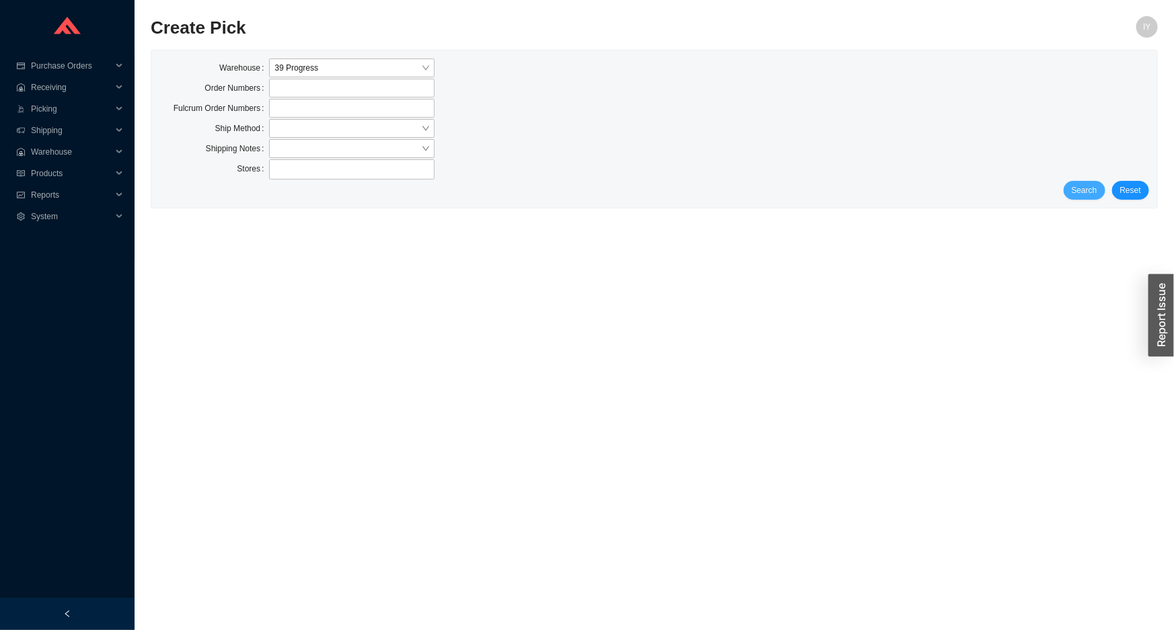
click at [1088, 186] on button "Search" at bounding box center [1084, 190] width 42 height 19
click at [1088, 186] on span "Search" at bounding box center [1085, 190] width 26 height 13
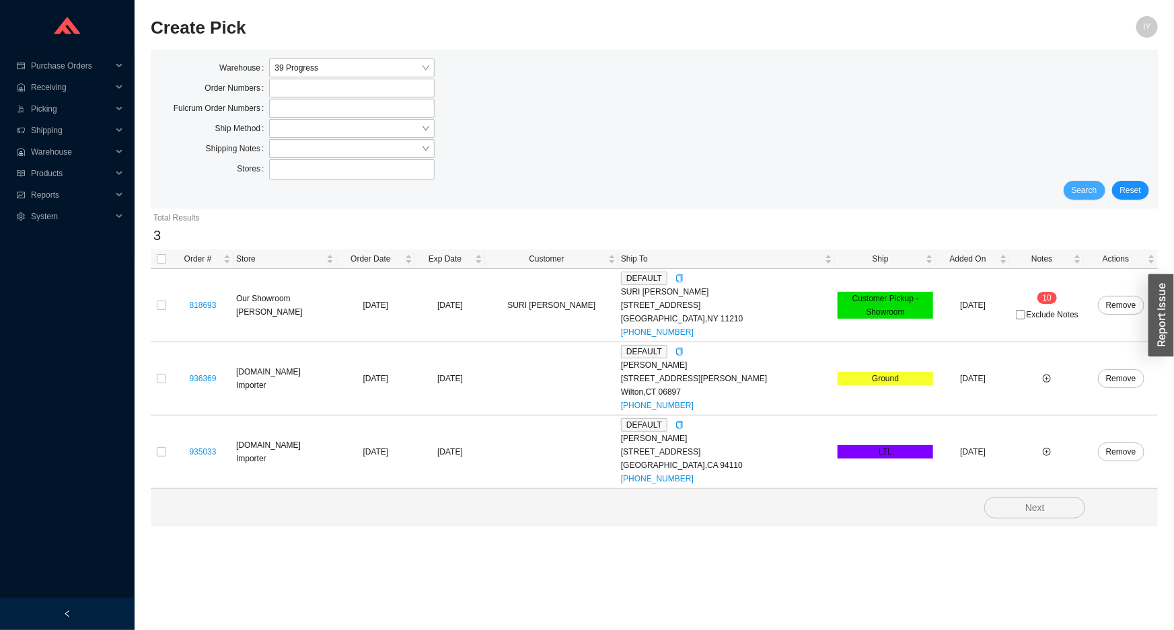
click at [1094, 184] on span "Search" at bounding box center [1085, 190] width 26 height 13
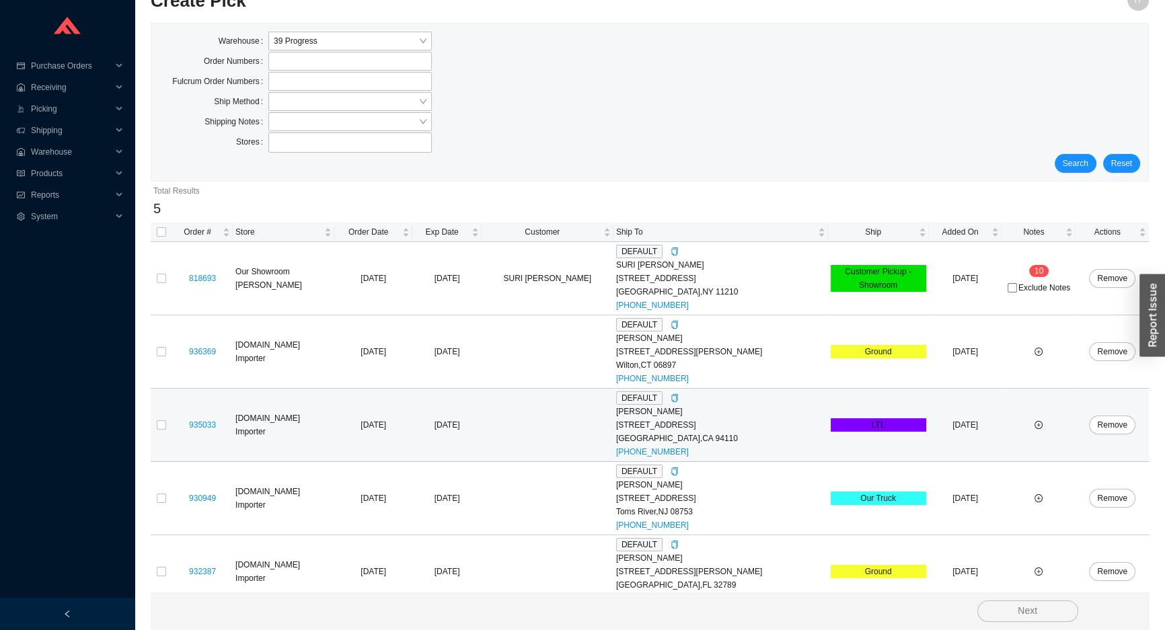
scroll to position [42, 0]
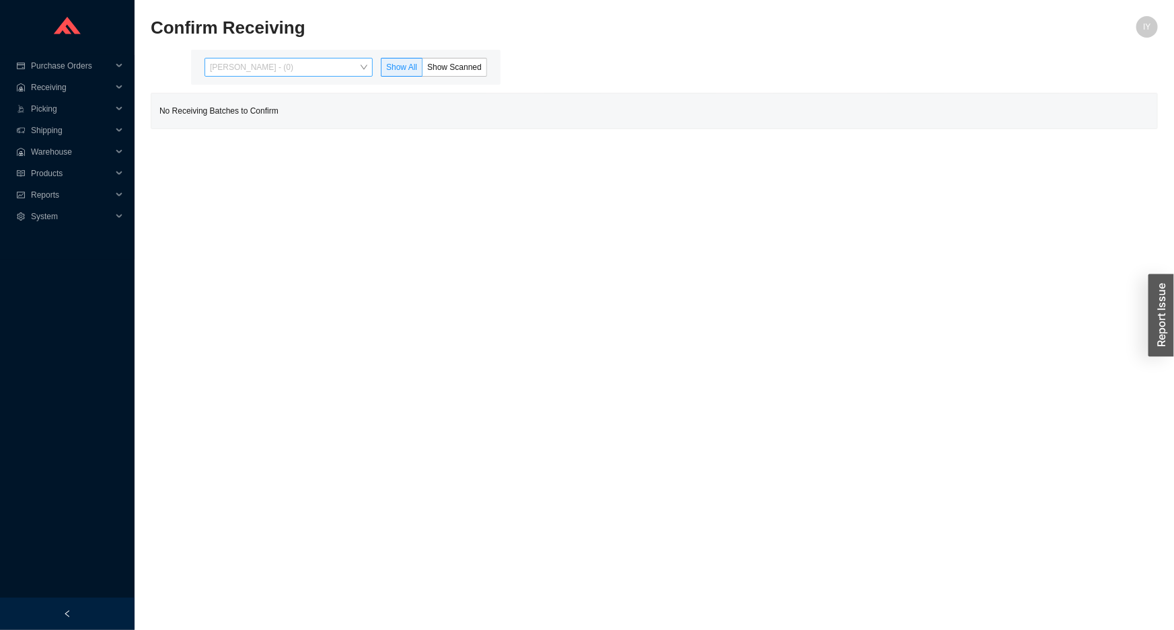
click at [335, 71] on span "[PERSON_NAME] - (0)" at bounding box center [288, 67] width 157 height 17
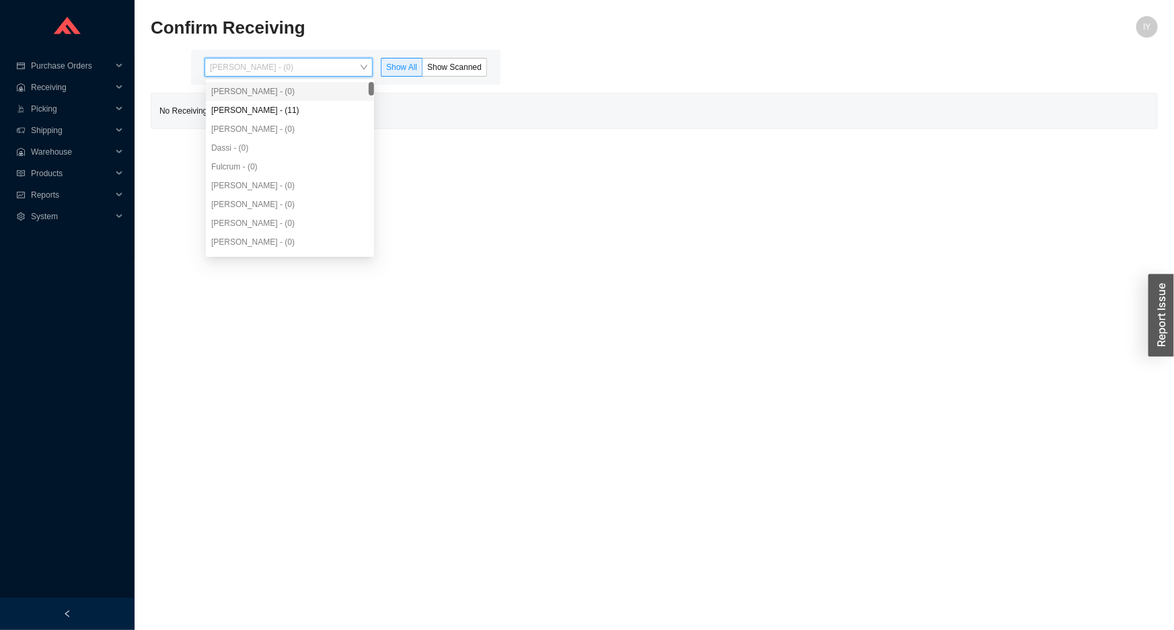
click at [334, 67] on span "[PERSON_NAME] - (0)" at bounding box center [288, 67] width 157 height 17
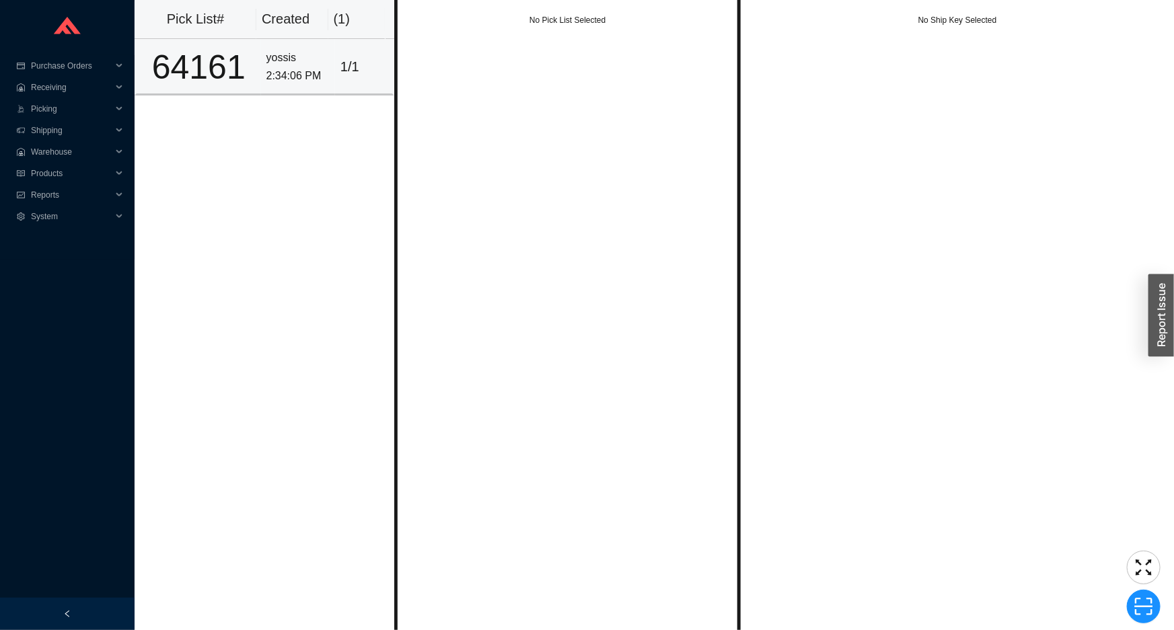
drag, startPoint x: 285, startPoint y: 68, endPoint x: 338, endPoint y: 63, distance: 53.3
click at [285, 67] on div "2:34:06 PM" at bounding box center [297, 76] width 63 height 18
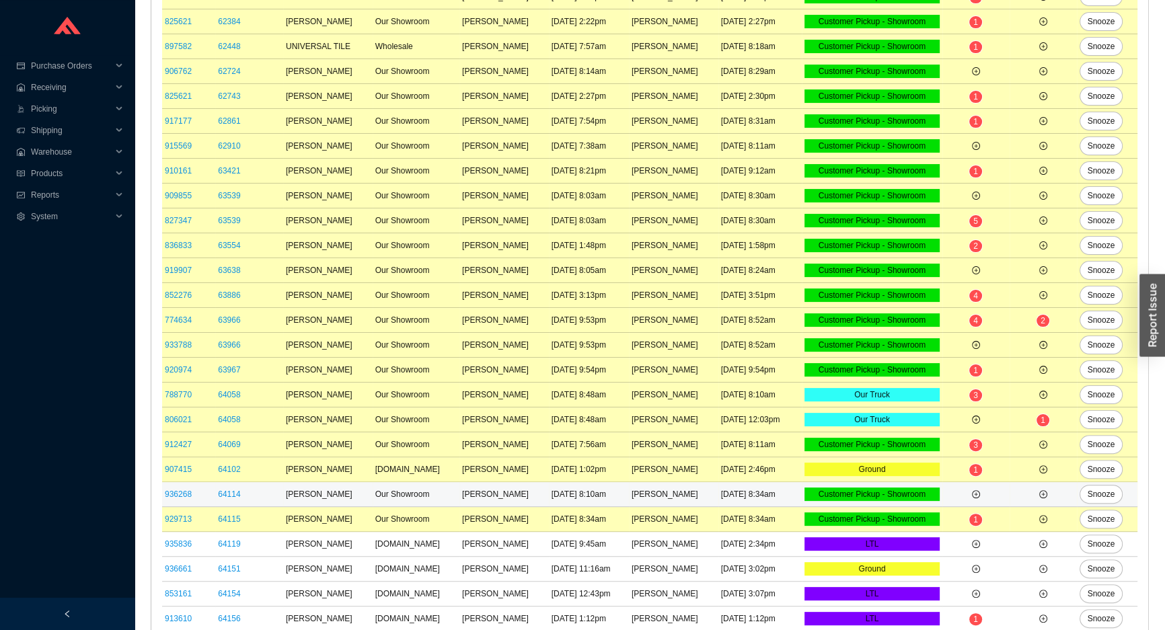
scroll to position [545, 0]
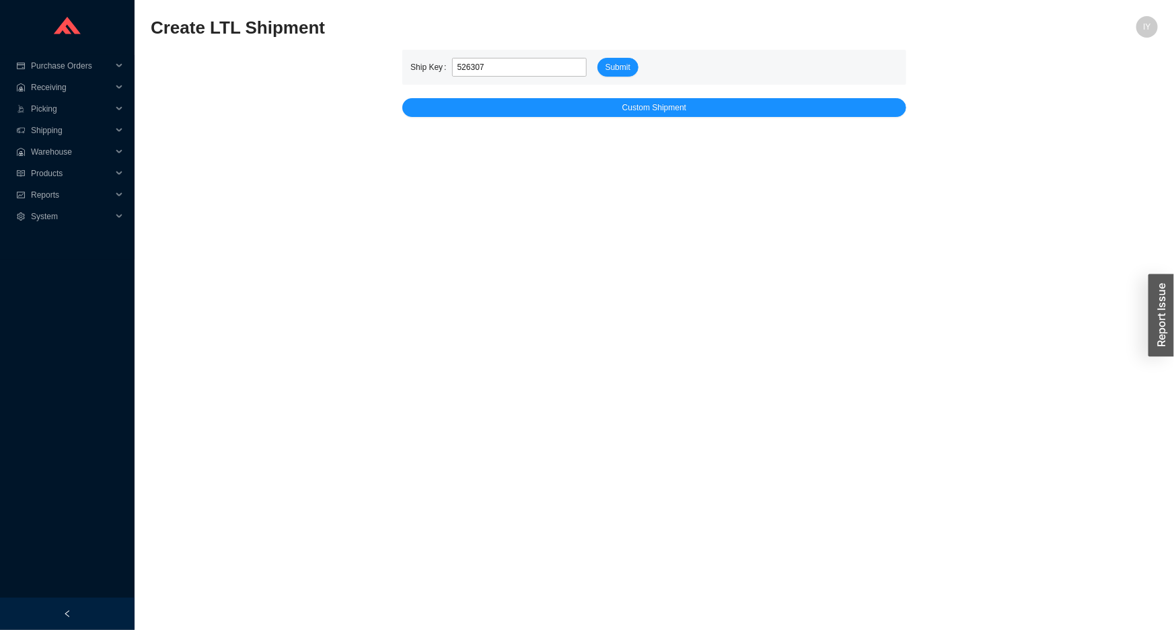
type input "526307"
click at [597, 58] on button "Submit" at bounding box center [617, 67] width 41 height 19
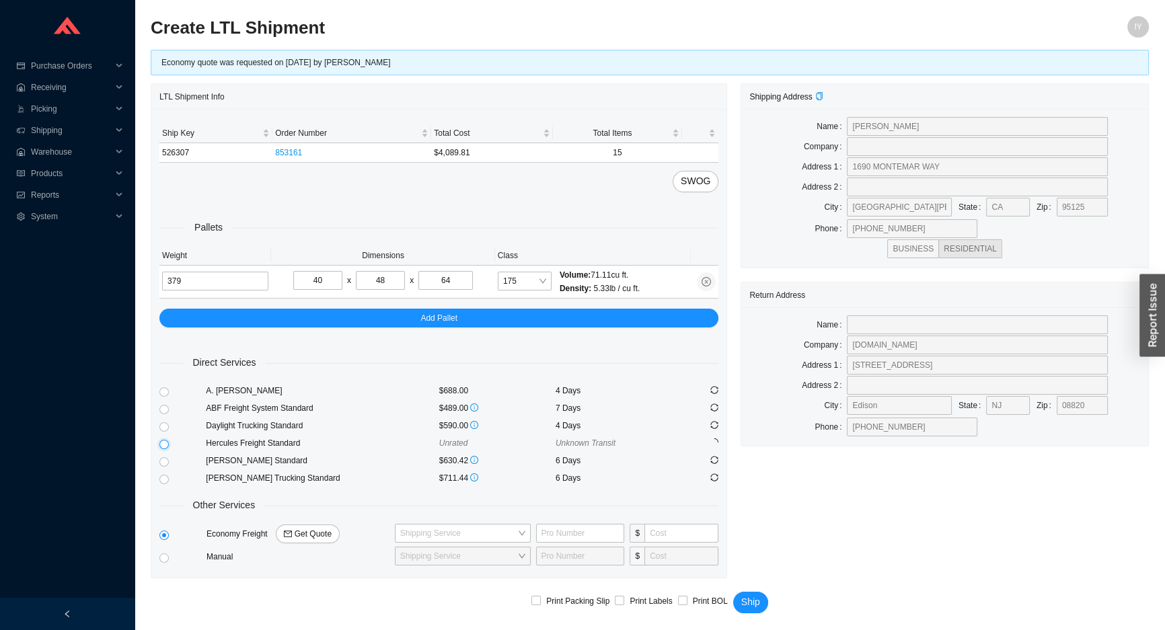
click at [161, 447] on input "radio" at bounding box center [163, 444] width 9 height 9
radio input "true"
checkbox input "true"
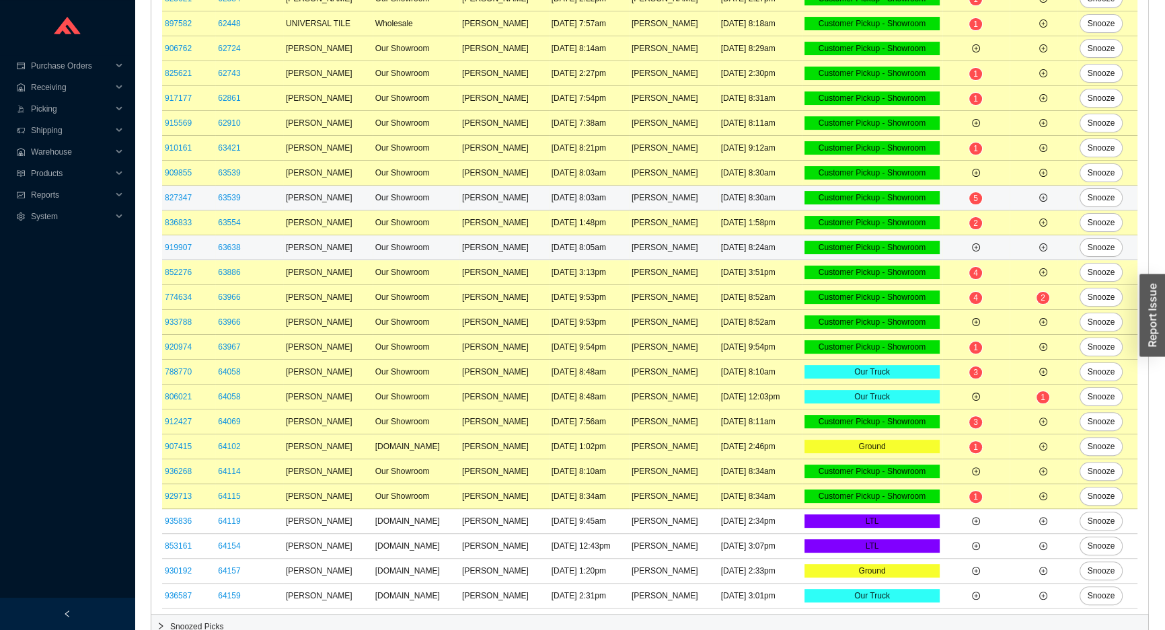
scroll to position [396, 0]
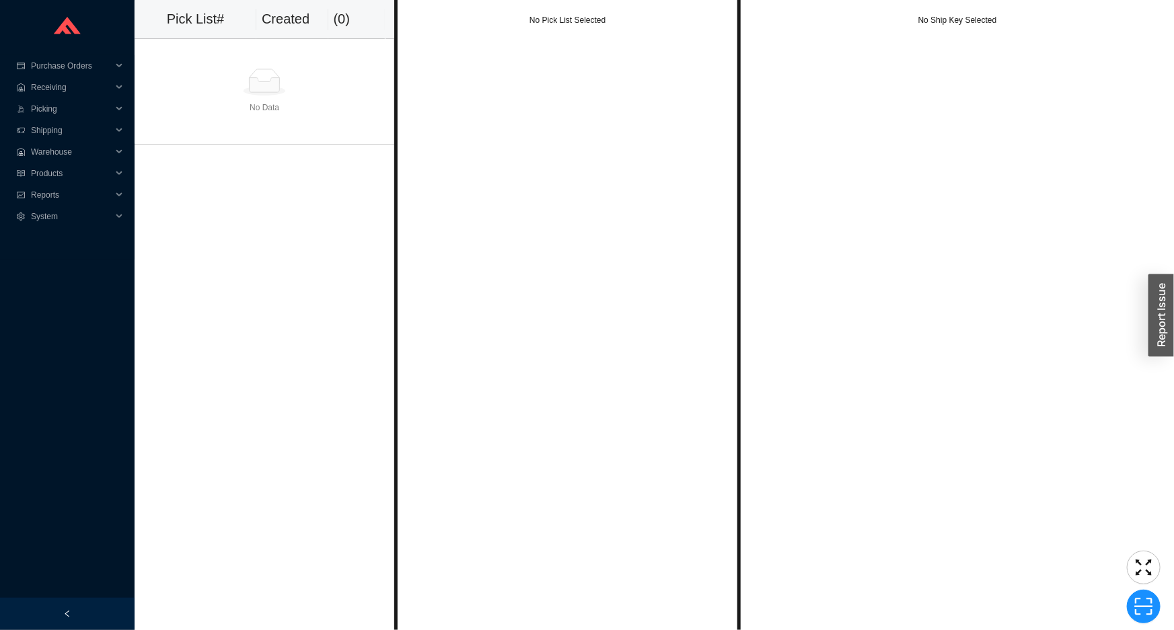
click at [332, 79] on div at bounding box center [264, 82] width 249 height 27
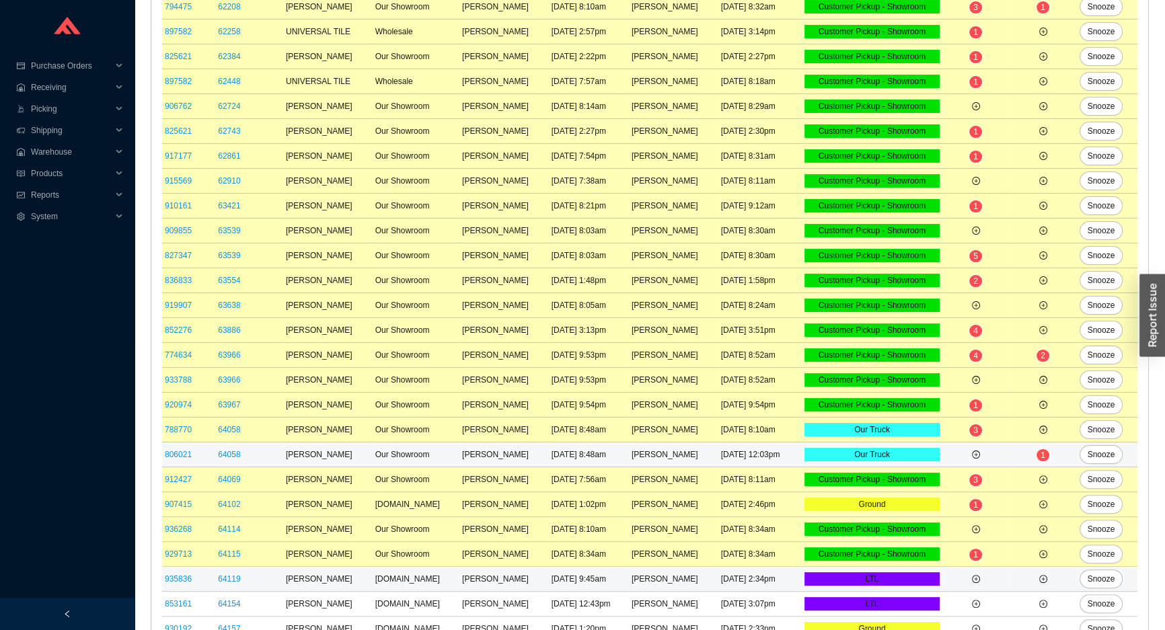
scroll to position [396, 0]
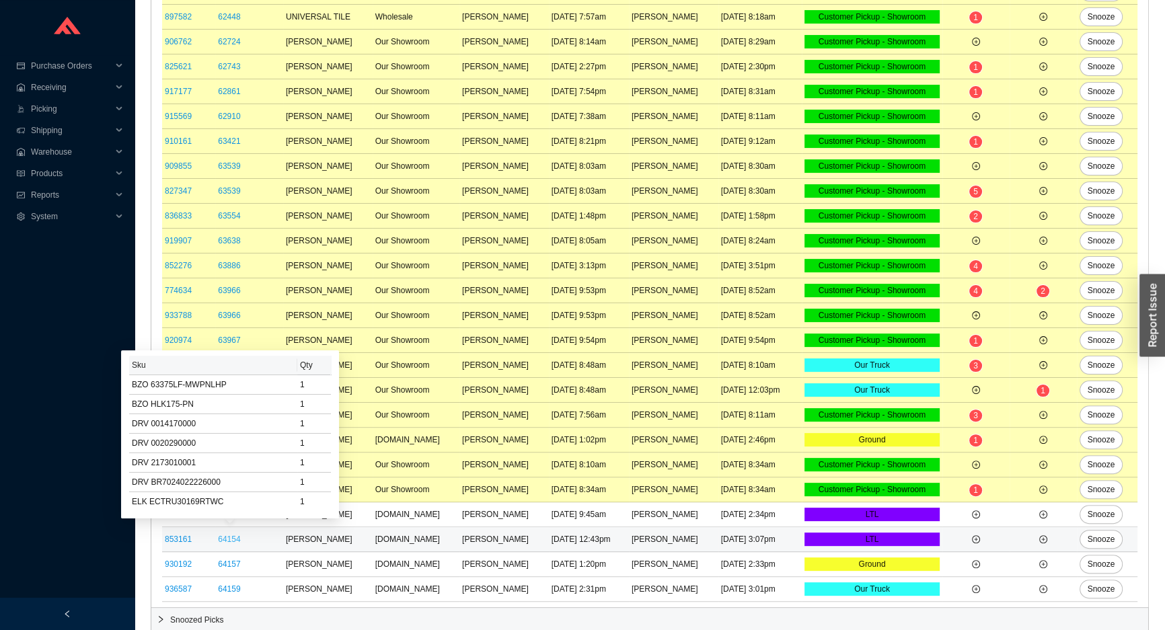
click at [225, 538] on link "64154" at bounding box center [229, 539] width 22 height 9
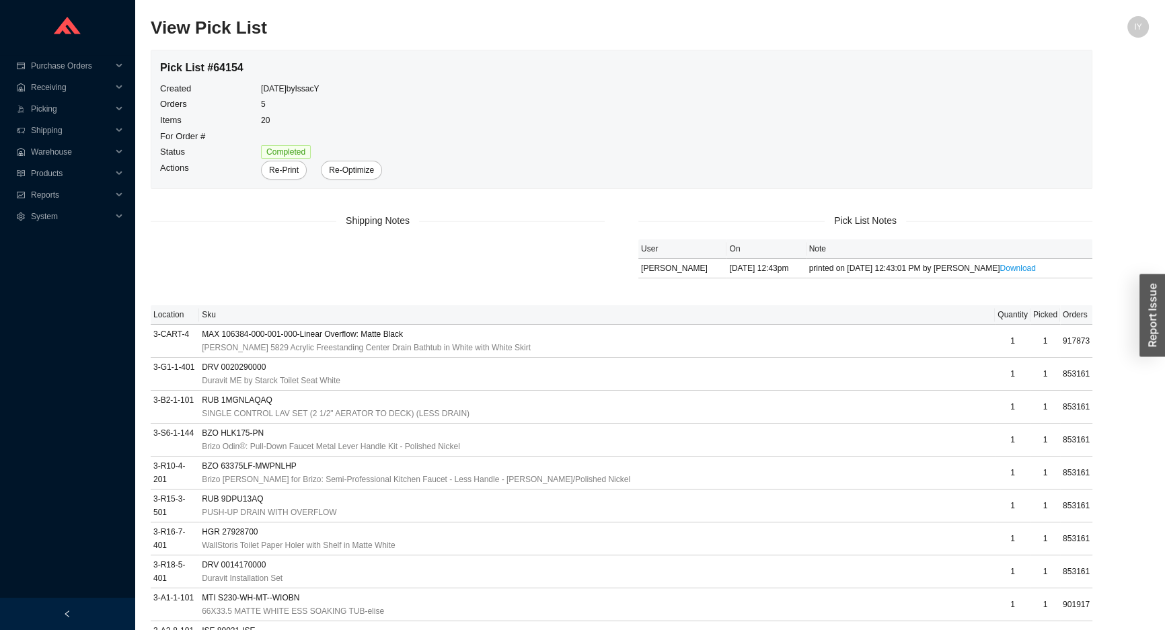
click at [285, 182] on div "Pick List # 64154 Created 8/28/2025 by IssacY Orders 5 Items 20 For Order # Sta…" at bounding box center [621, 119] width 940 height 138
click at [283, 179] on button "Re-Print" at bounding box center [284, 170] width 46 height 19
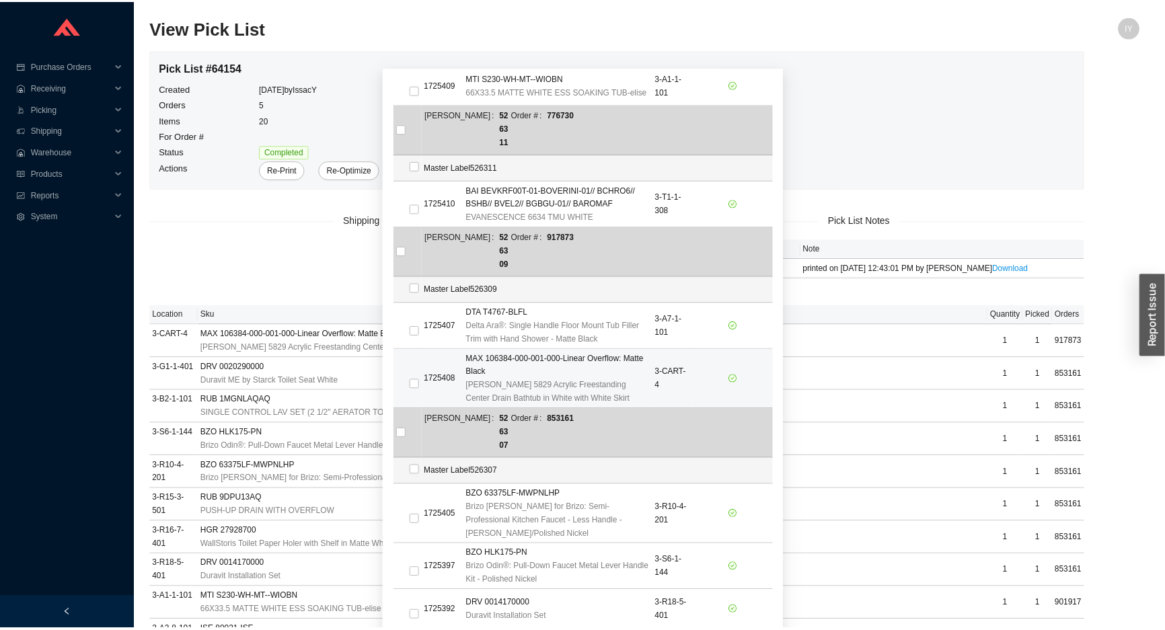
scroll to position [305, 0]
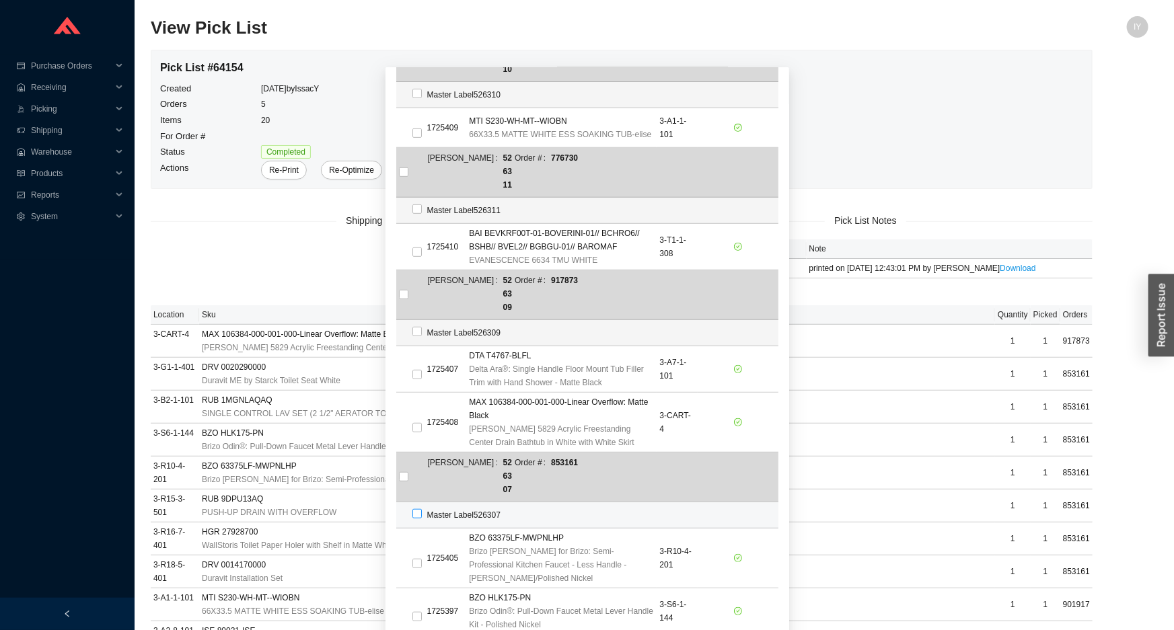
click at [412, 509] on input "checkbox" at bounding box center [416, 513] width 9 height 9
checkbox input "true"
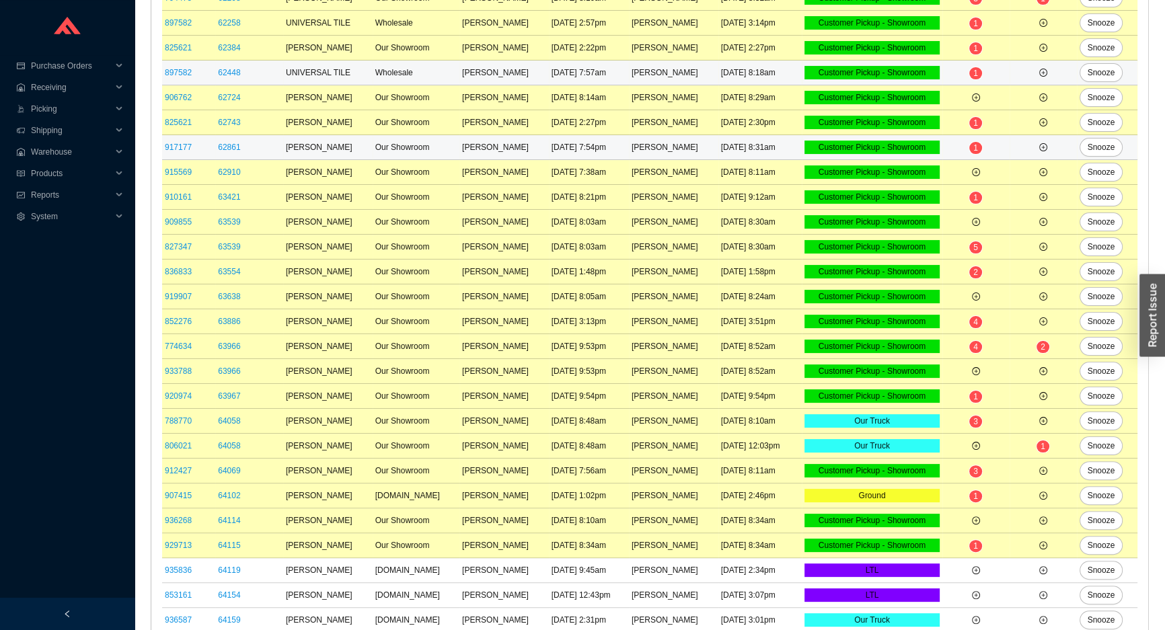
scroll to position [371, 0]
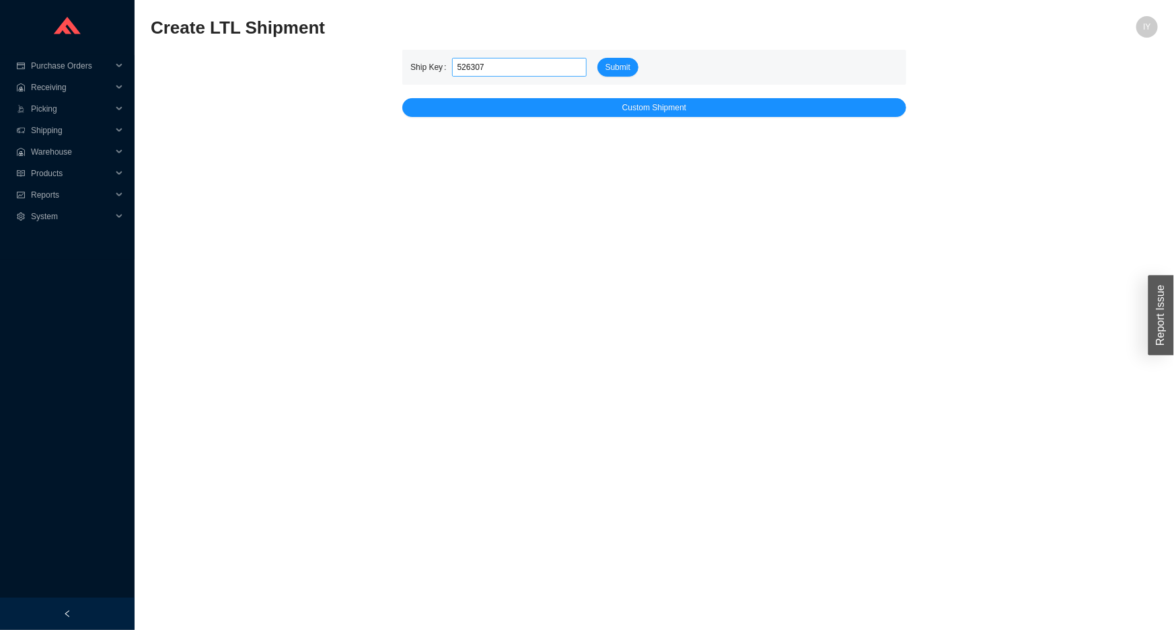
type input "526307"
click at [597, 58] on button "Submit" at bounding box center [617, 67] width 41 height 19
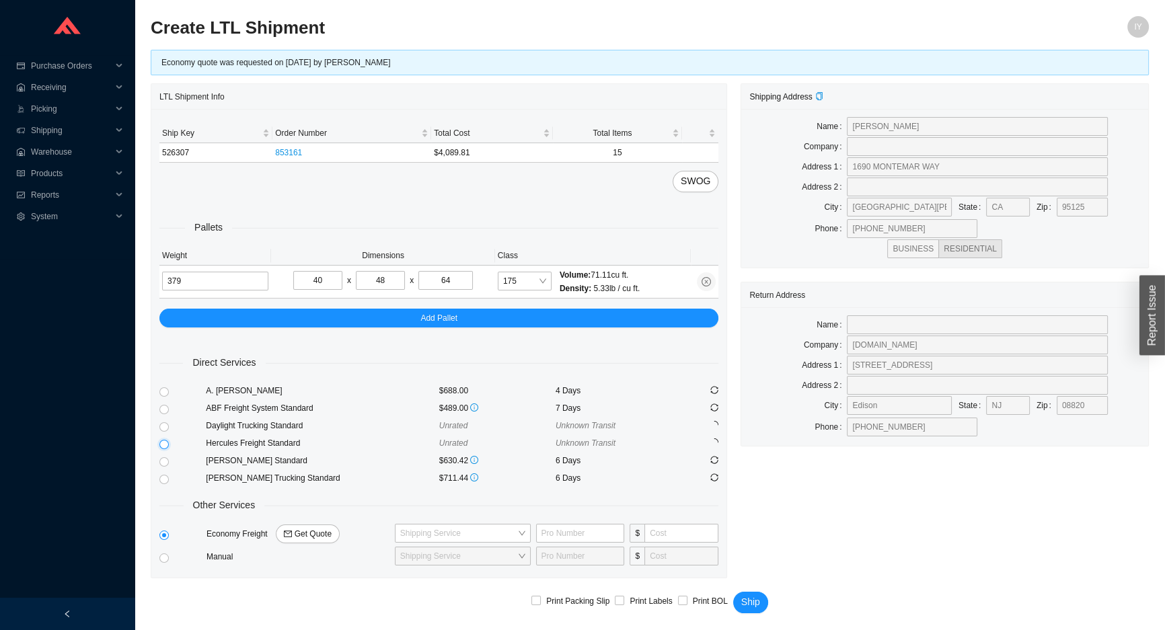
click at [161, 443] on input "radio" at bounding box center [163, 444] width 9 height 9
radio input "true"
checkbox input "true"
click at [753, 595] on span "Ship" at bounding box center [750, 602] width 19 height 15
